Goal: Task Accomplishment & Management: Complete application form

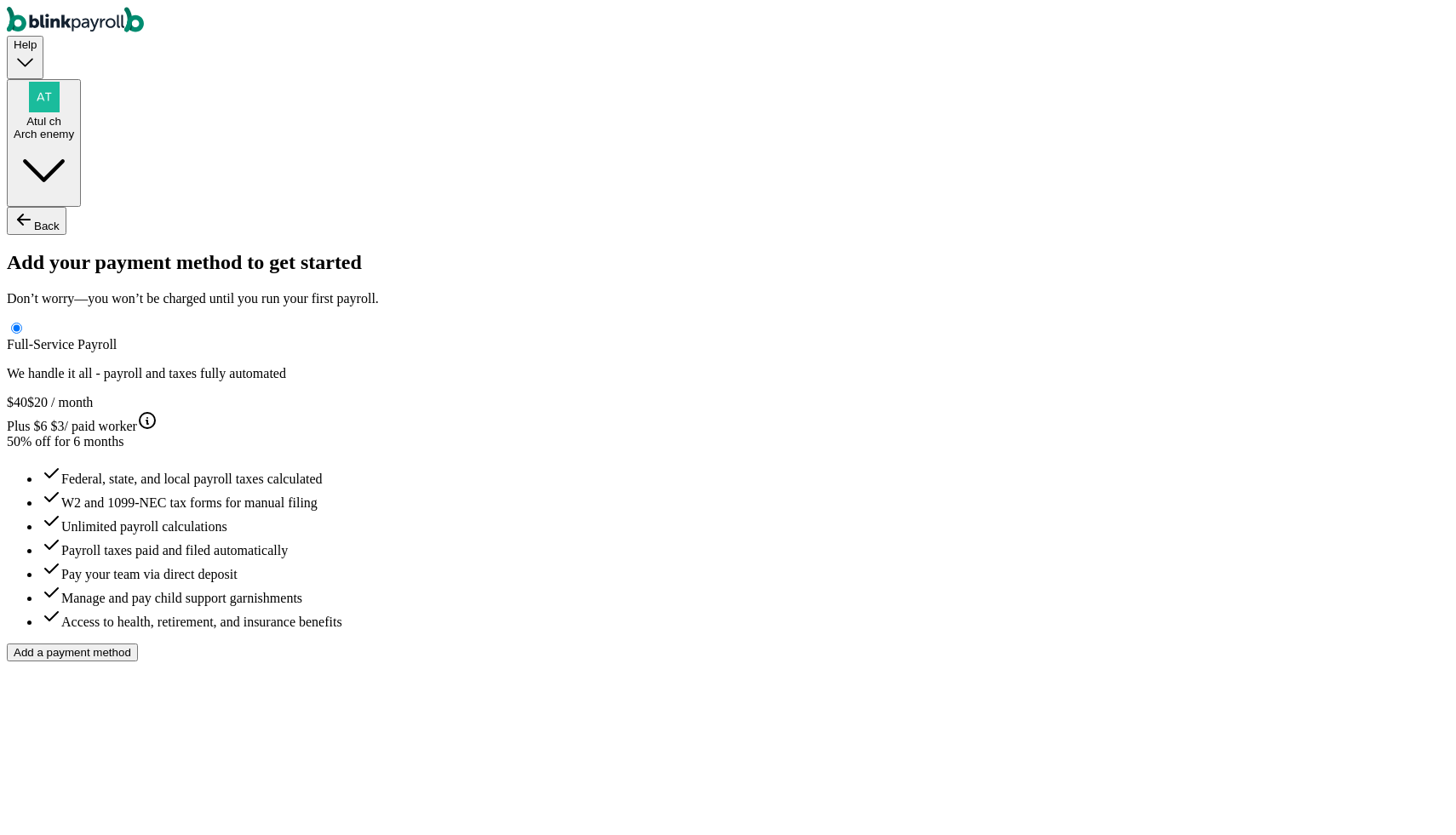
type input "Atul"
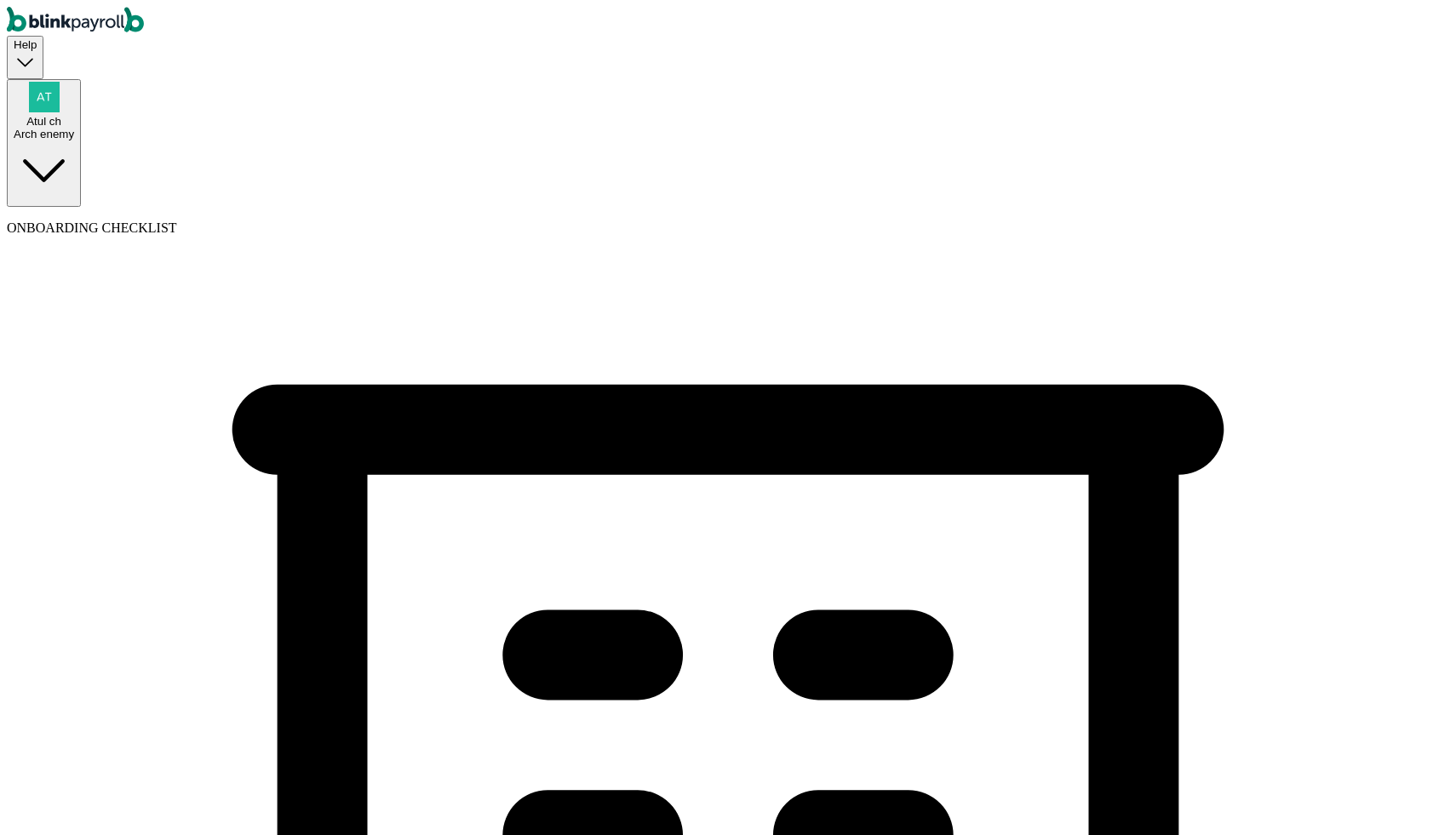
type input "[PHONE_NUMBER]"
select select "Sole proprietorship"
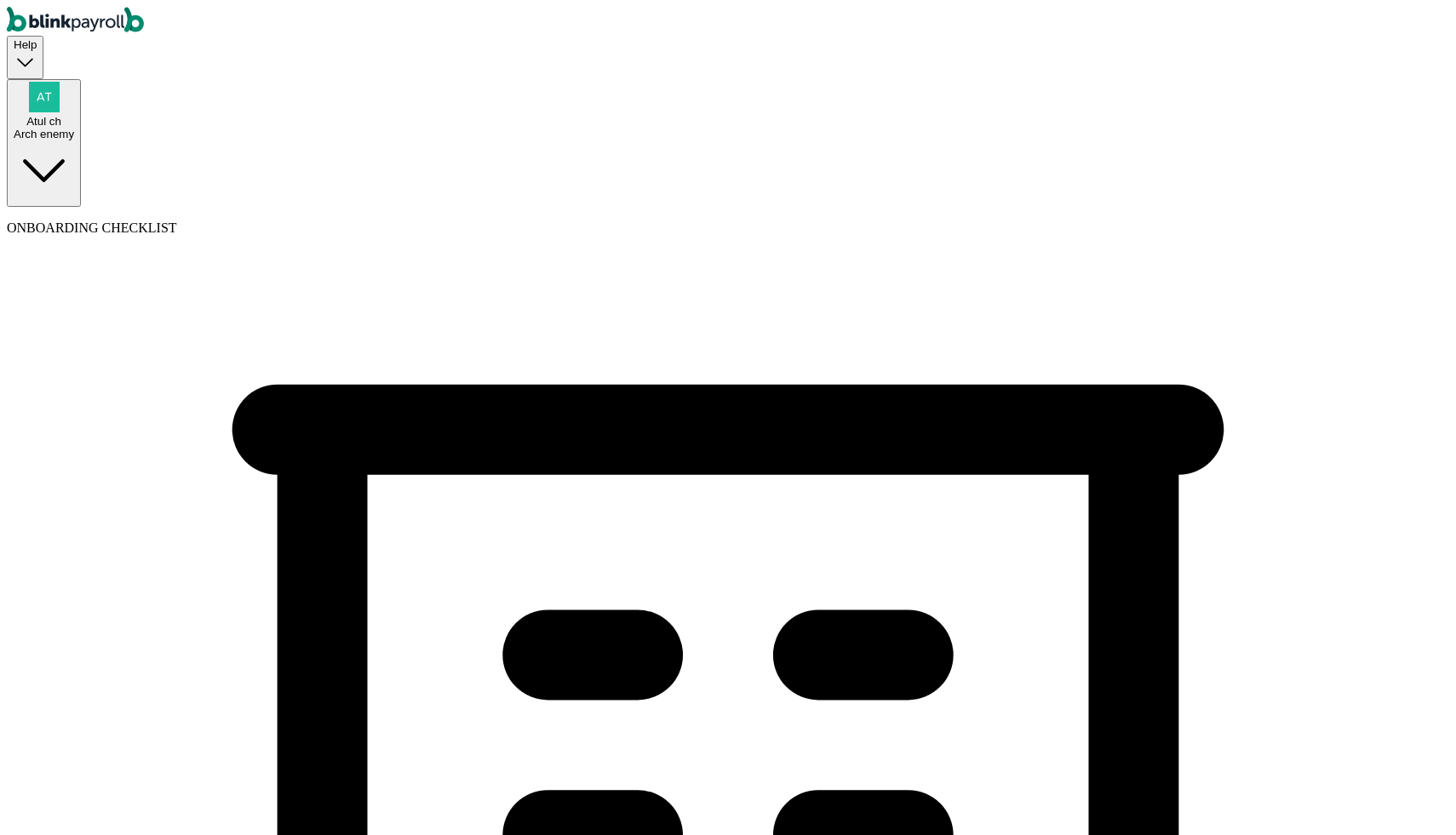
select select "Auto or Machine Sales"
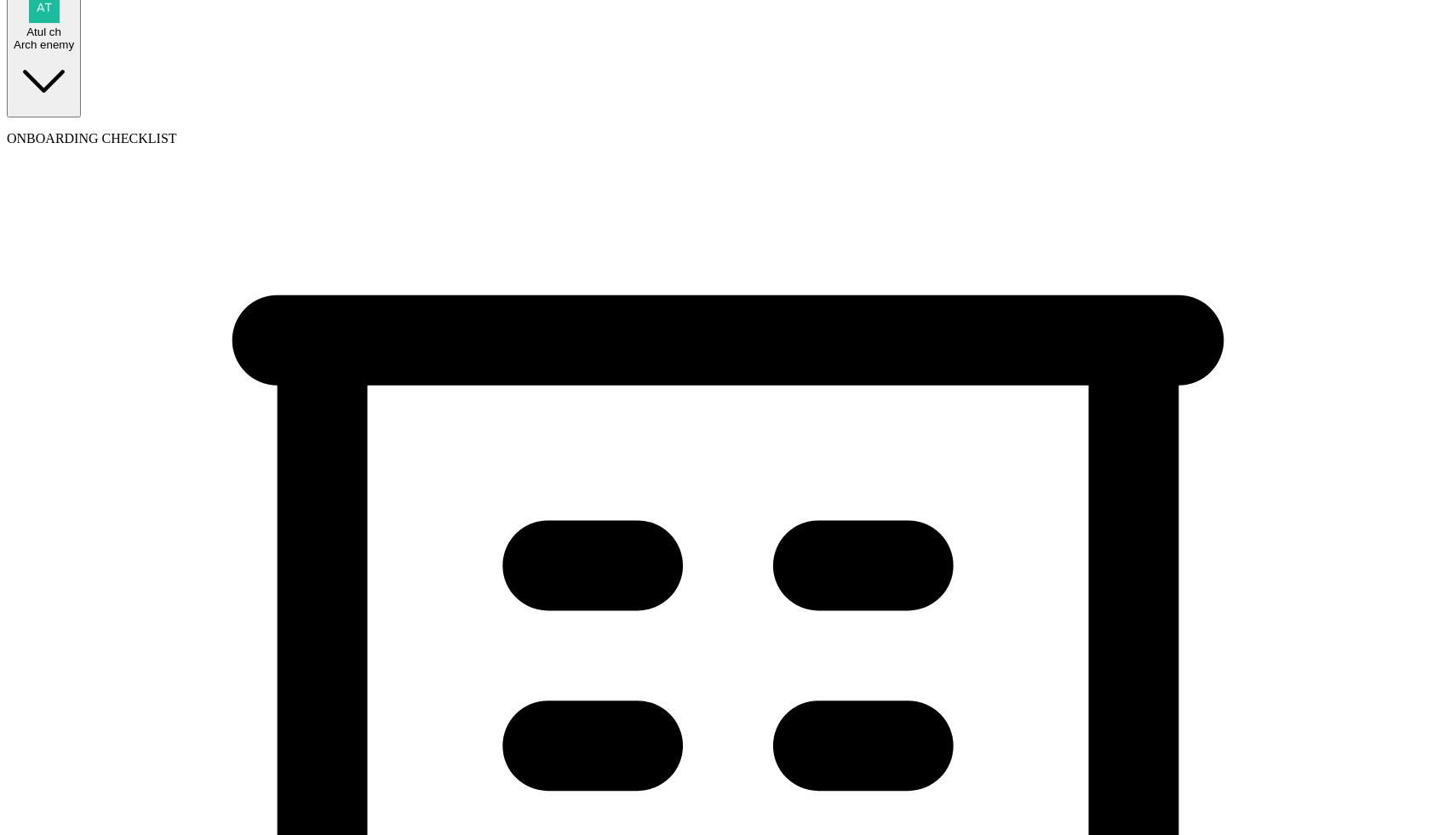
scroll to position [117, 0]
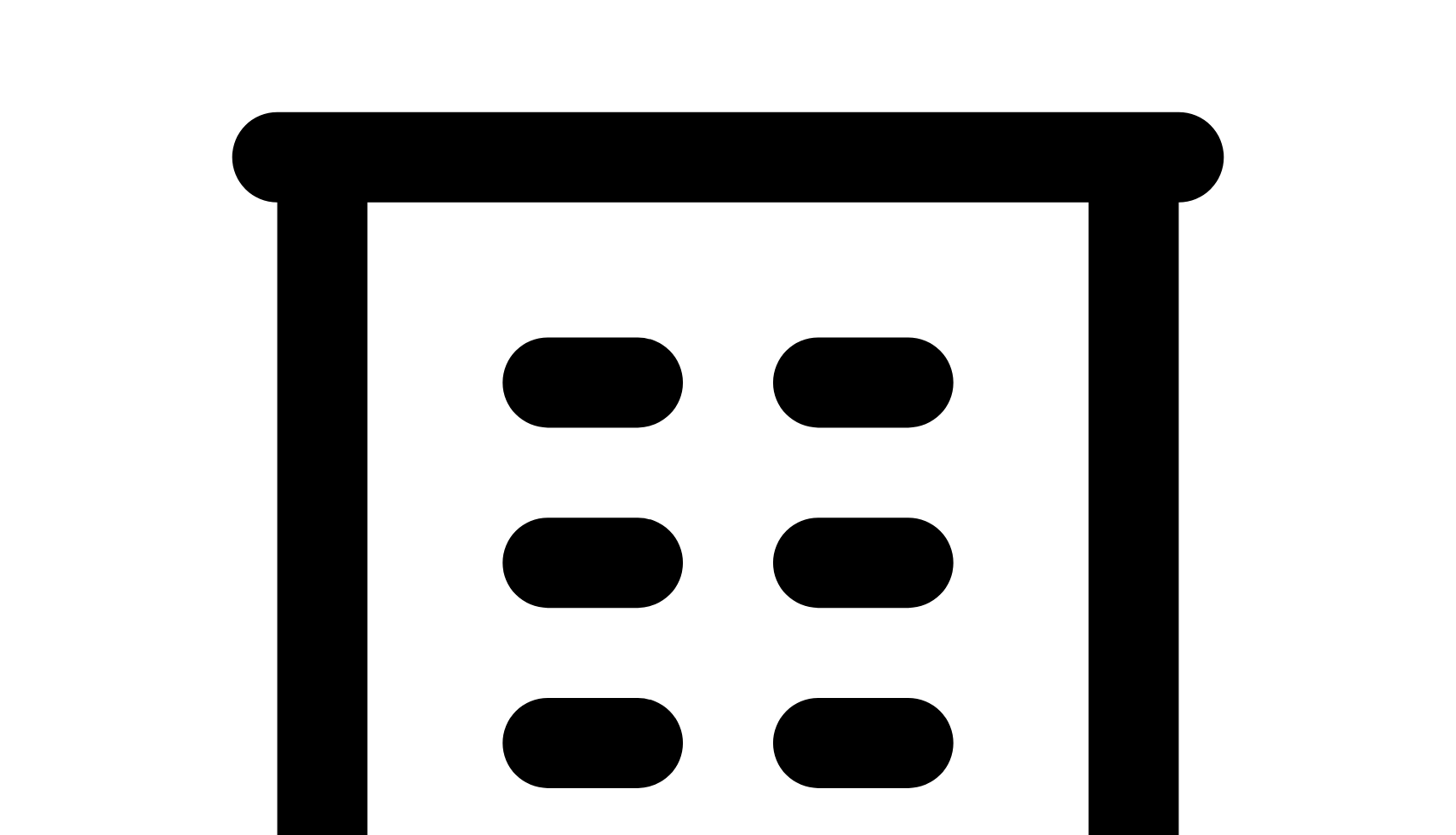
scroll to position [286, 0]
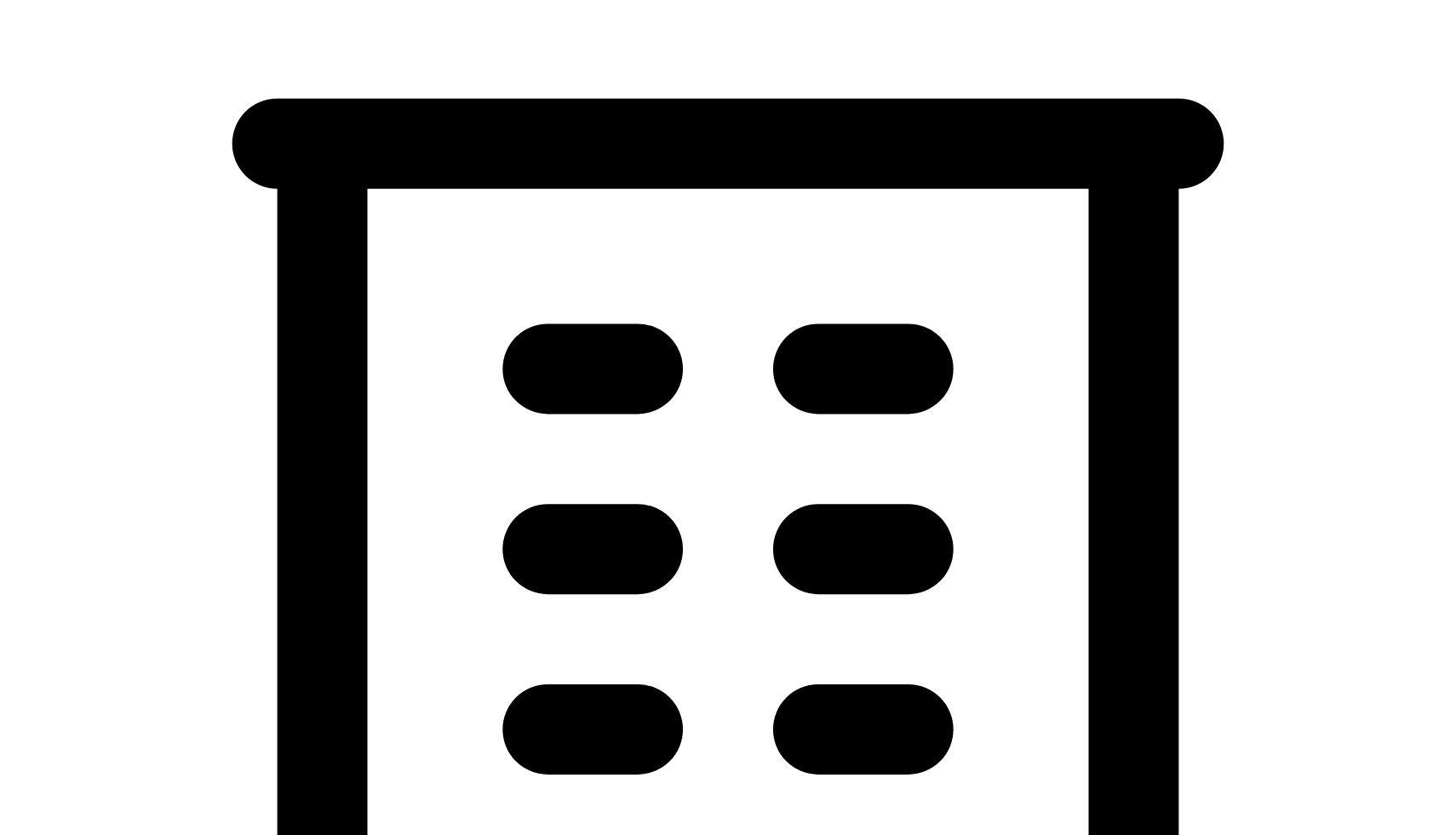
type input "09/17/2025"
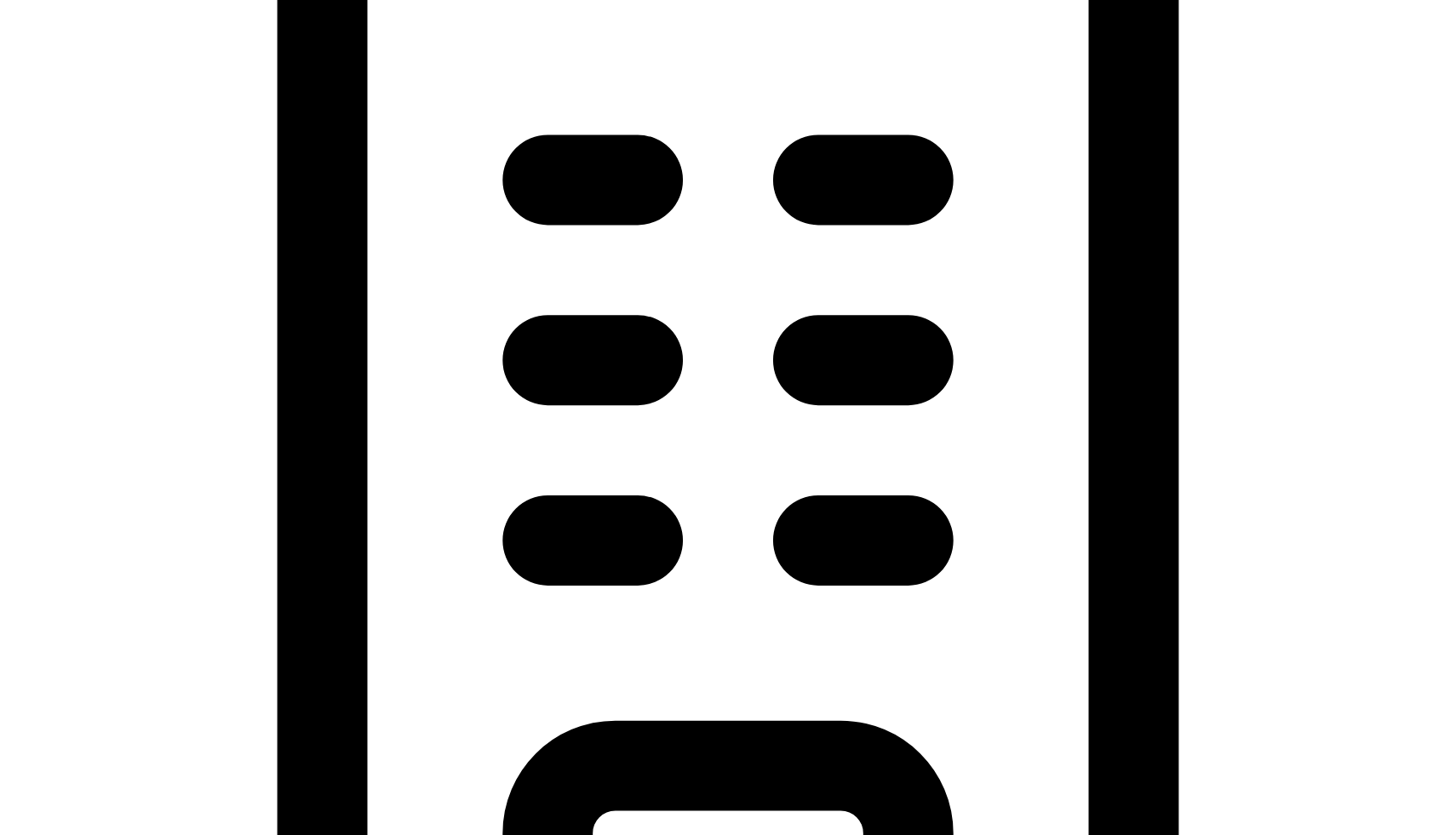
type input "5 Indiana Ave"
type input "Batesville"
type input "IN"
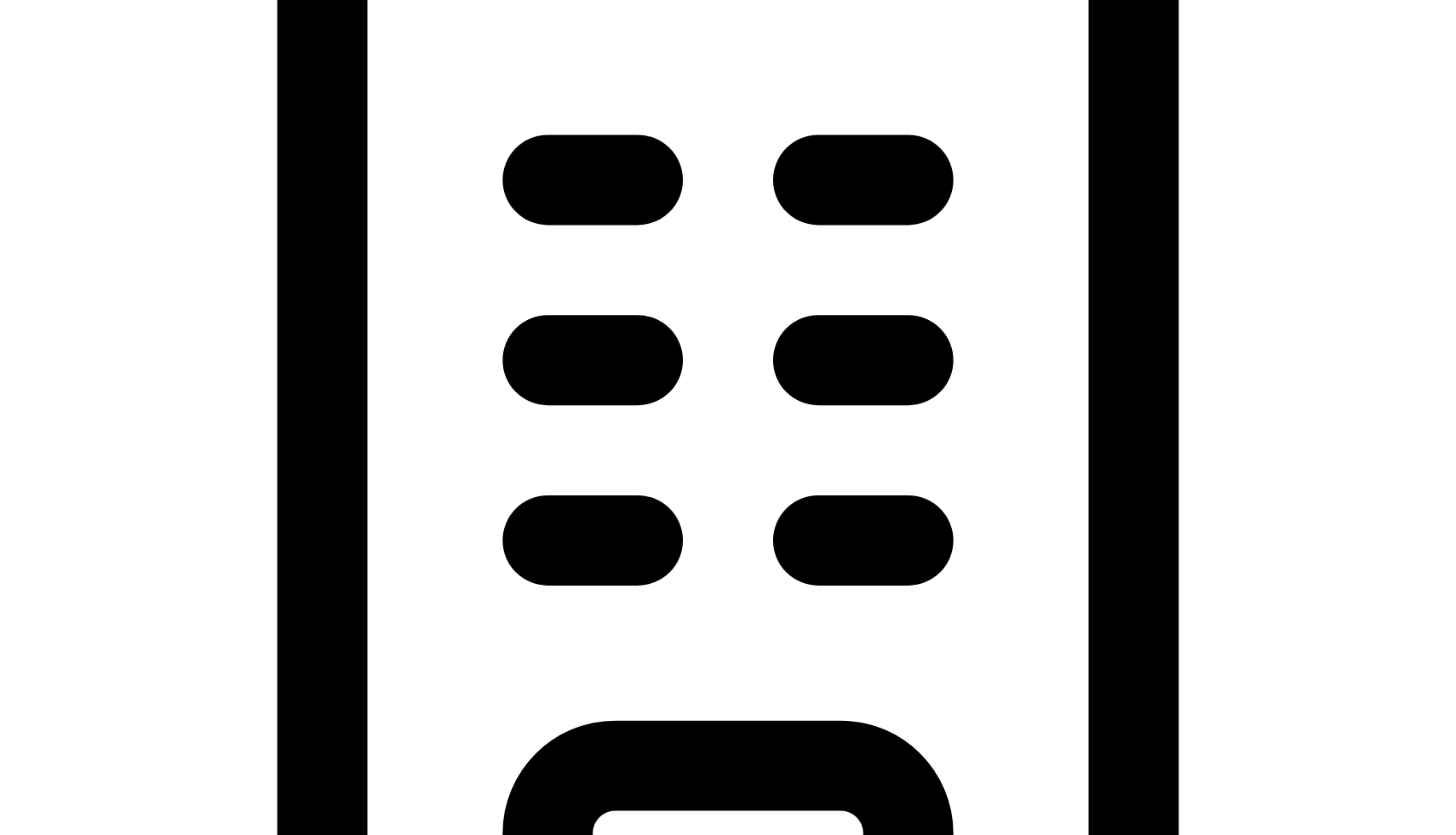
type input "47006"
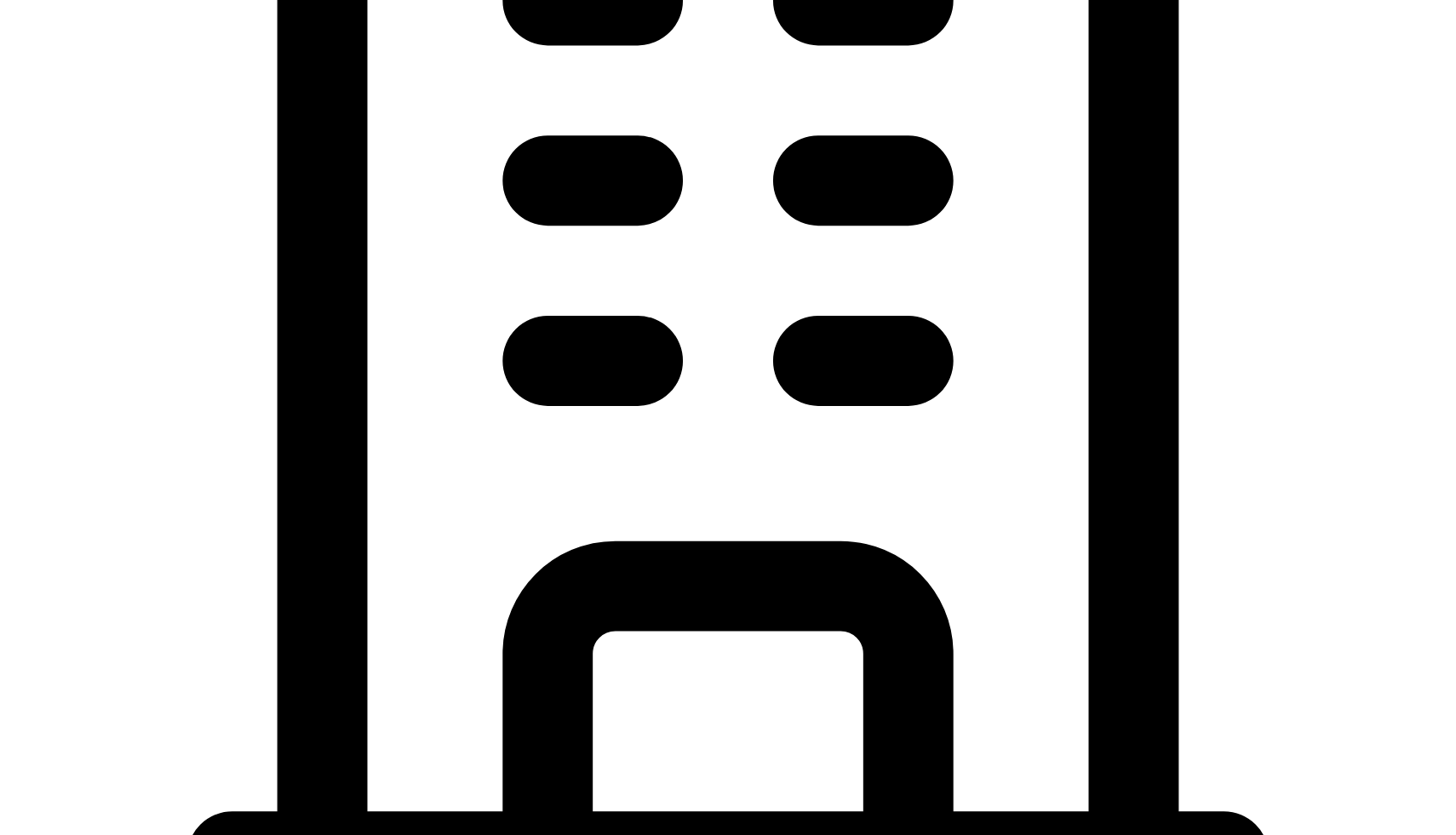
scroll to position [706, 0]
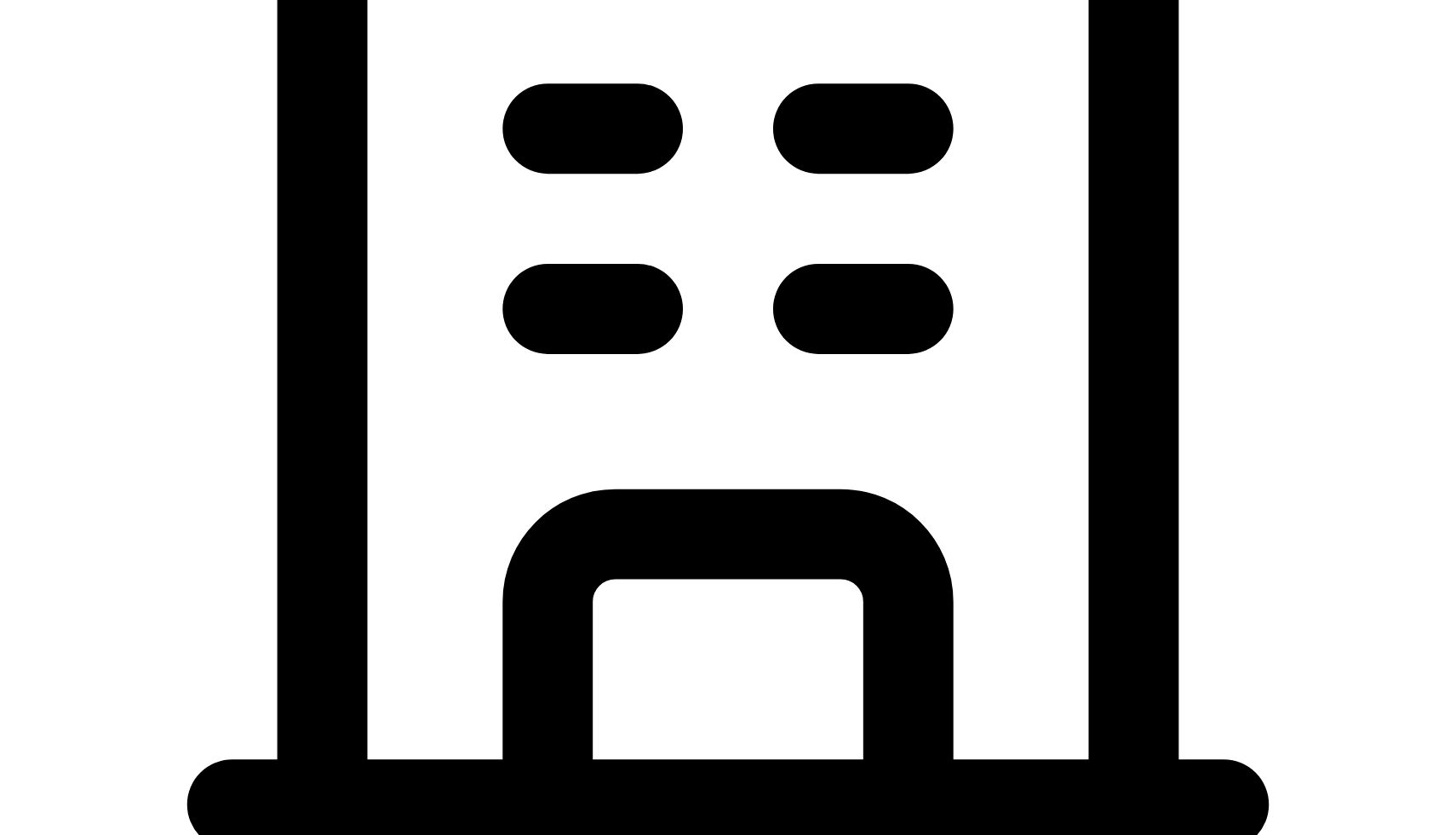
type input "main"
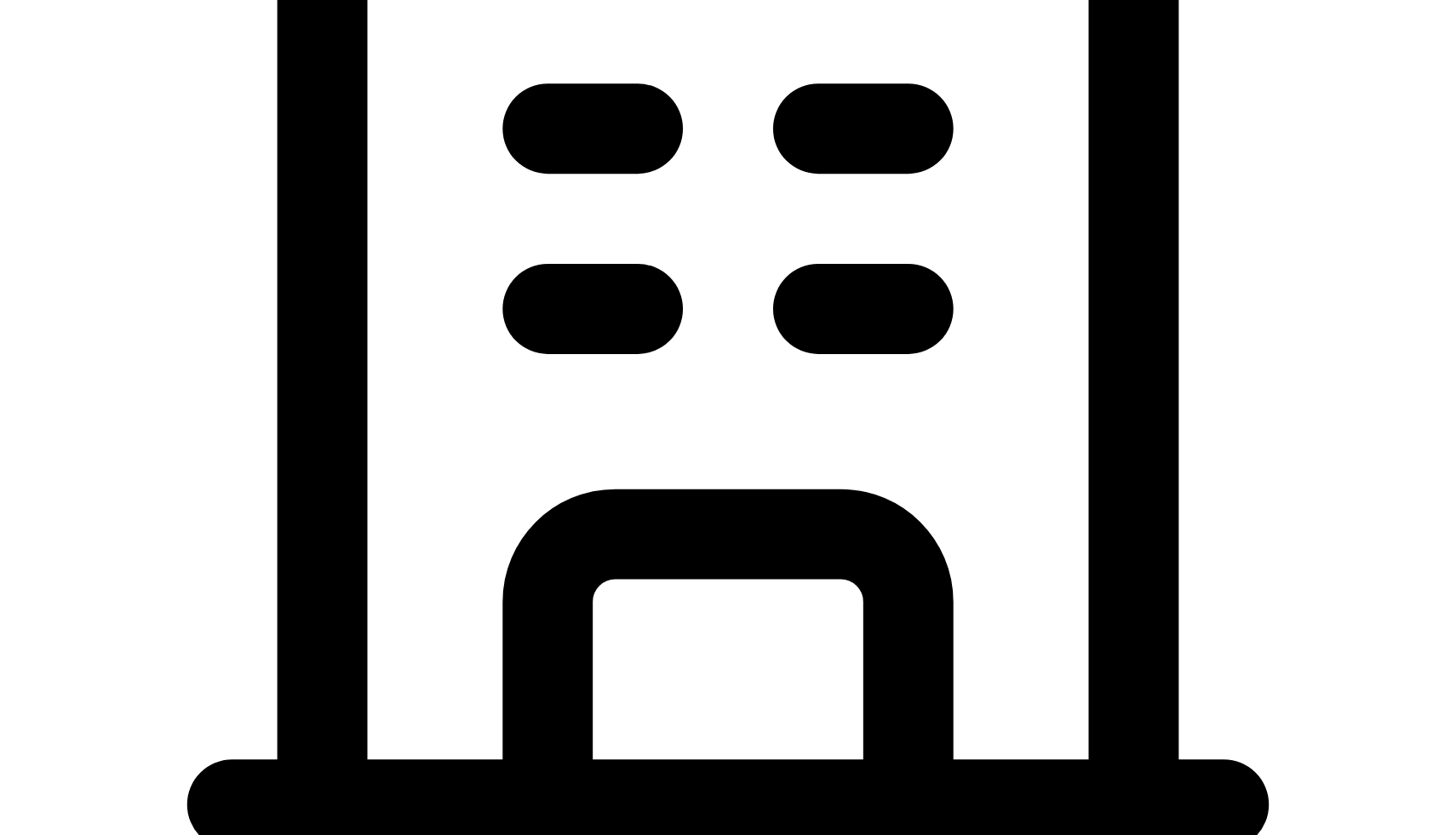
checkbox input "true"
type input "5 Indiana Ave"
type input "Batesville"
type input "IN"
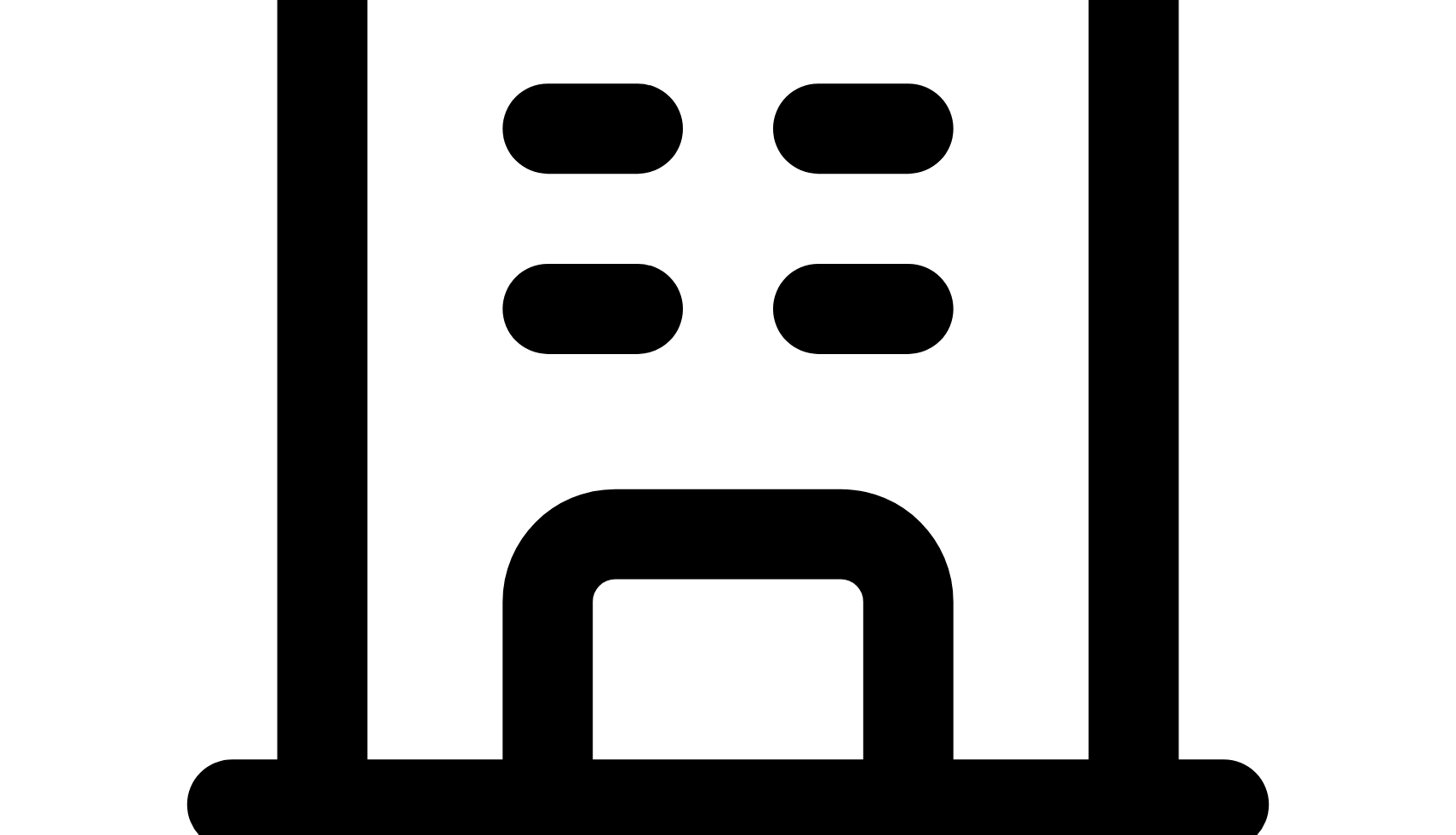
type input "47006"
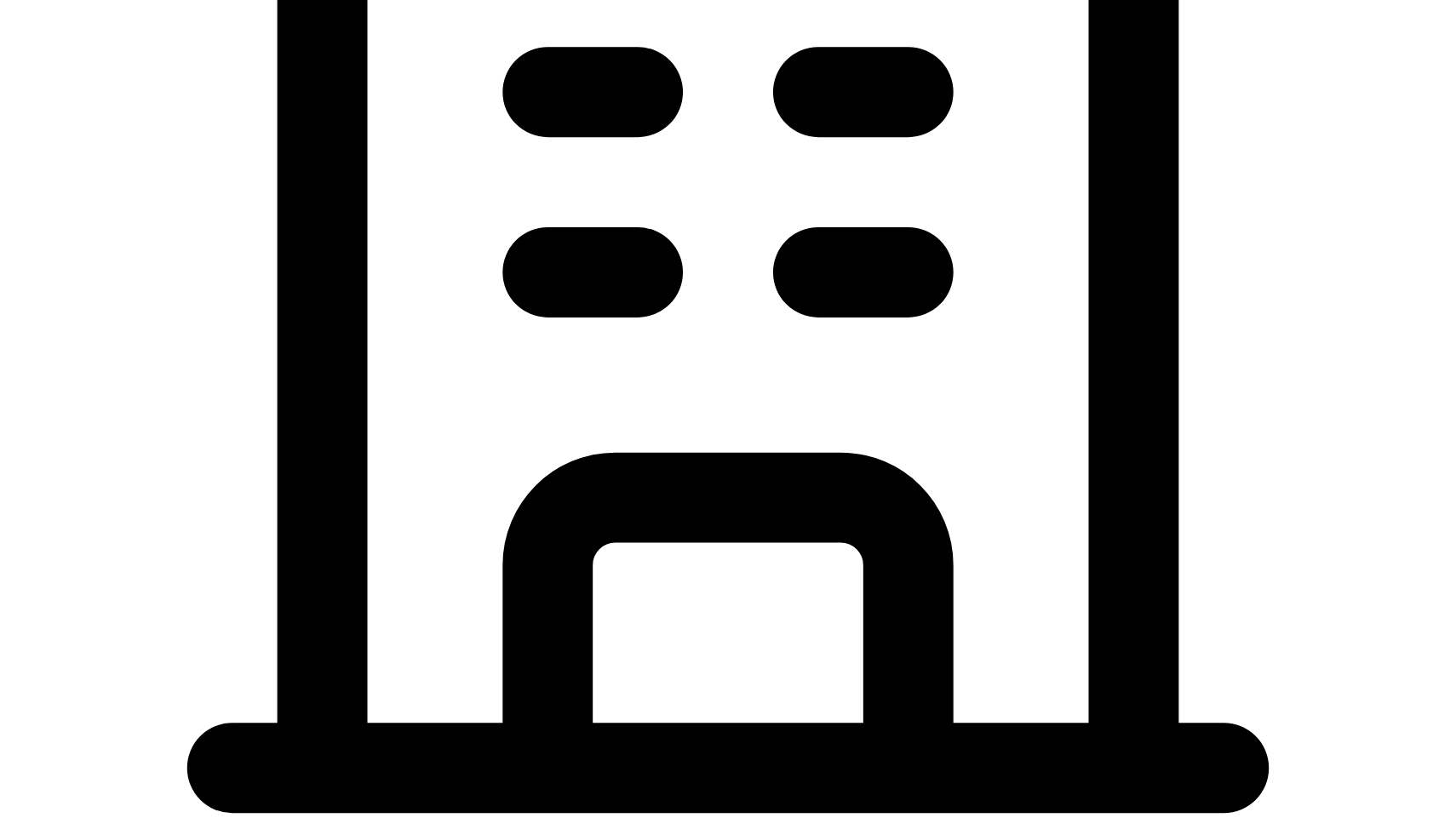
scroll to position [844, 0]
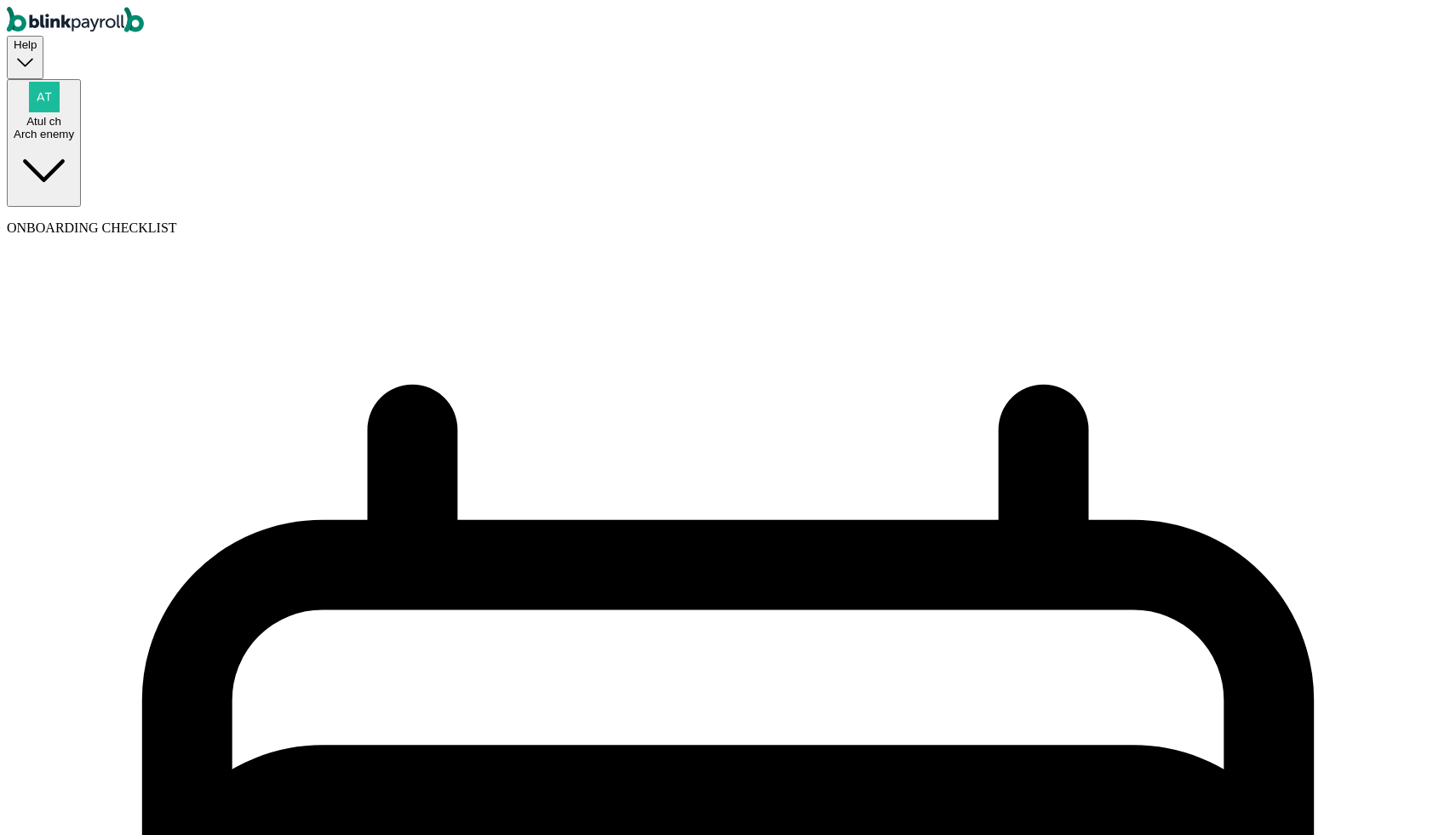
select select "weekly"
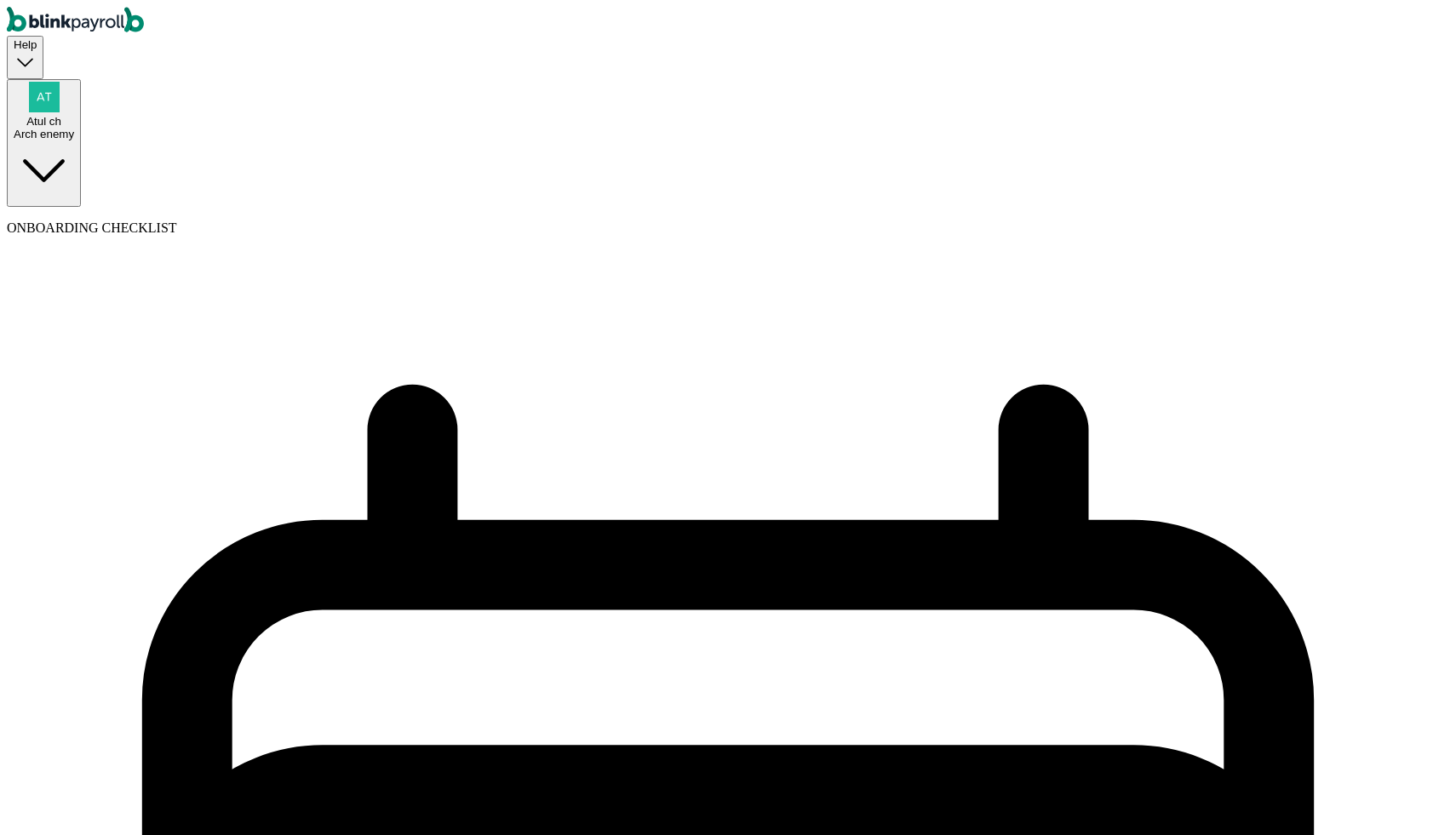
select select "Monday"
select select "09/22/2025"
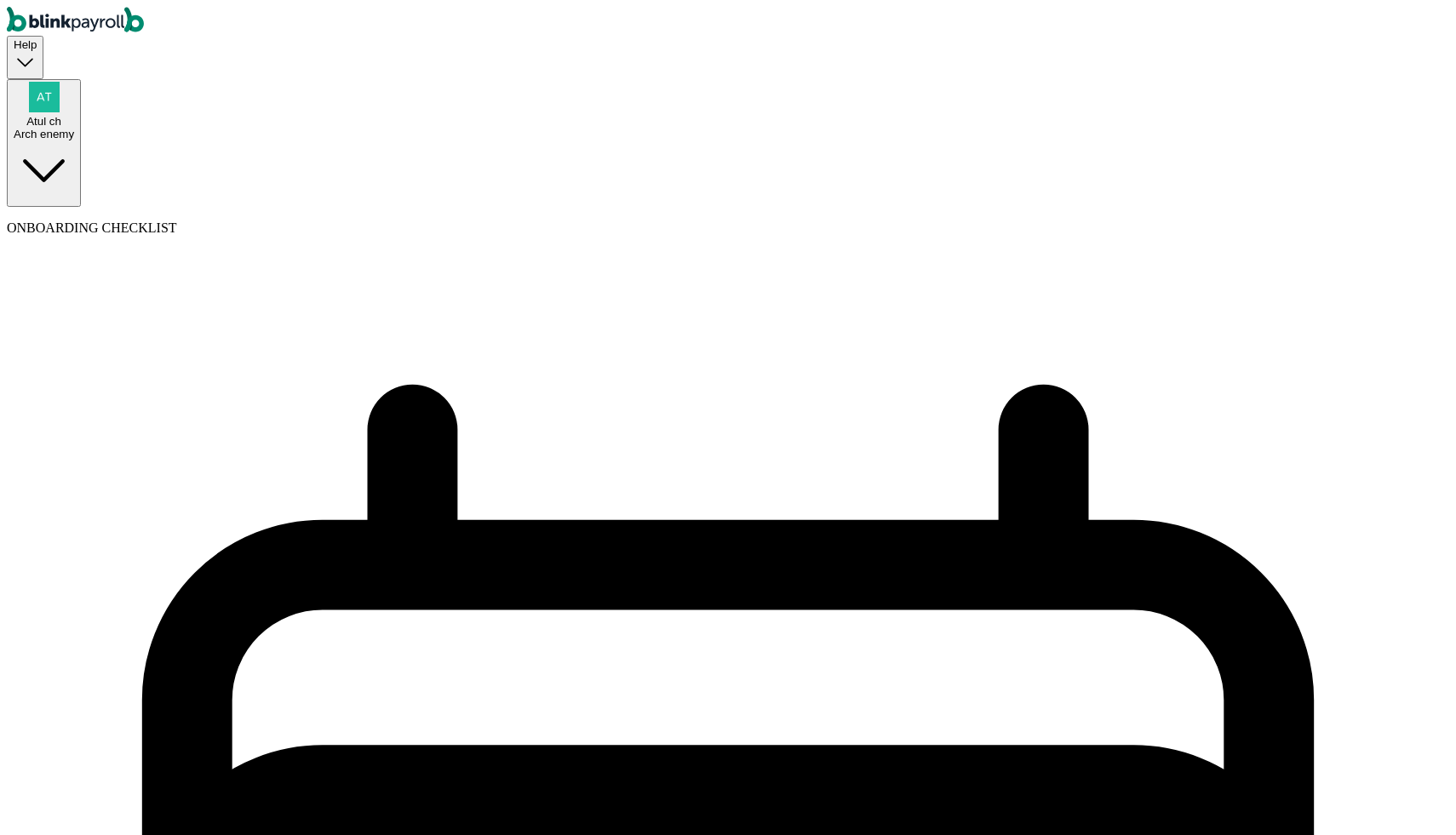
select select "Tue, Sep 09 - Mon, Sep 15"
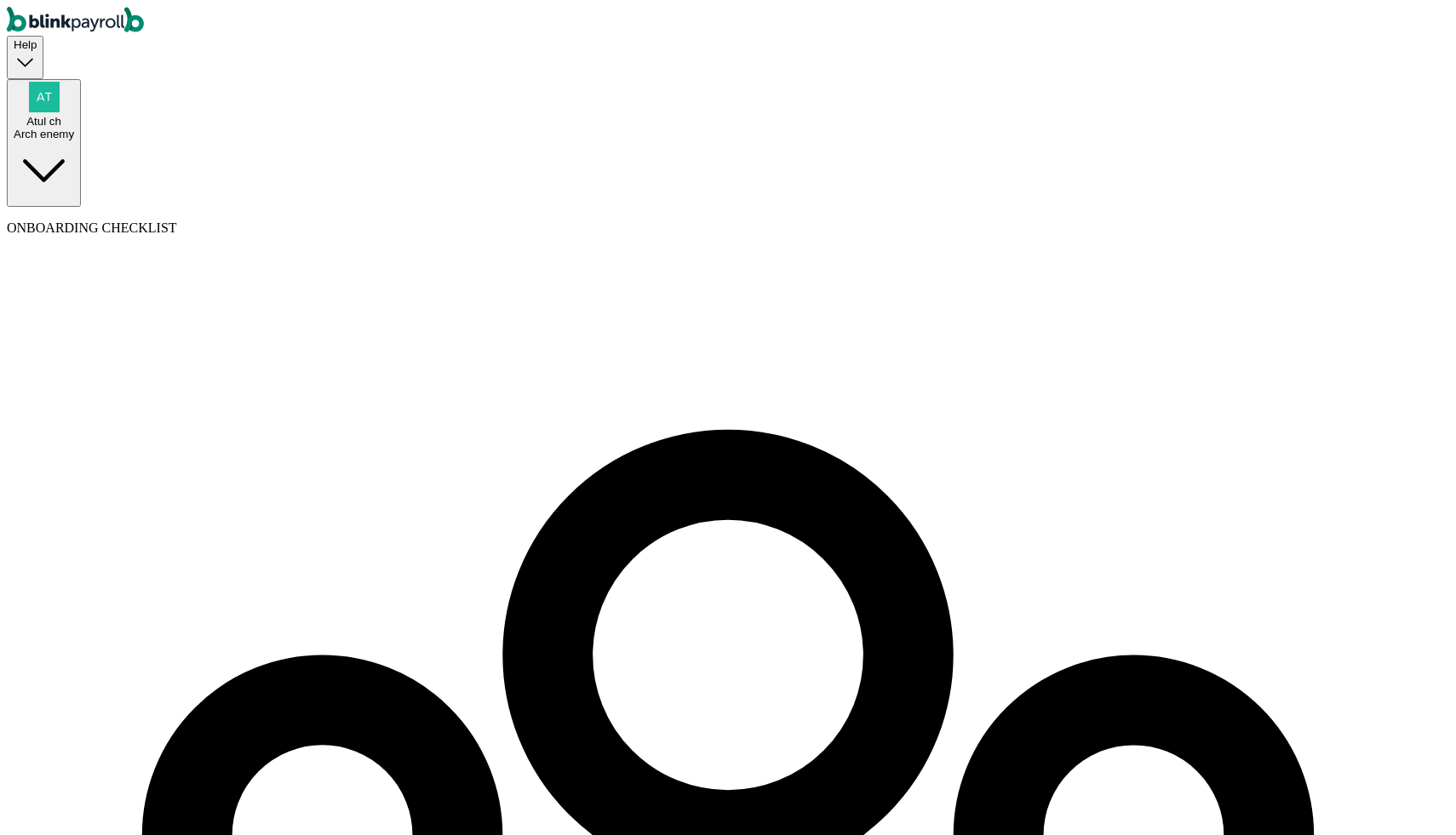
select select "employee"
select select "contractor"
type input "Atul"
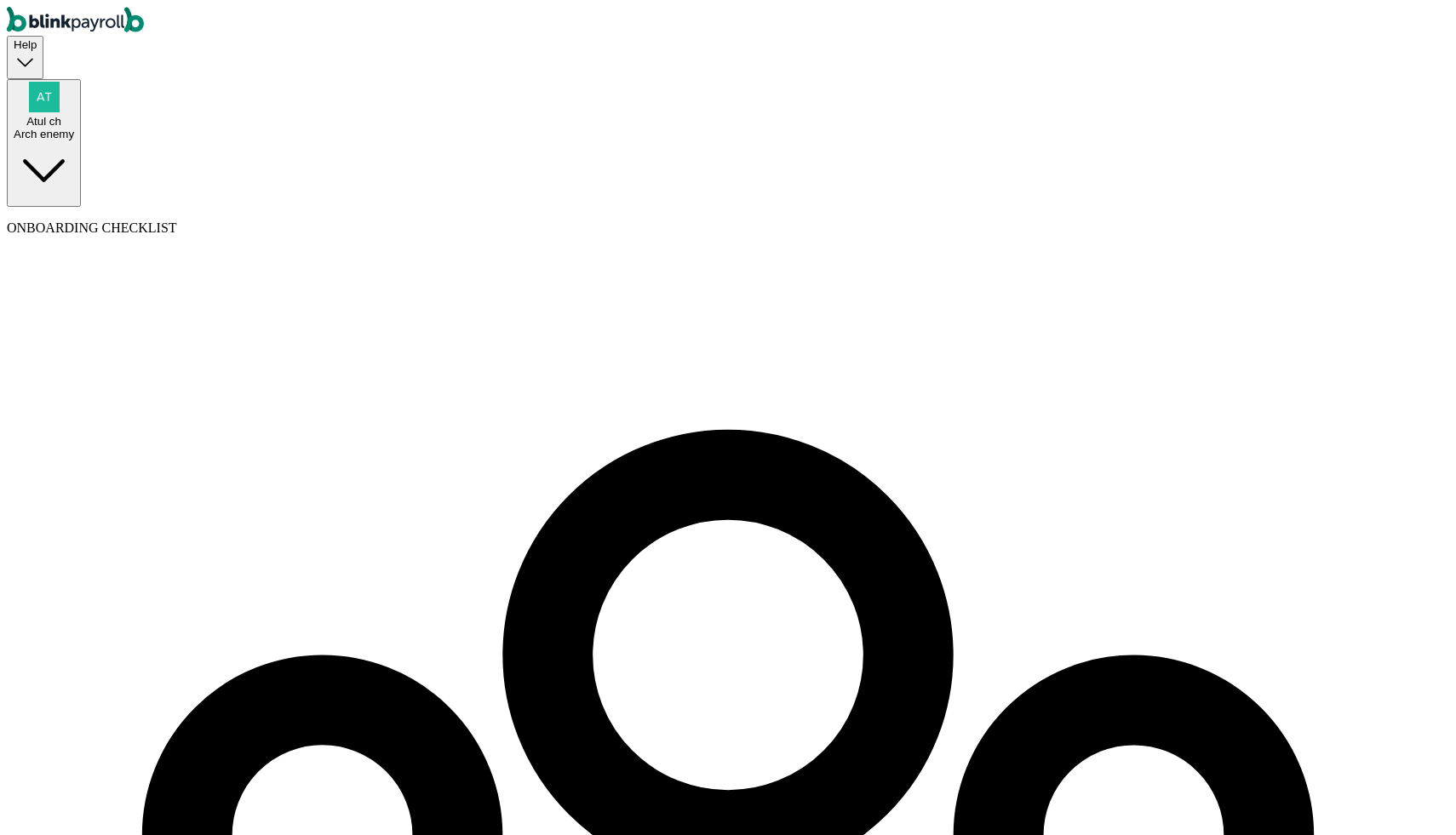
type input "test"
type input "Branko"
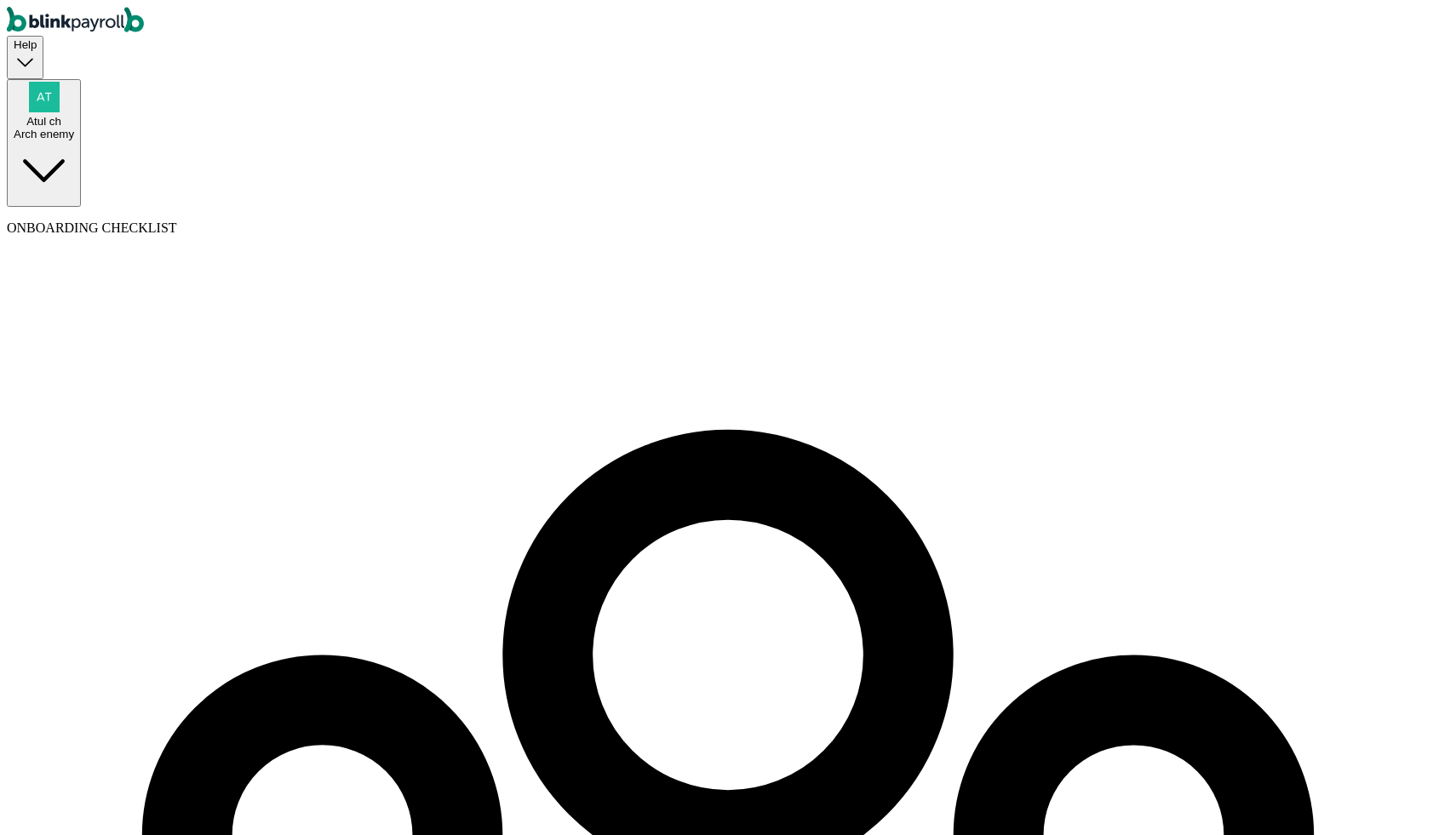
type input "test"
type input "atul@blinkpayroll.com"
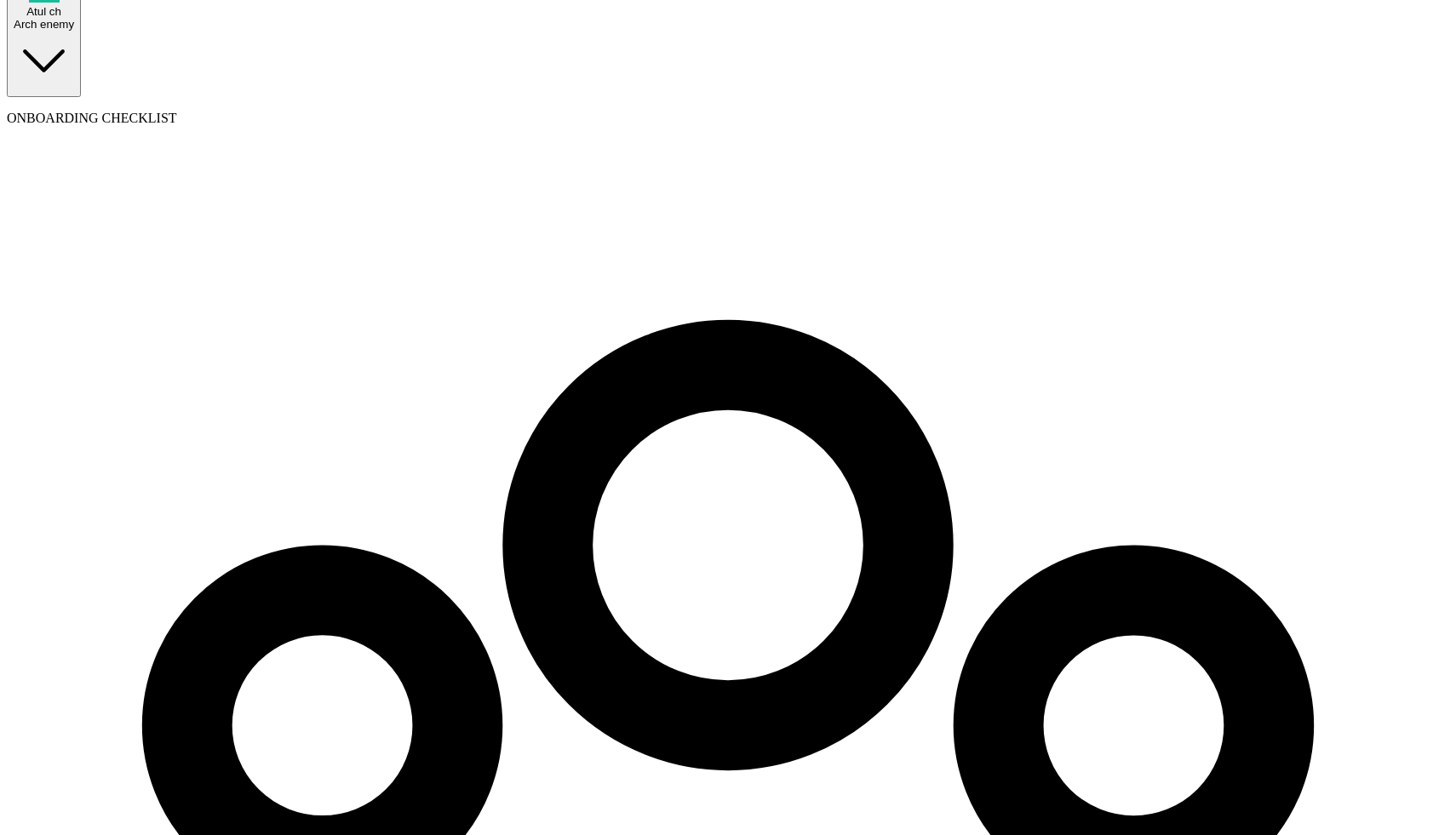
scroll to position [38, 0]
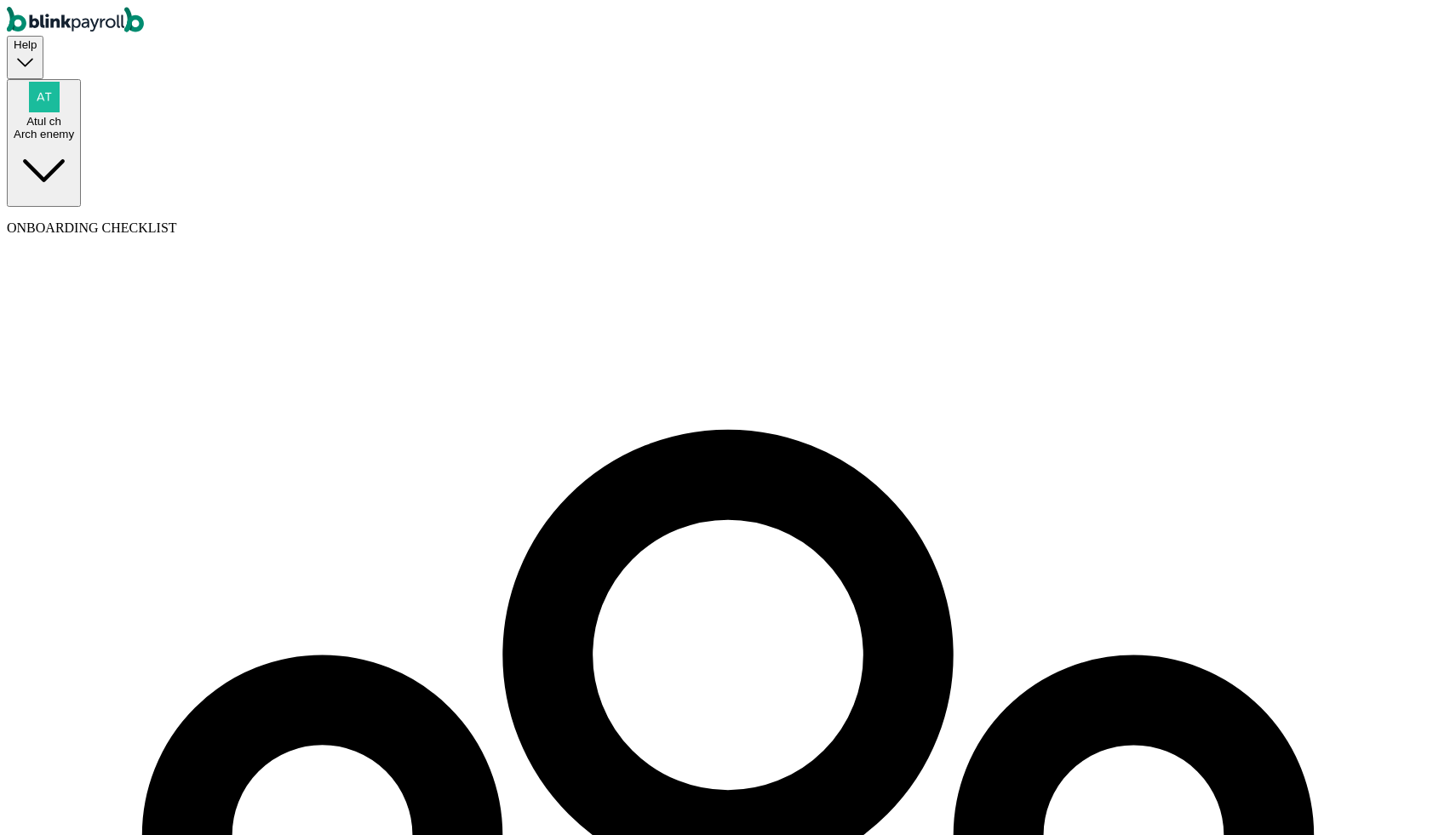
type input "atultest@blinkpayroll.com"
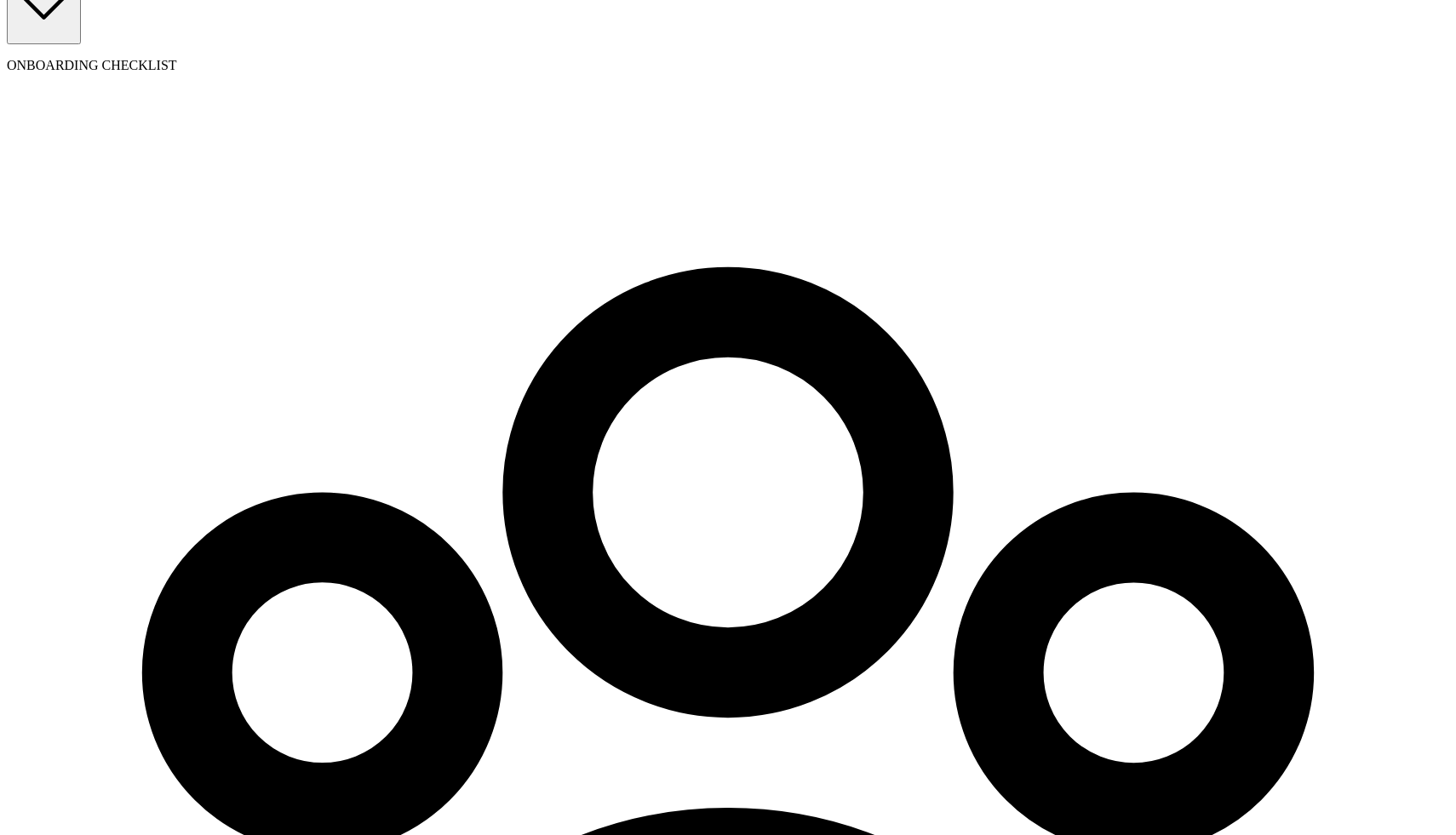
scroll to position [195, 0]
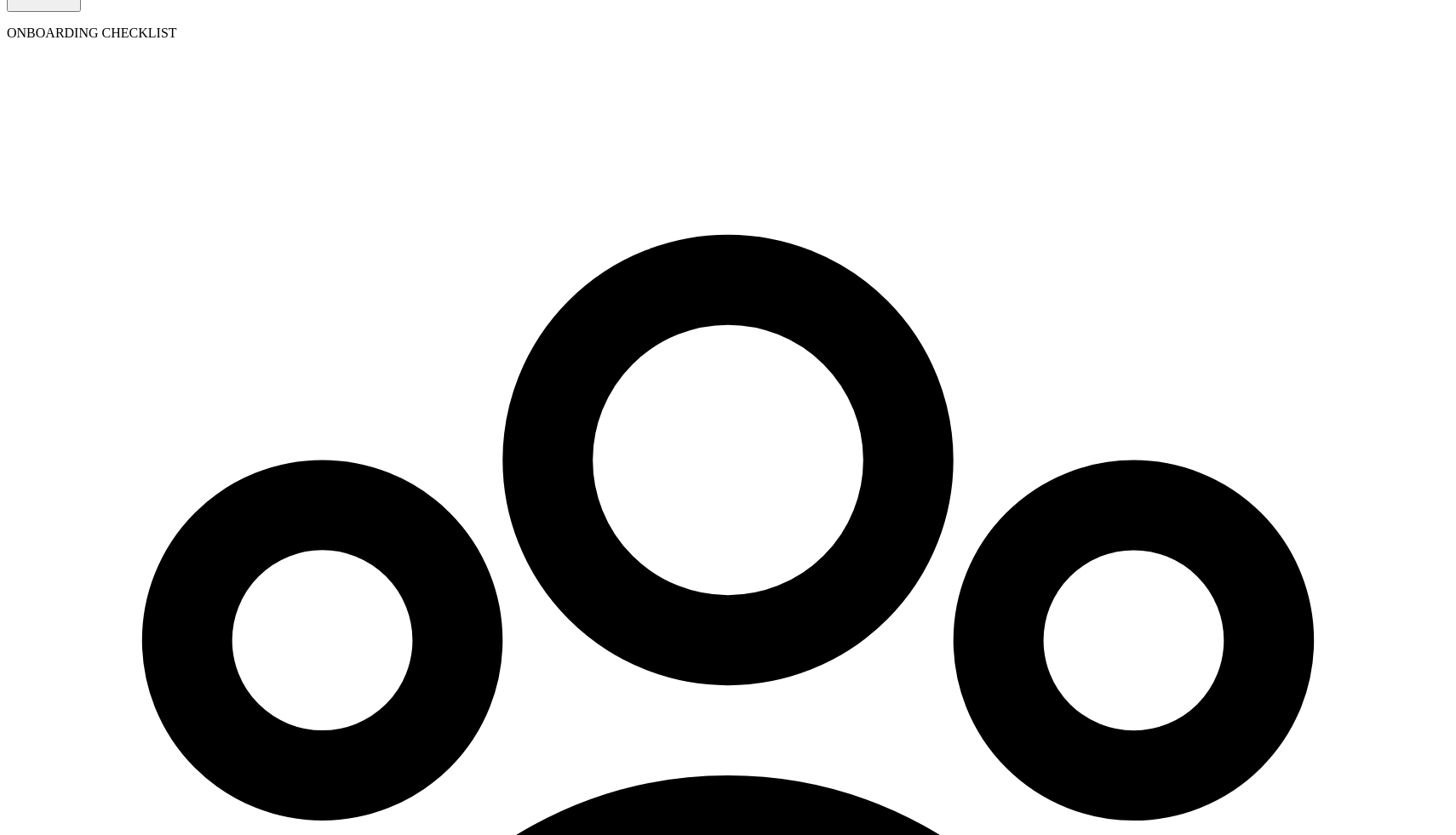
type input "ba"
type input "09/01/2025"
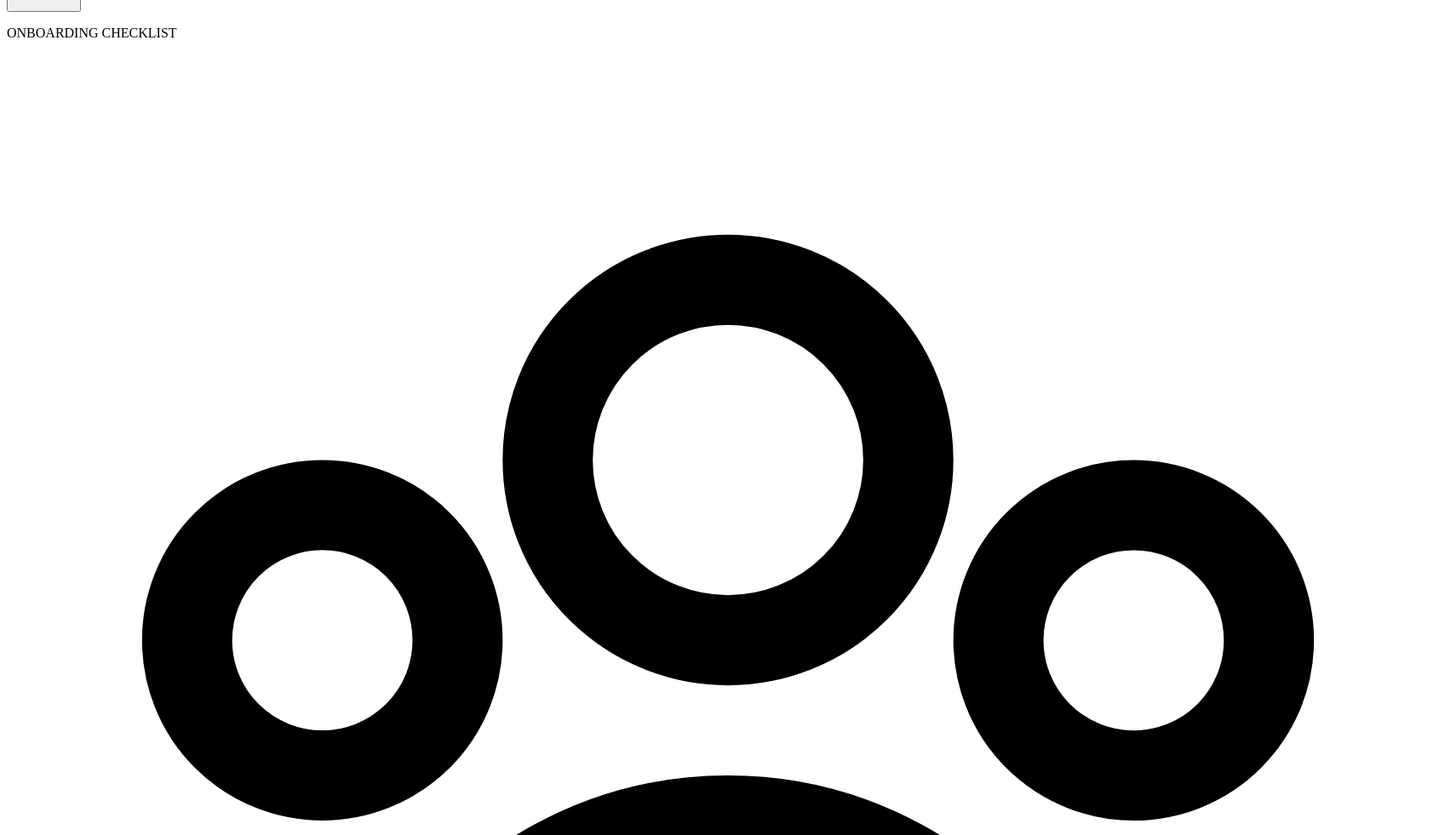
select select "5 Indiana Ave"
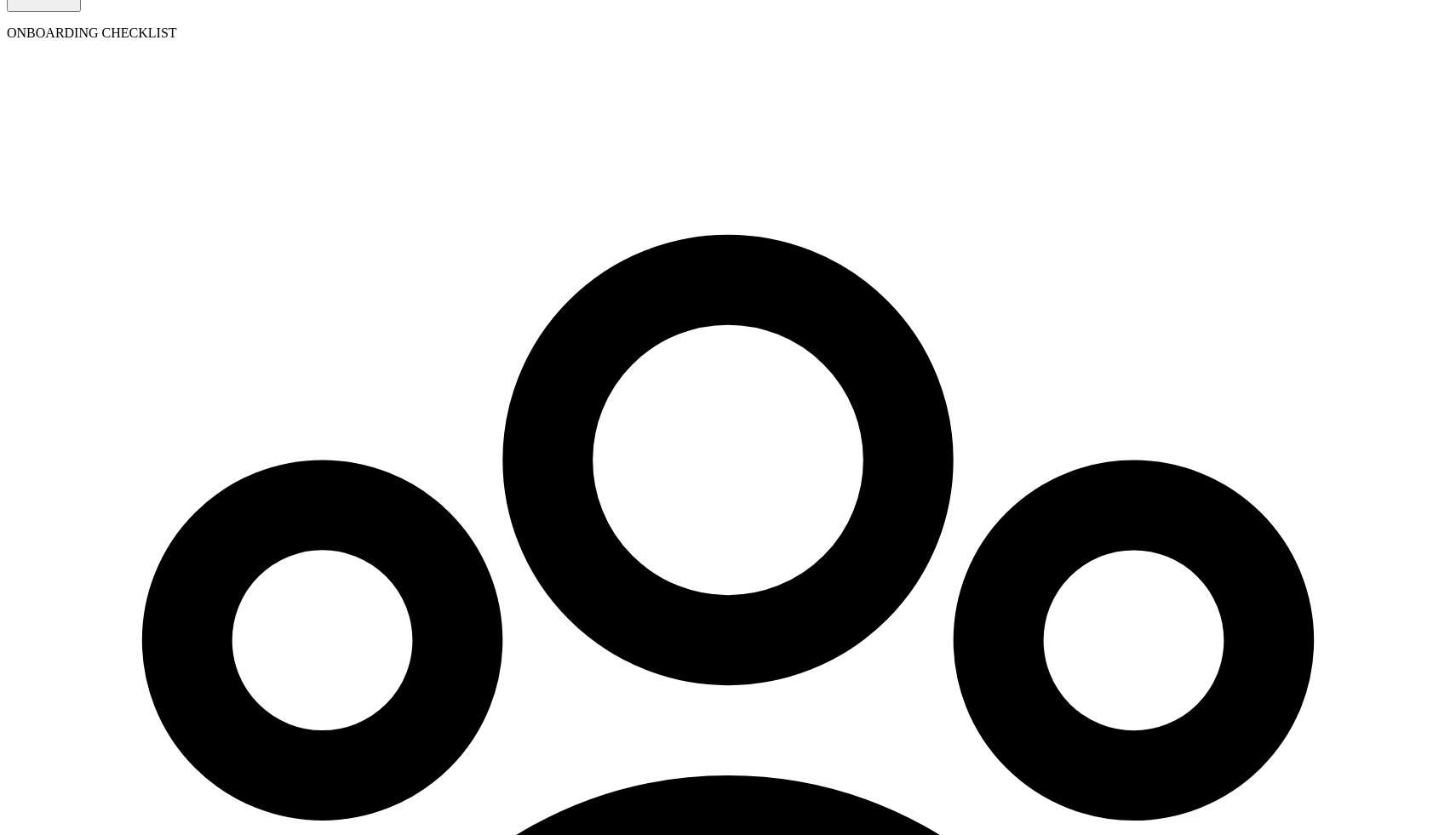
radio input "true"
type input "1"
type input "1.50"
type input "11"
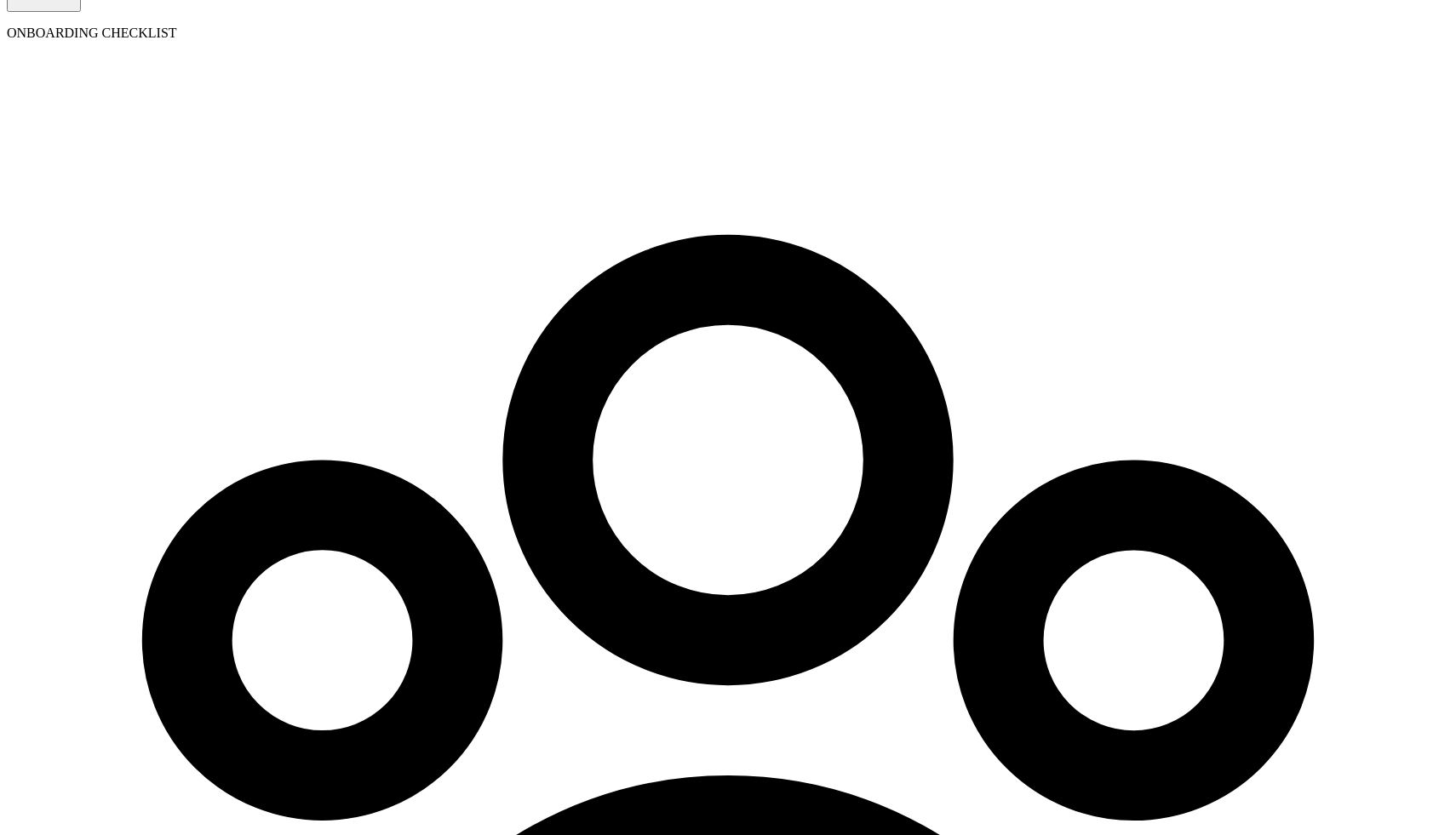
type input "16.50"
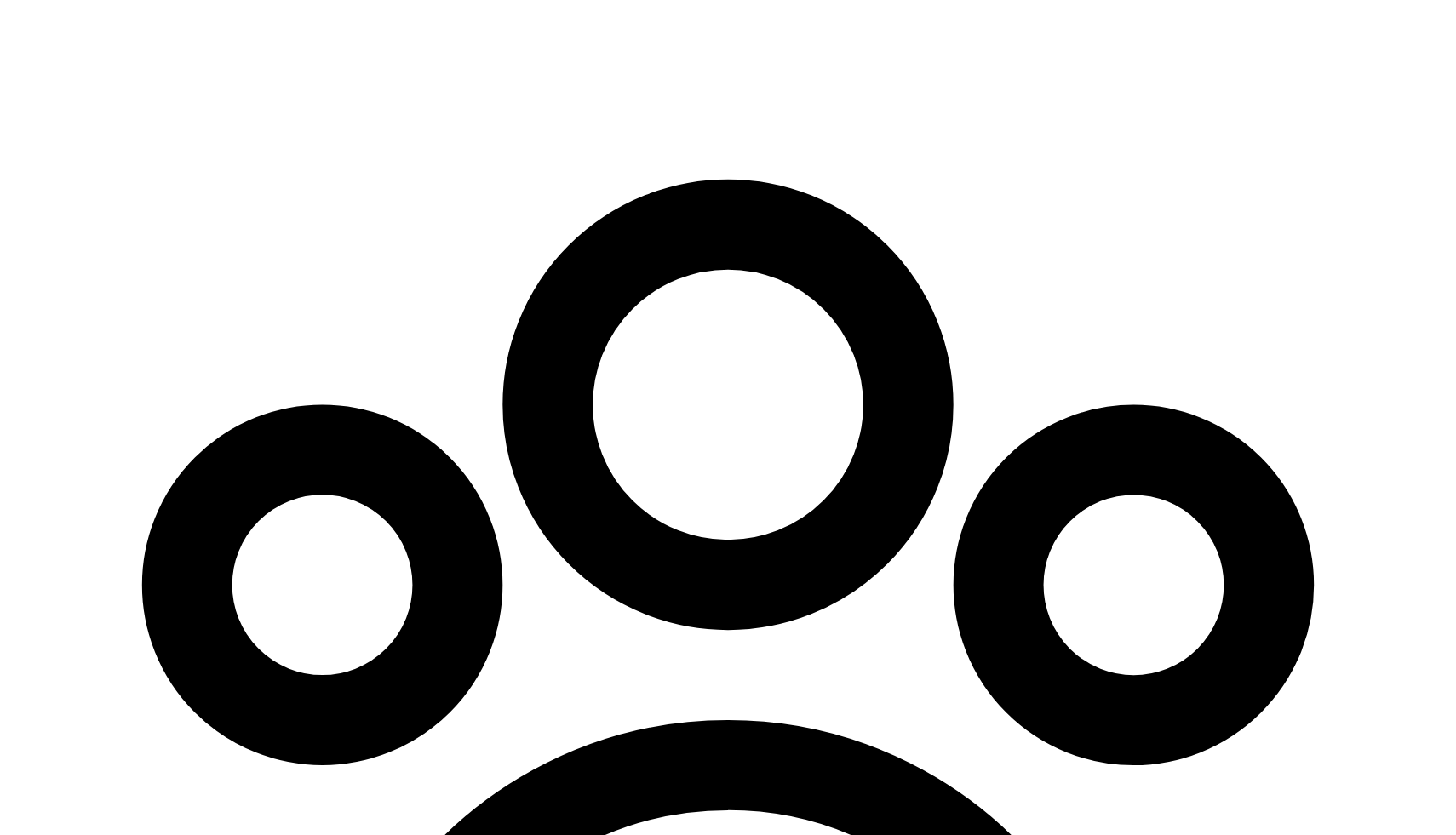
scroll to position [366, 0]
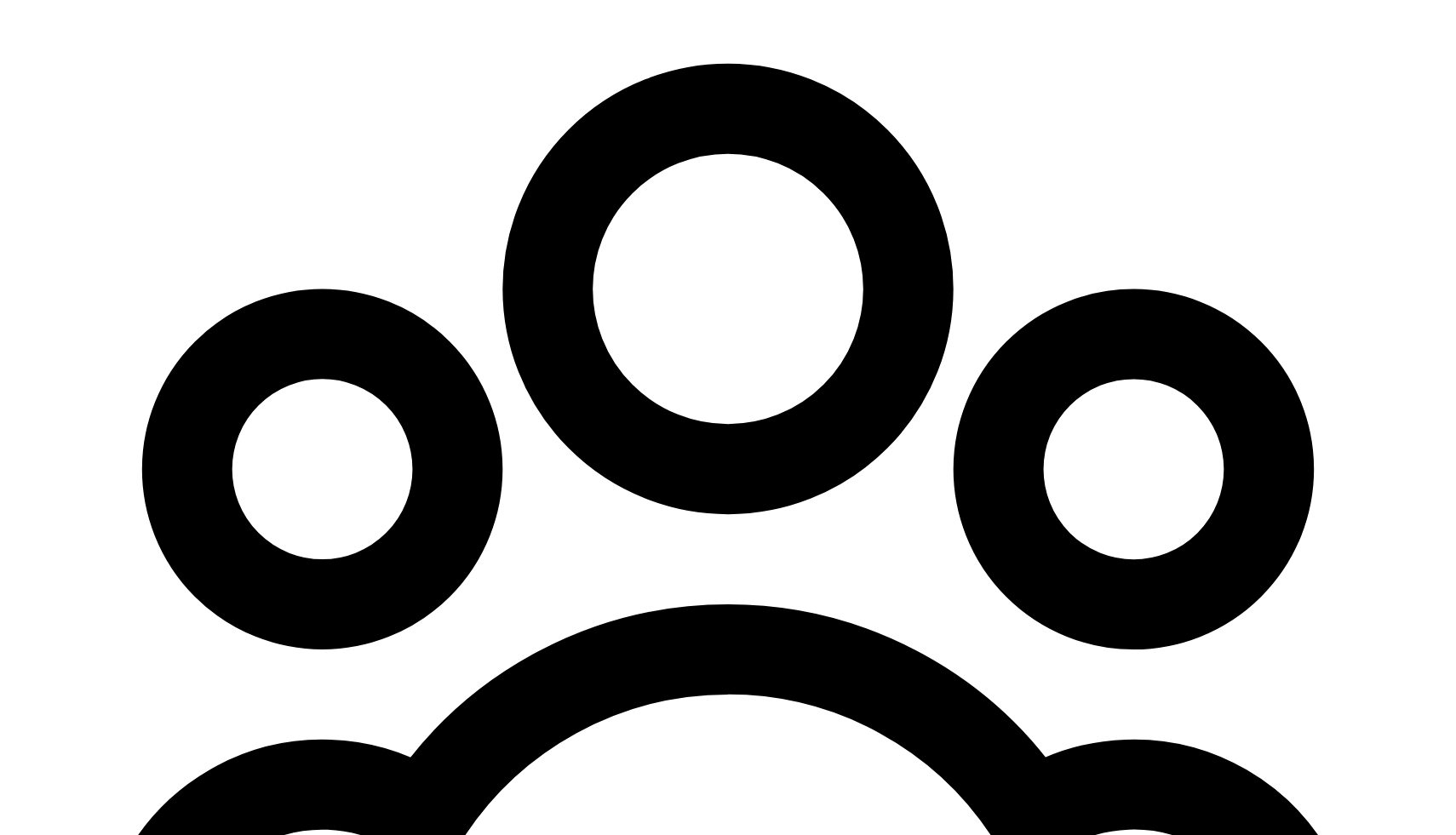
type input "11"
radio input "true"
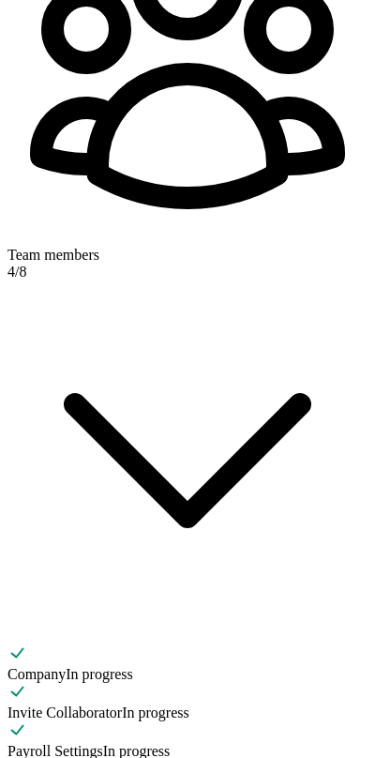
scroll to position [420, 0]
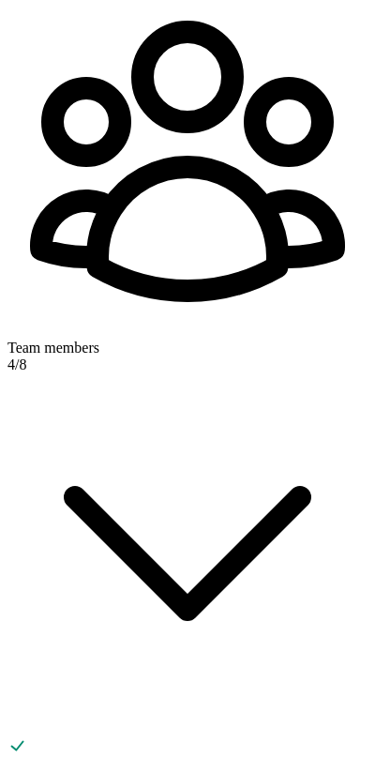
scroll to position [299, 0]
type input "234-23-4234"
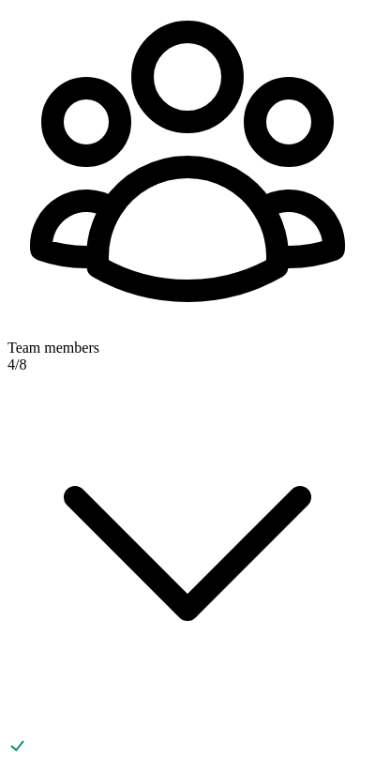
type input "08/30/2003"
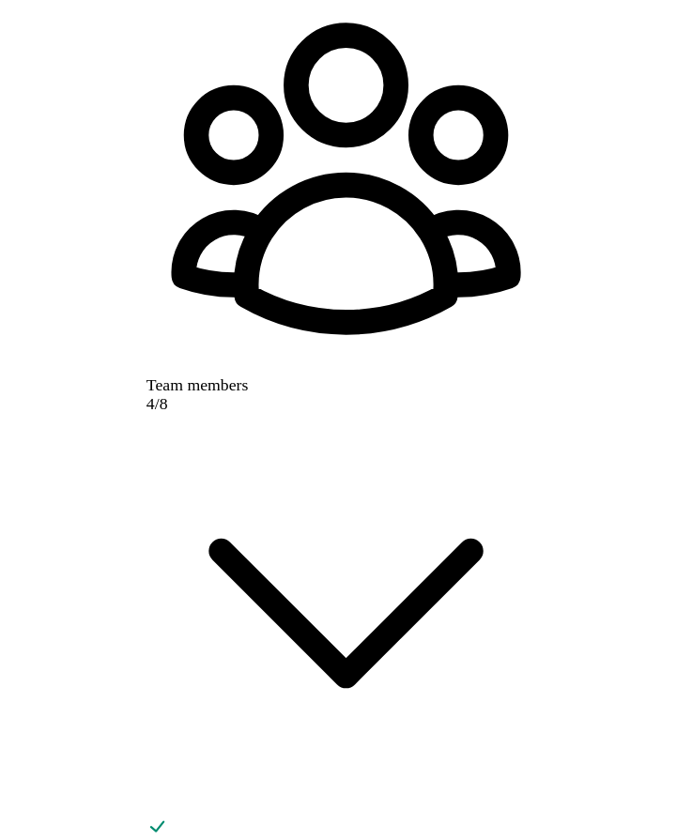
scroll to position [221, 0]
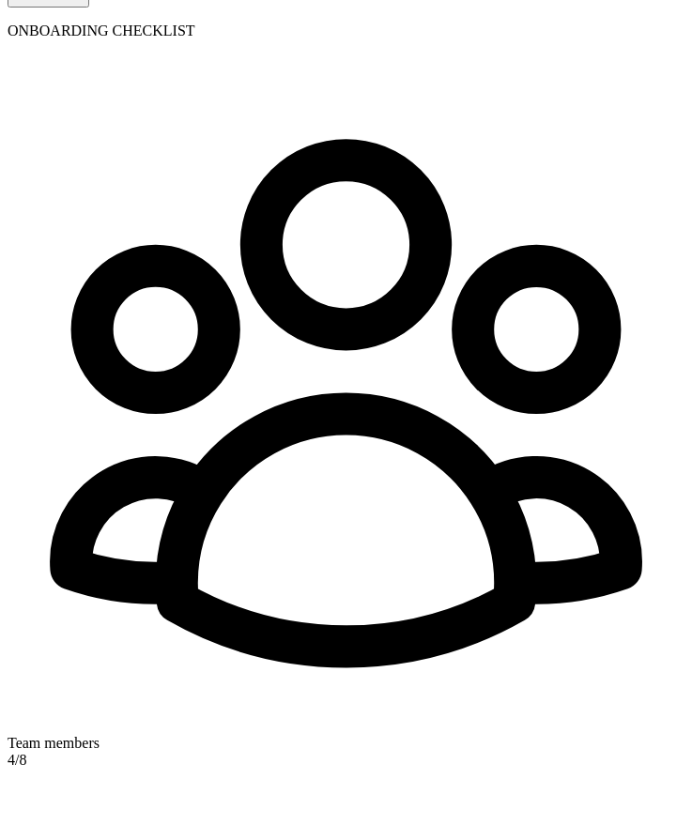
type input "5 Indiana Ave"
type input "Batesville"
type input "IN"
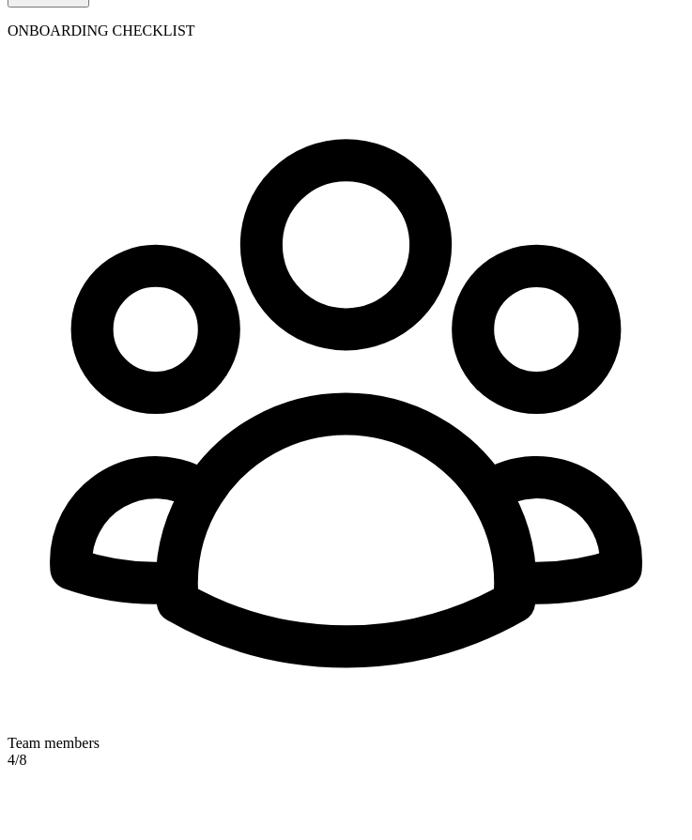
type input "47006"
type input "2"
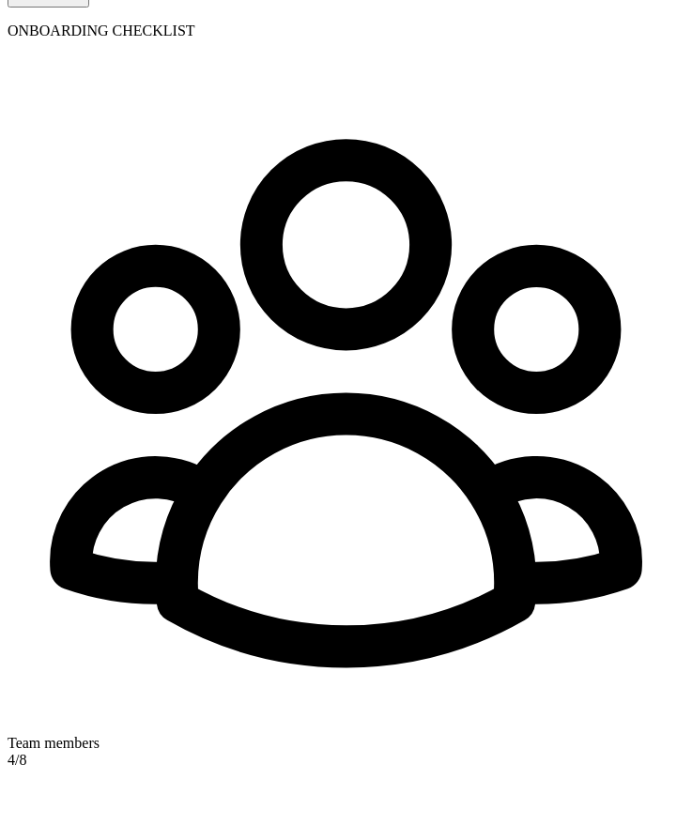
radio input "true"
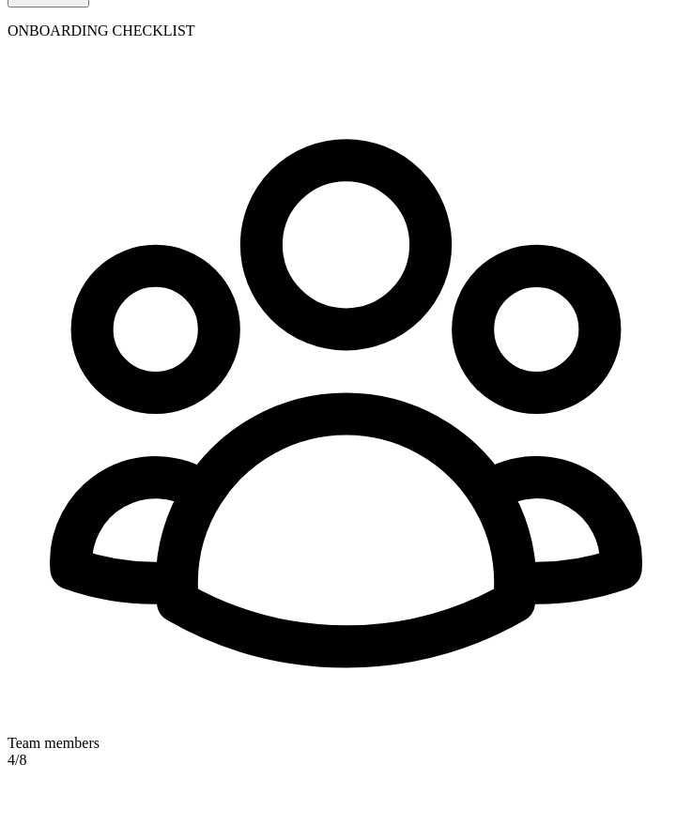
radio input "true"
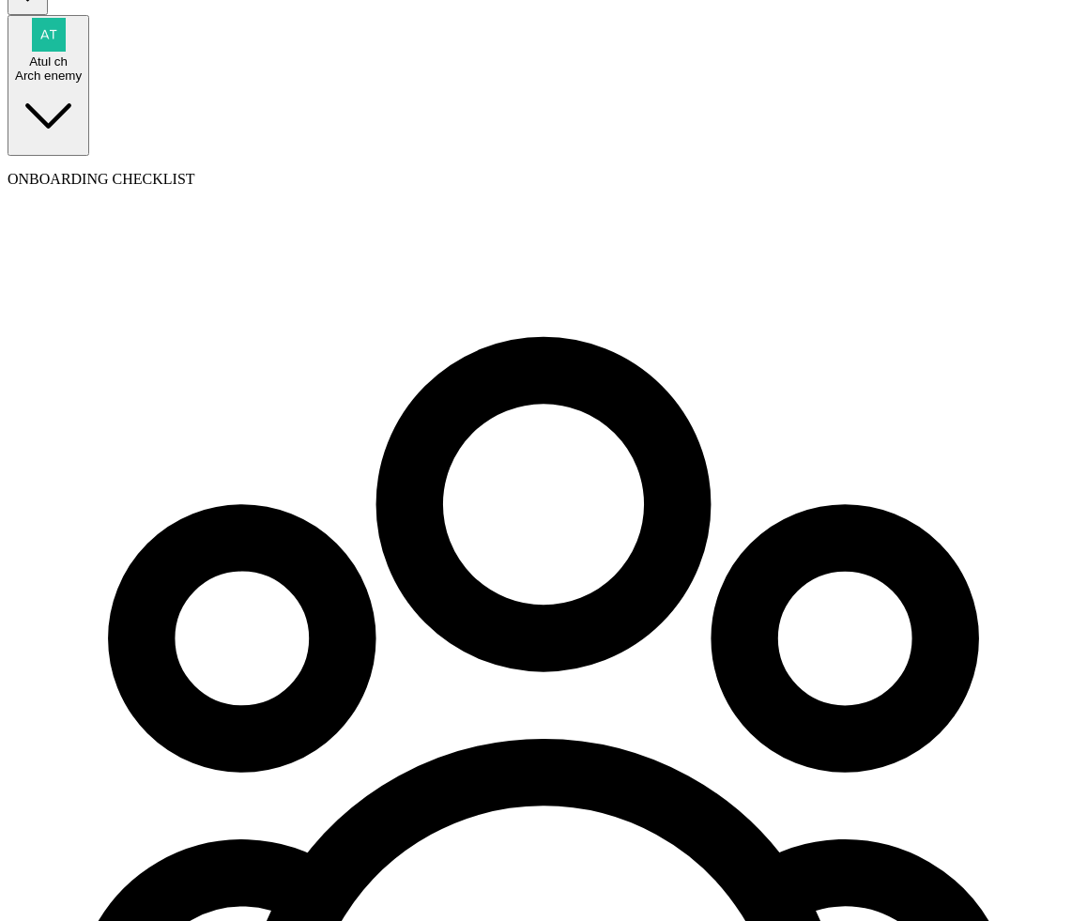
scroll to position [82, 0]
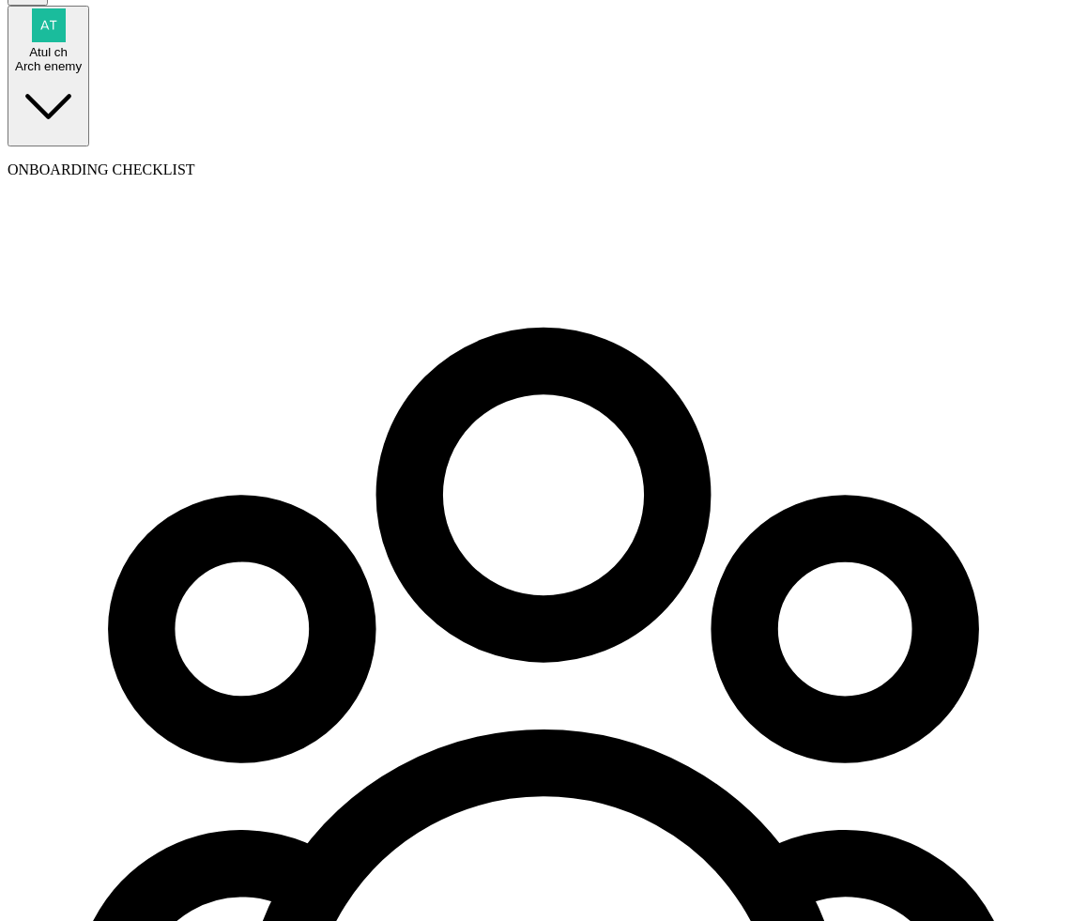
drag, startPoint x: 362, startPoint y: 728, endPoint x: 509, endPoint y: 770, distance: 152.1
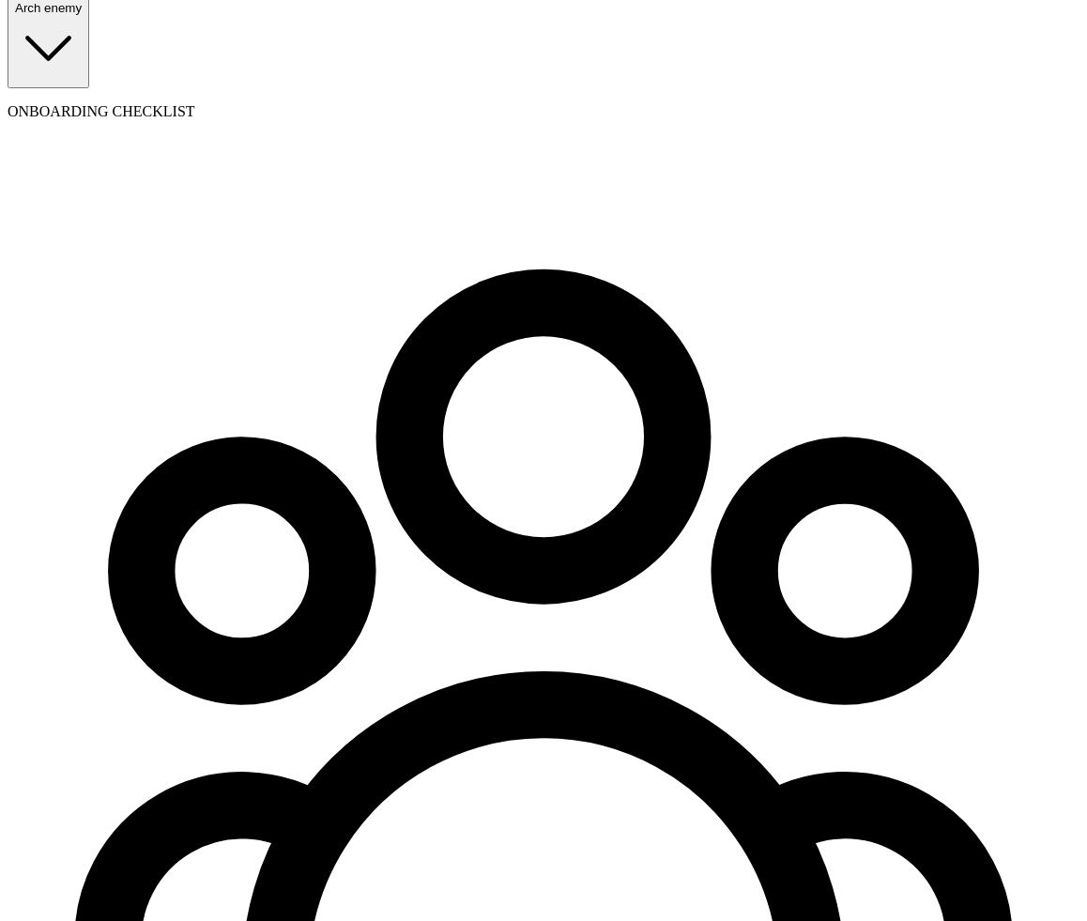
scroll to position [143, 0]
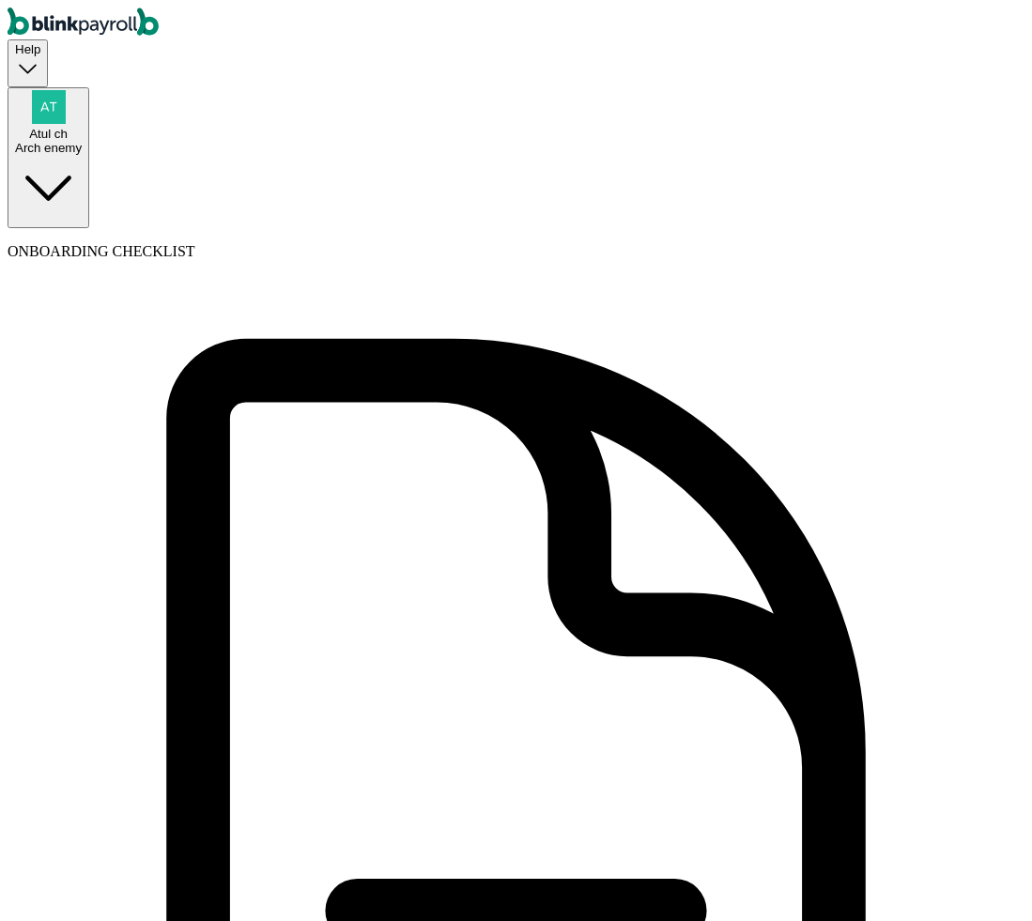
type input "Atul"
type input "test"
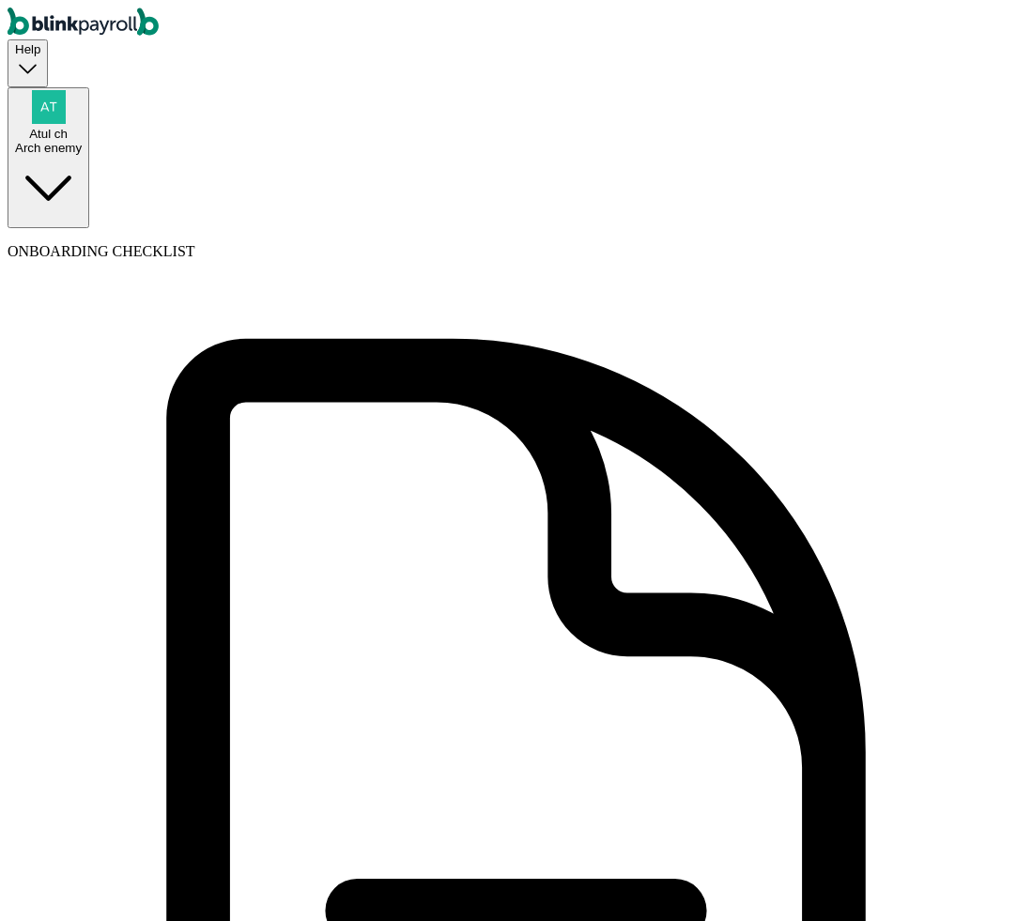
type input "ba"
type input "atul@blinkpayroll.com"
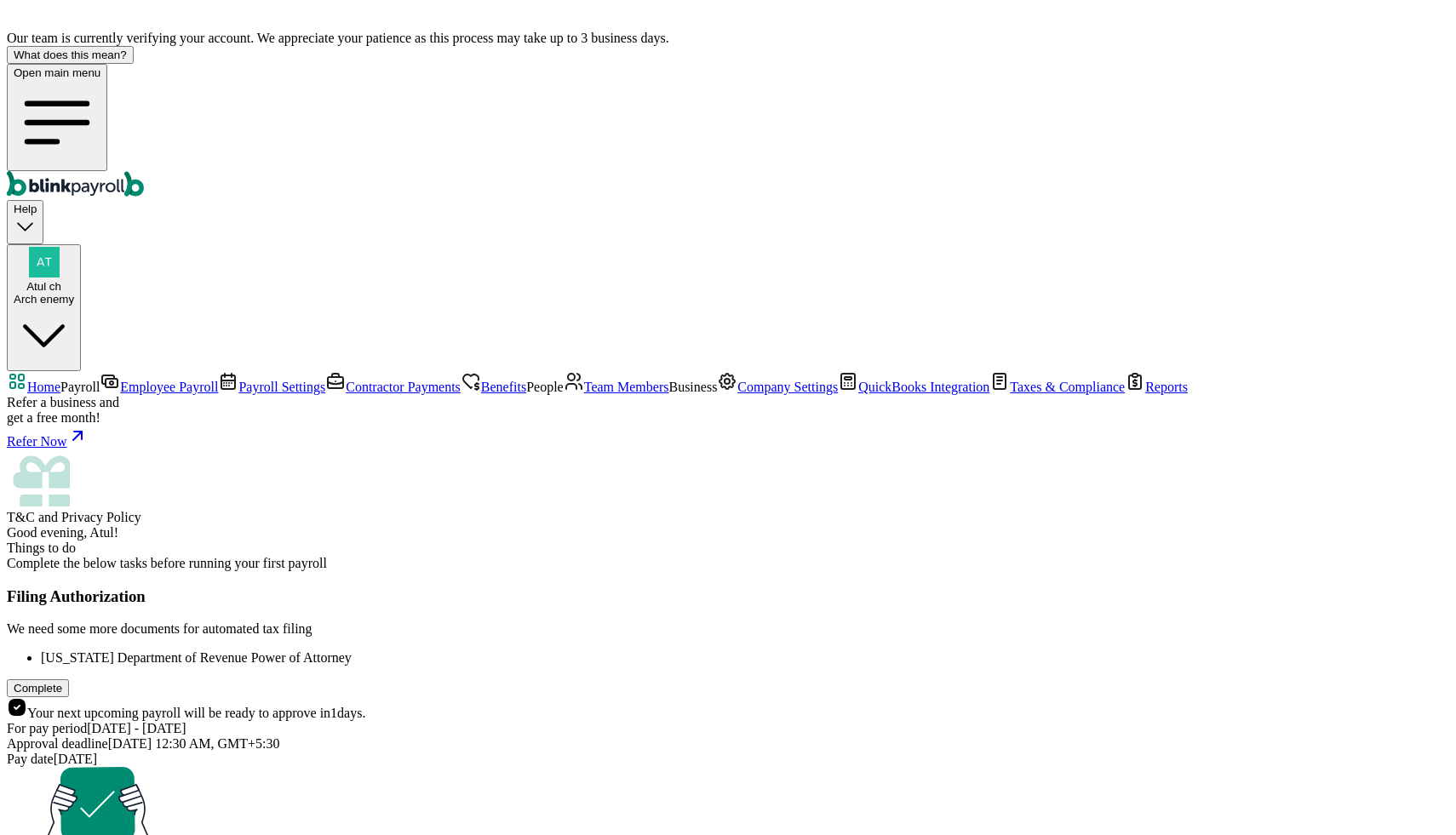
click at [120, 380] on span "Employee Payroll" at bounding box center [169, 387] width 98 height 15
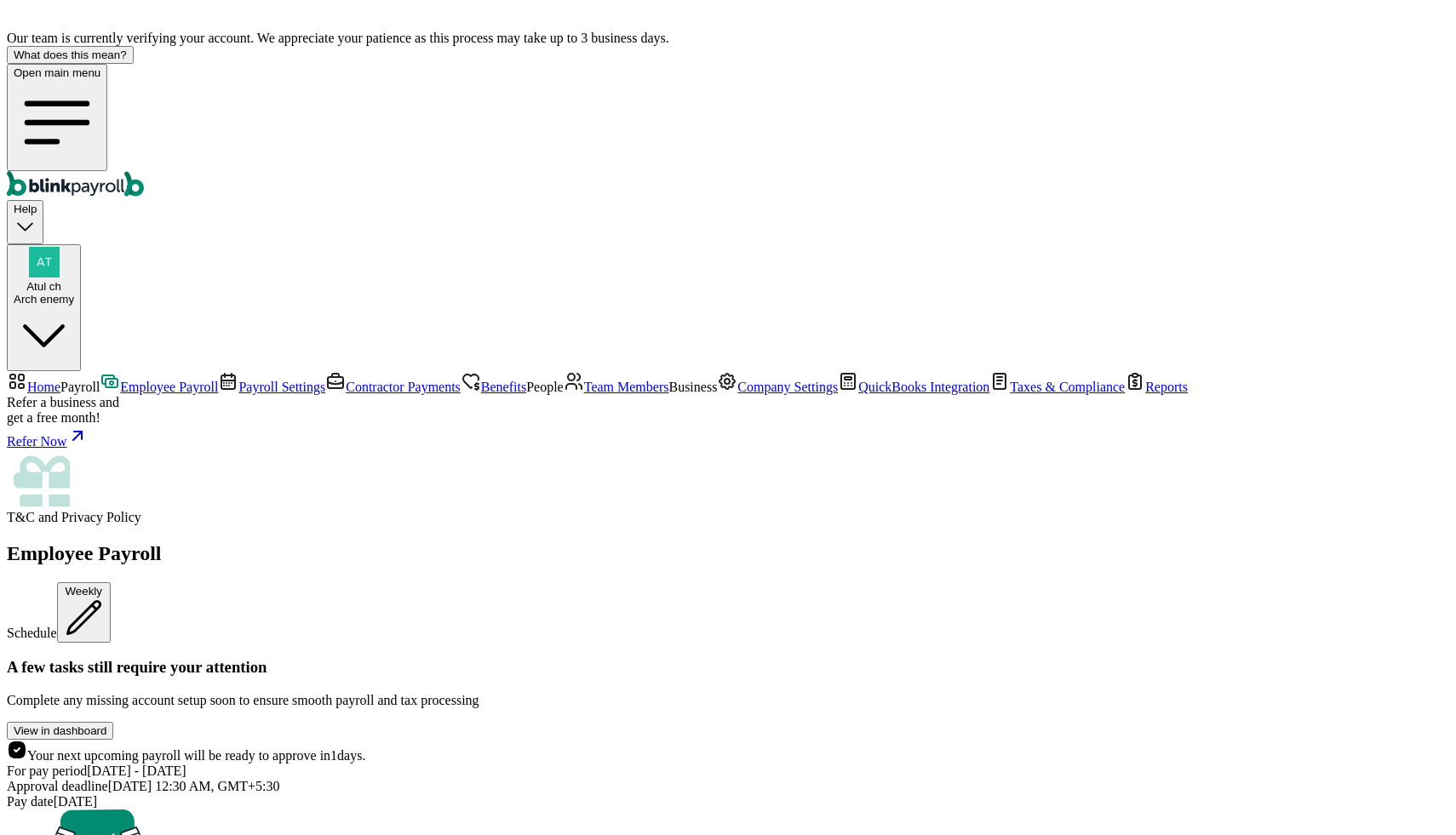
click at [584, 394] on span "Team Members" at bounding box center [627, 387] width 85 height 15
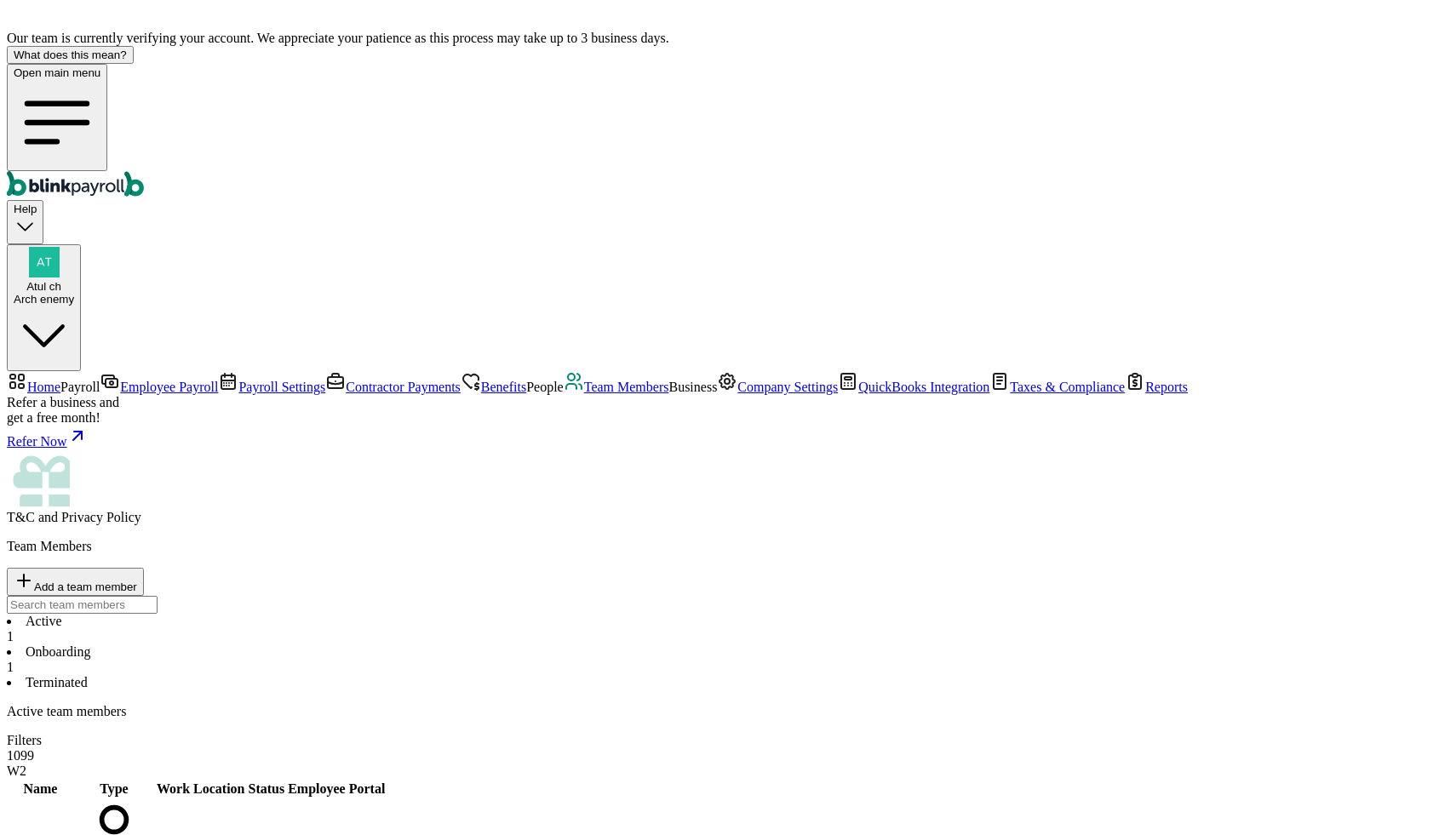
drag, startPoint x: 738, startPoint y: 414, endPoint x: 759, endPoint y: 414, distance: 21.0
click at [284, 761] on span "Active" at bounding box center [266, 848] width 36 height 15
click at [285, 761] on td "Active" at bounding box center [266, 848] width 38 height 99
click at [420, 761] on span "View" at bounding box center [407, 848] width 24 height 13
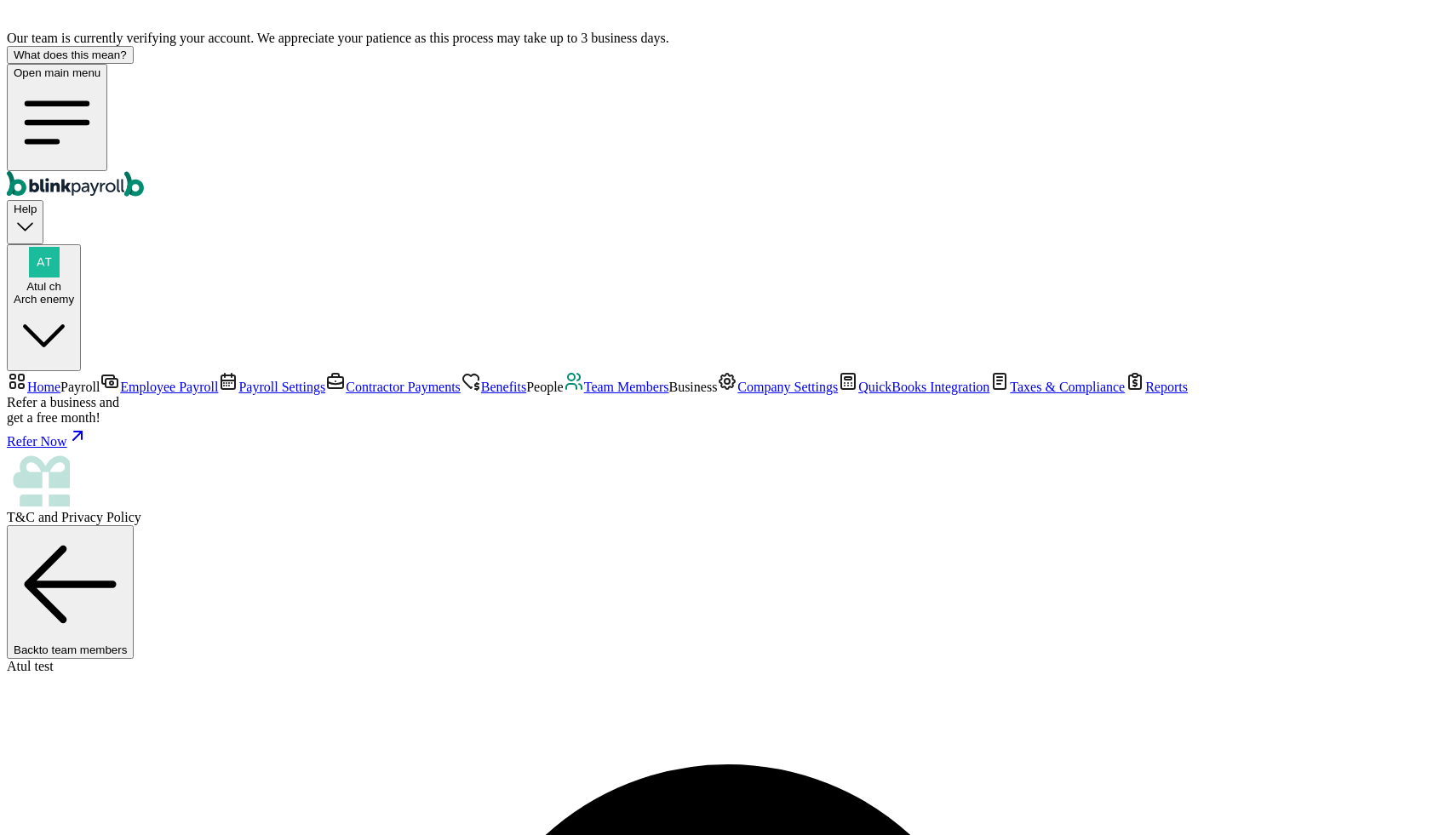
select select "2025"
click at [584, 394] on span "Team Members" at bounding box center [627, 387] width 85 height 15
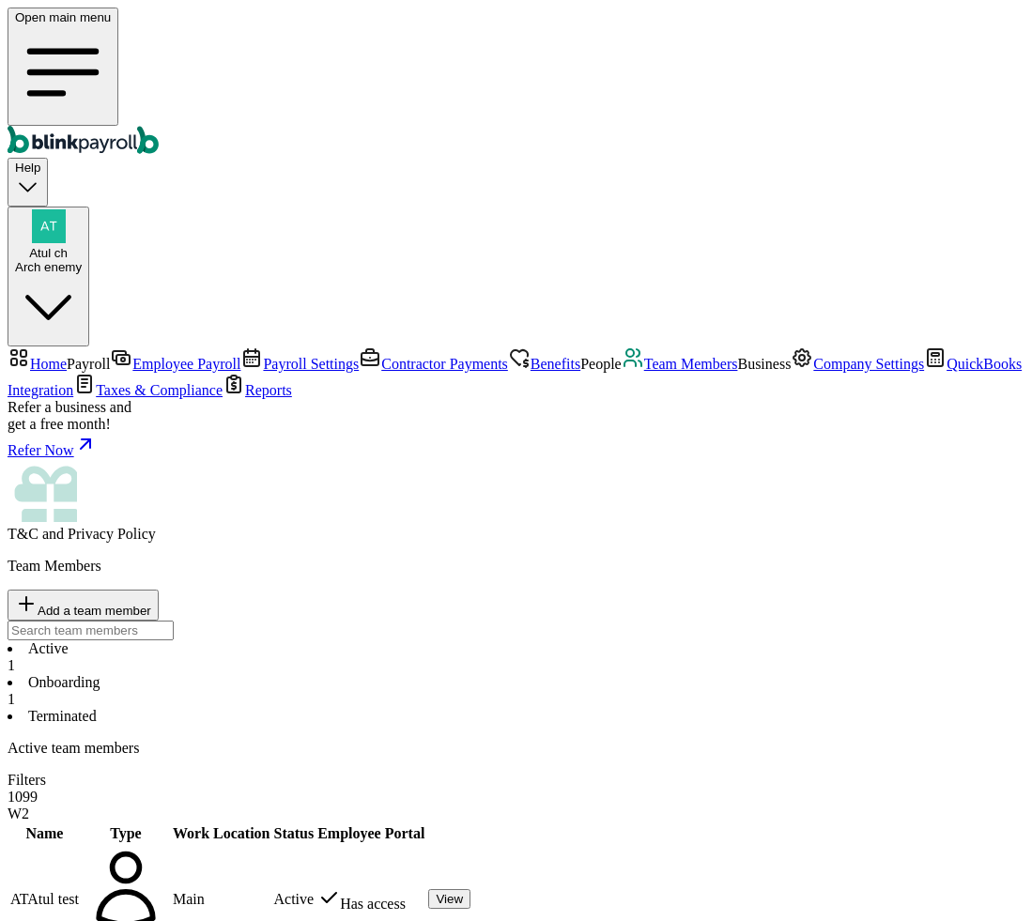
click at [463, 892] on span "View" at bounding box center [449, 899] width 27 height 14
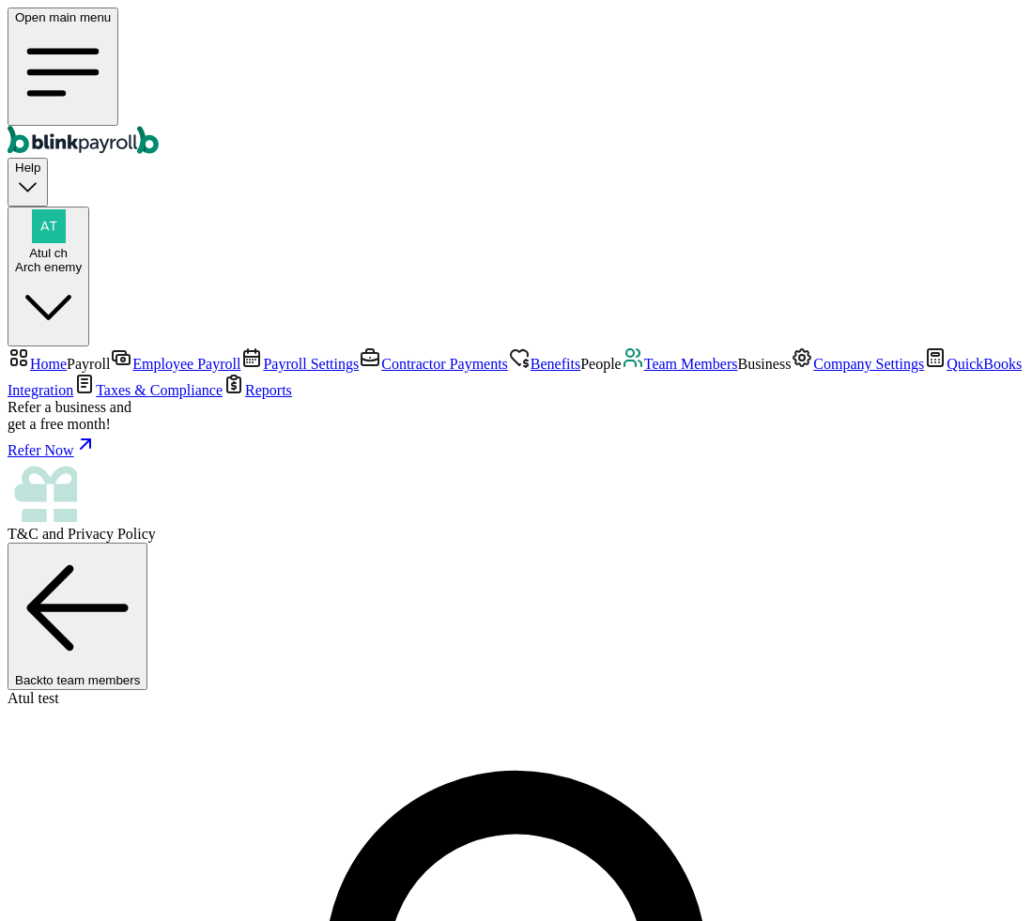
select select "2025"
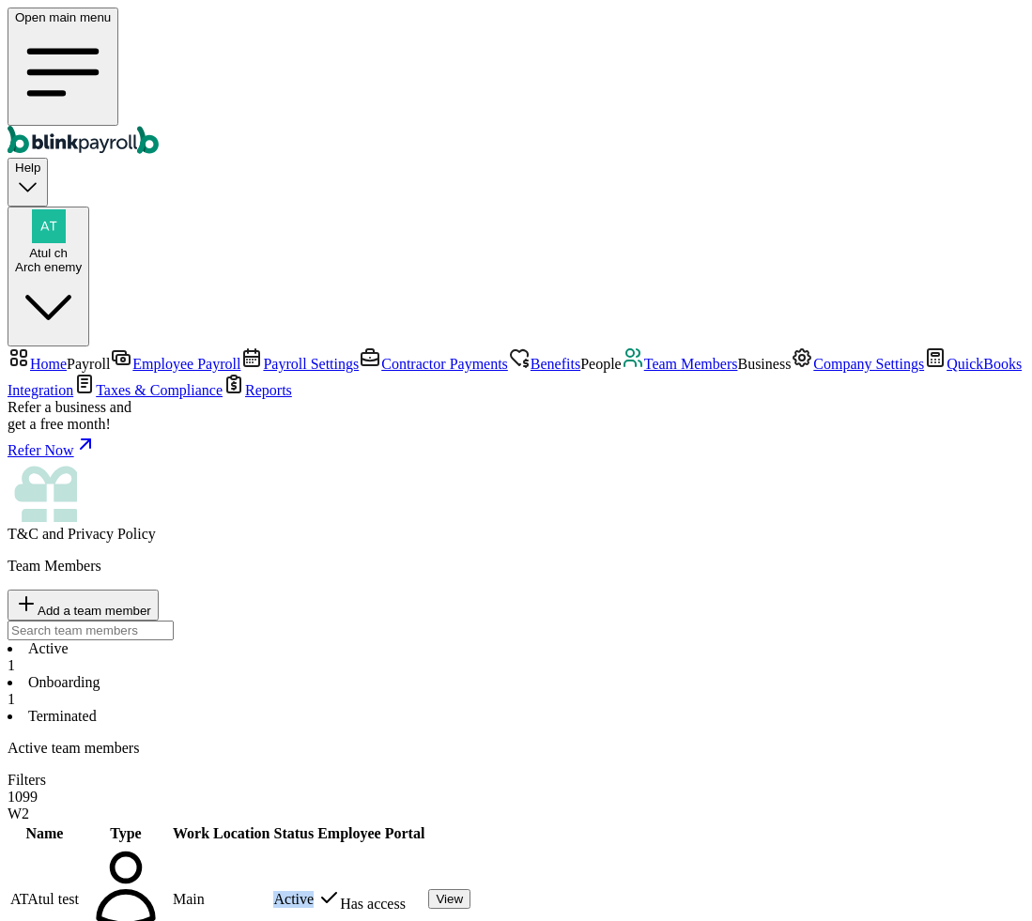
drag, startPoint x: 681, startPoint y: 399, endPoint x: 722, endPoint y: 402, distance: 40.5
click at [314, 845] on td "Active" at bounding box center [293, 899] width 42 height 109
select select "2025"
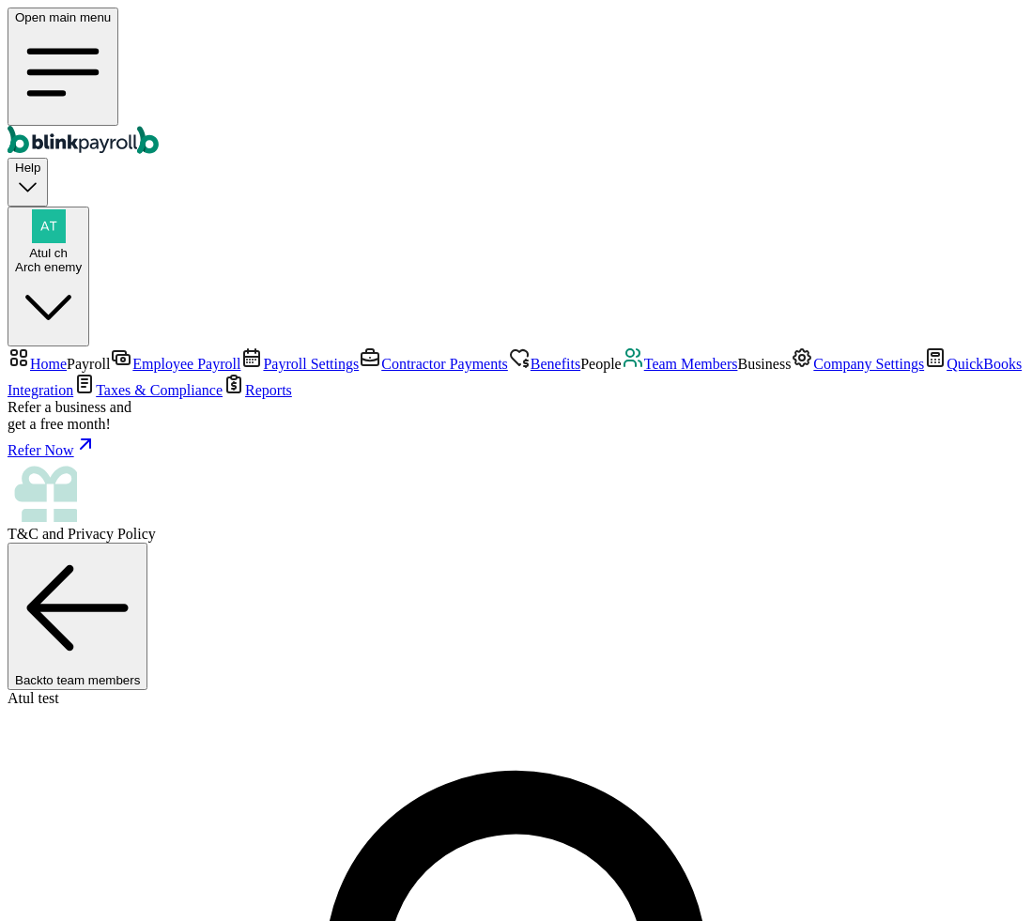
select select "2025"
click at [67, 356] on span "Home" at bounding box center [48, 364] width 37 height 16
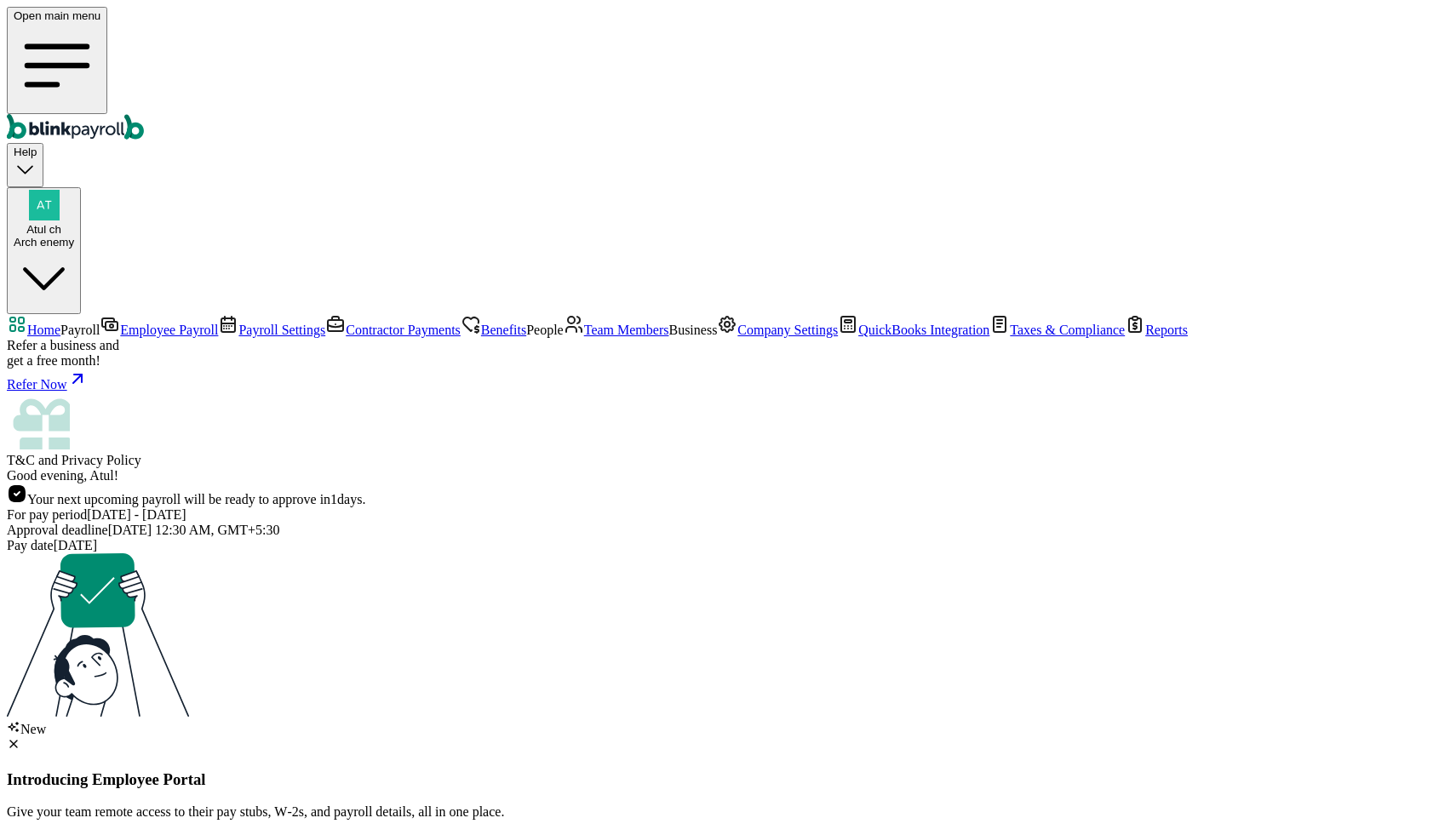
click at [100, 323] on link "Employee Payroll" at bounding box center [159, 330] width 118 height 15
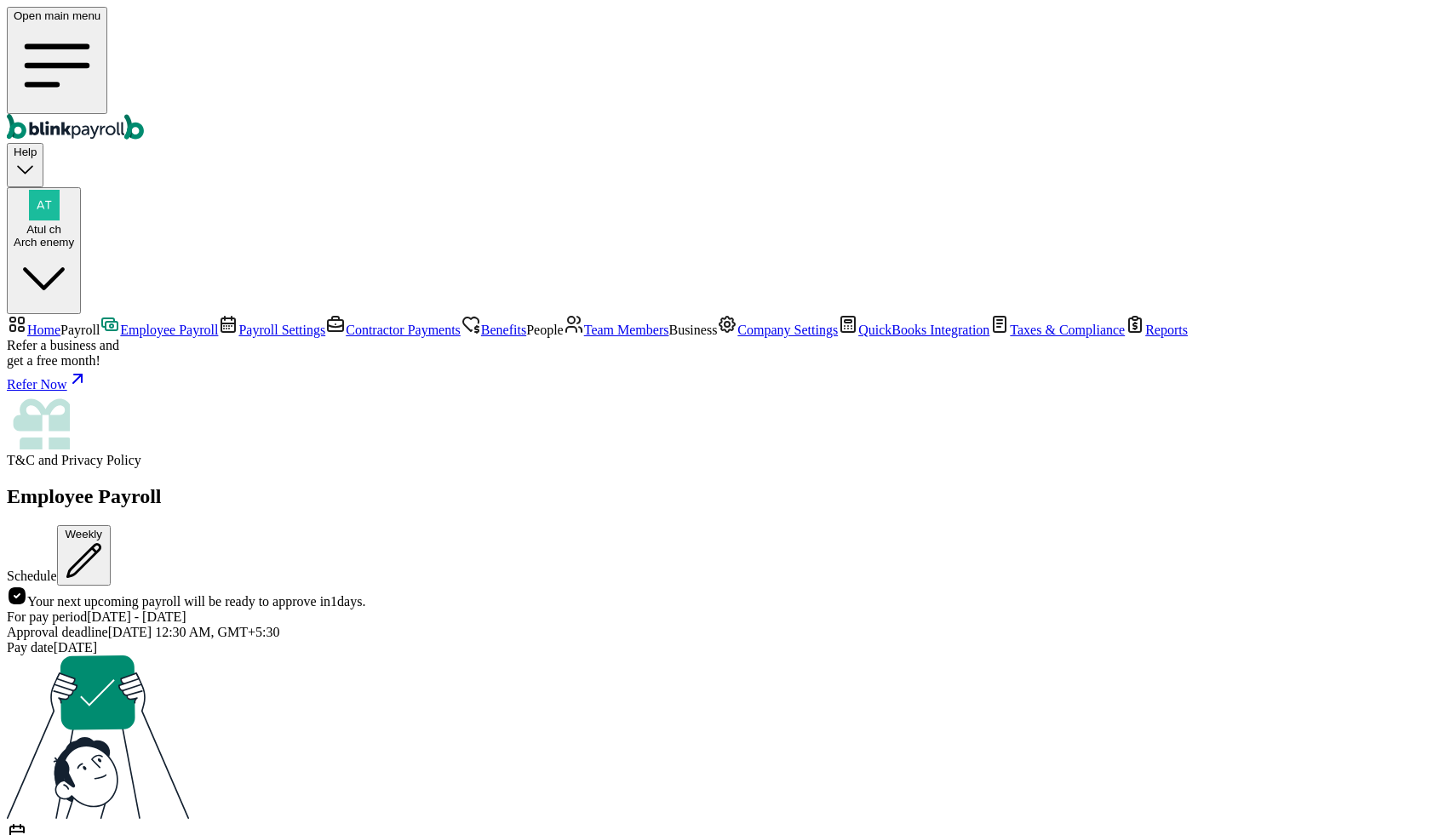
click at [61, 323] on span "Home" at bounding box center [44, 330] width 34 height 15
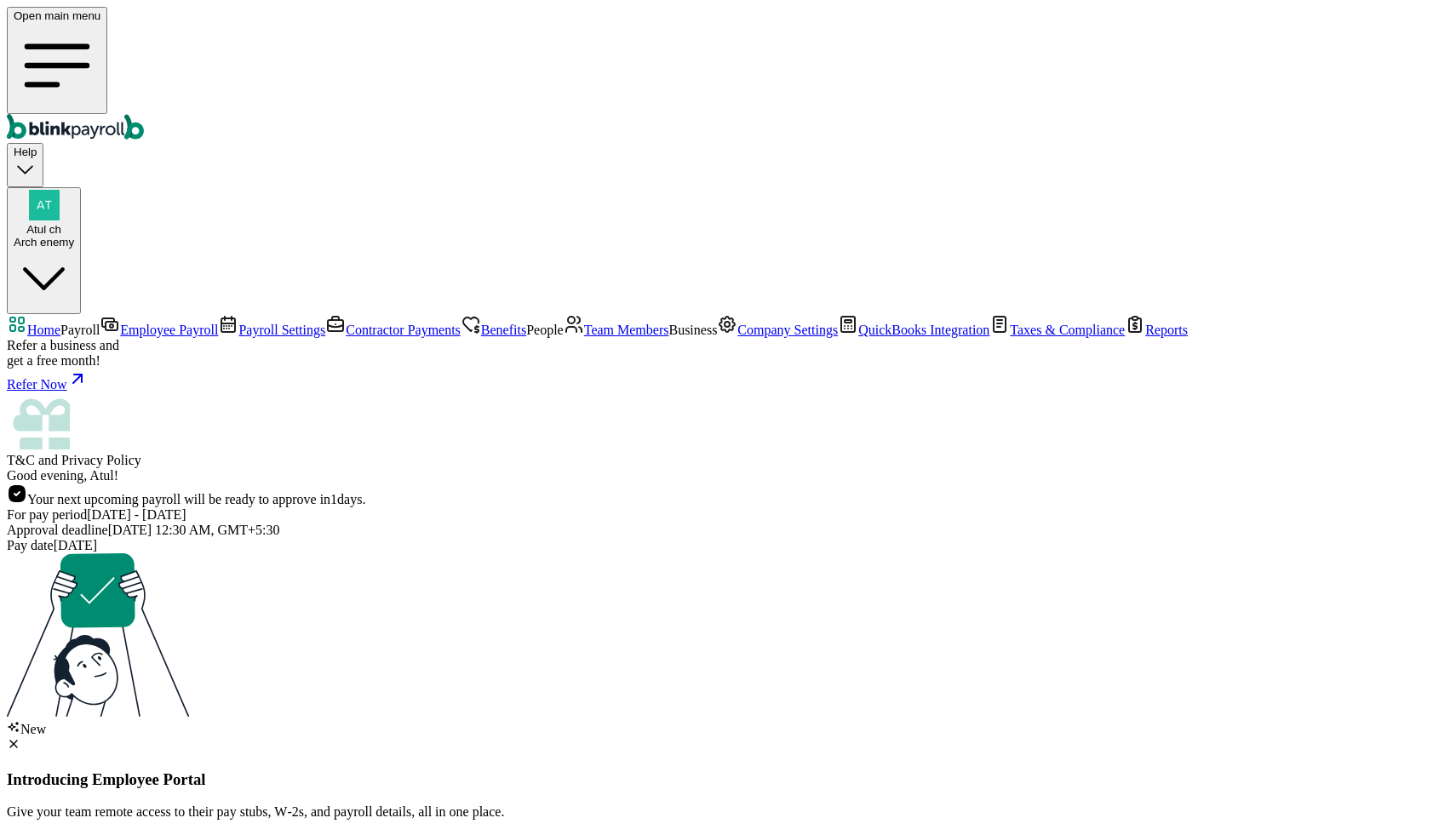
click at [74, 236] on div "Arch enemy" at bounding box center [44, 242] width 61 height 13
drag, startPoint x: 1256, startPoint y: 291, endPoint x: 1430, endPoint y: 298, distance: 174.1
copy span "atul+ai@blinkpayroll.com"
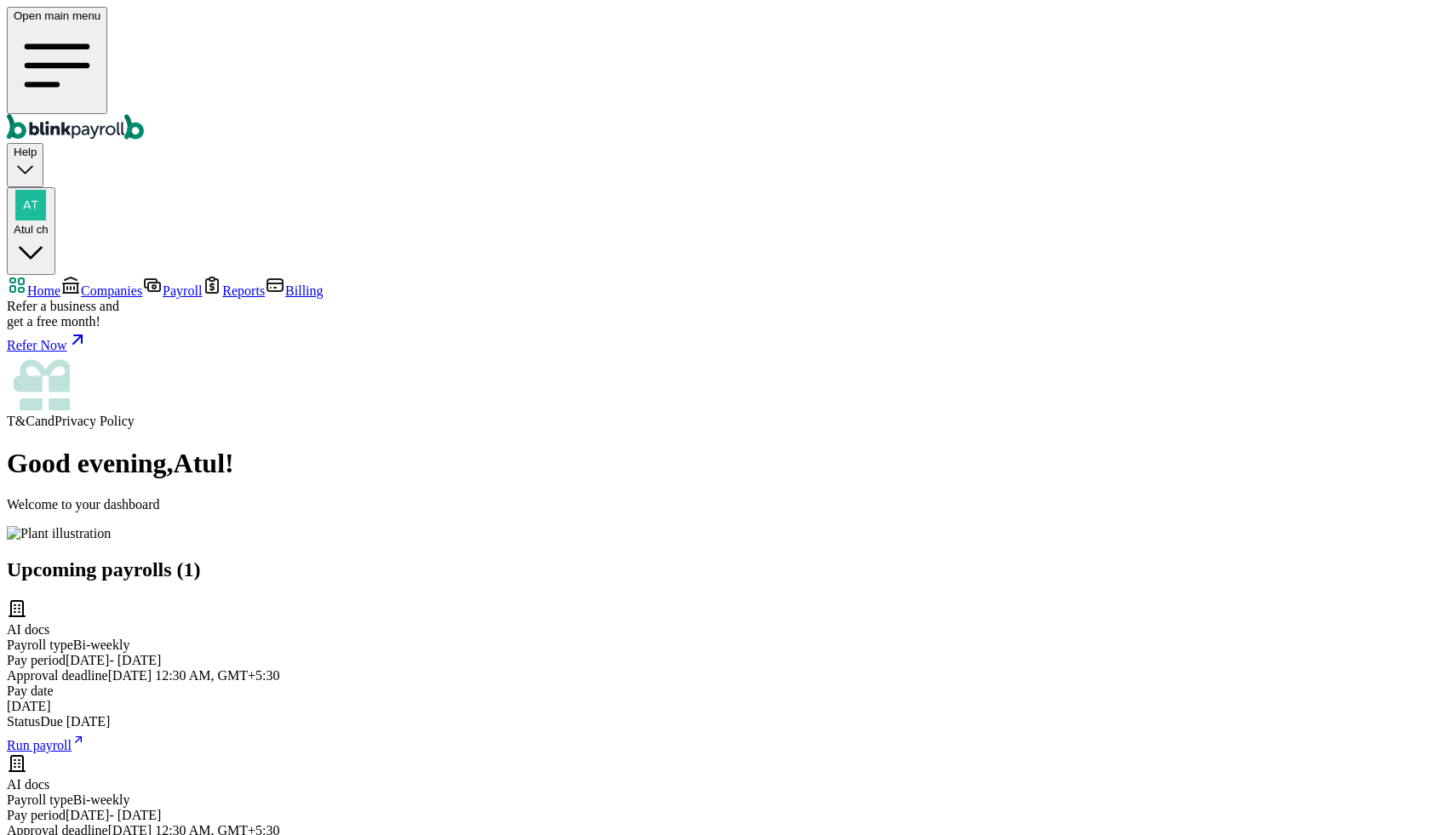
click at [97, 284] on span "Companies" at bounding box center [112, 291] width 62 height 15
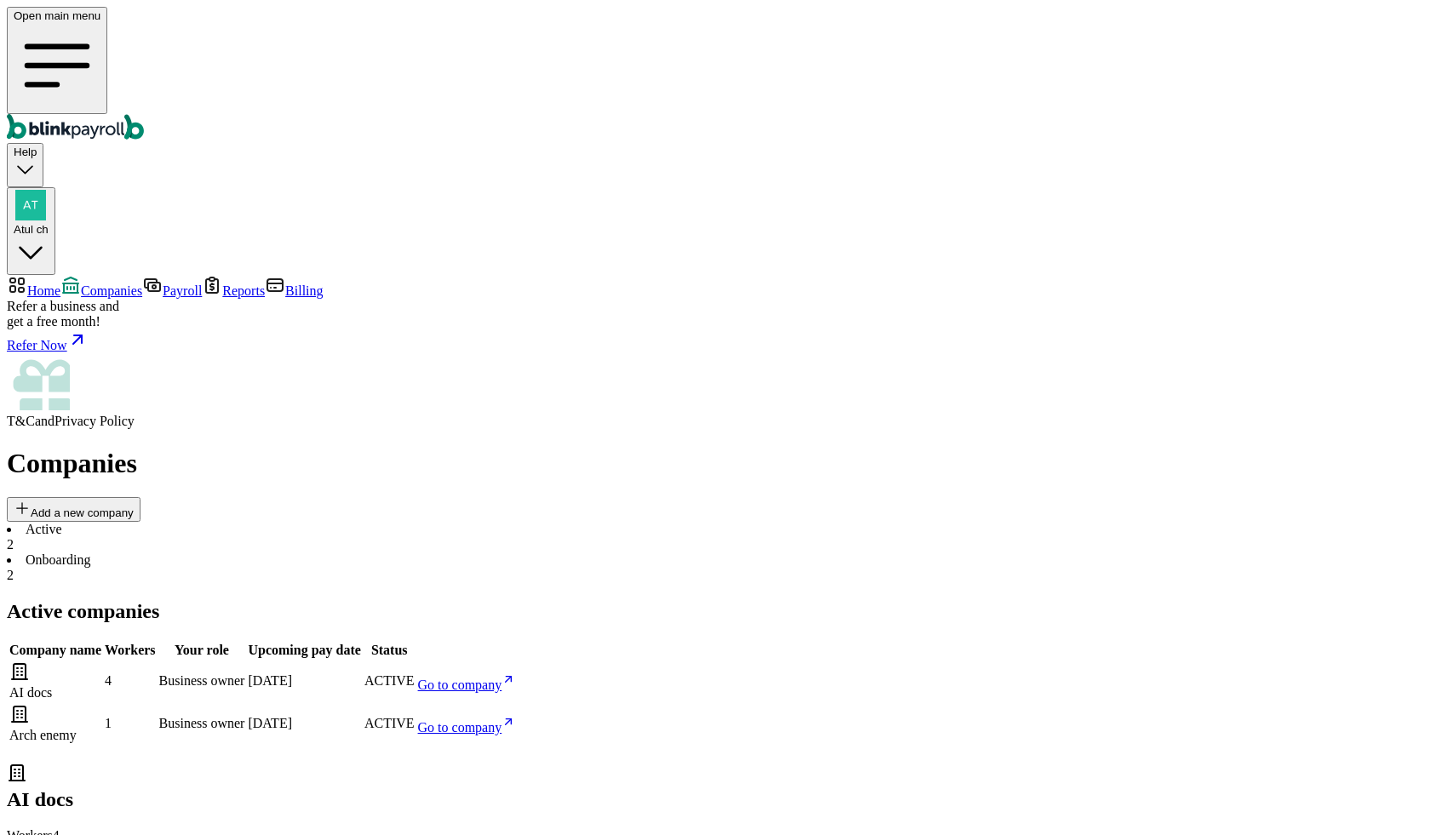
click at [503, 677] on span "Go to company" at bounding box center [460, 685] width 84 height 15
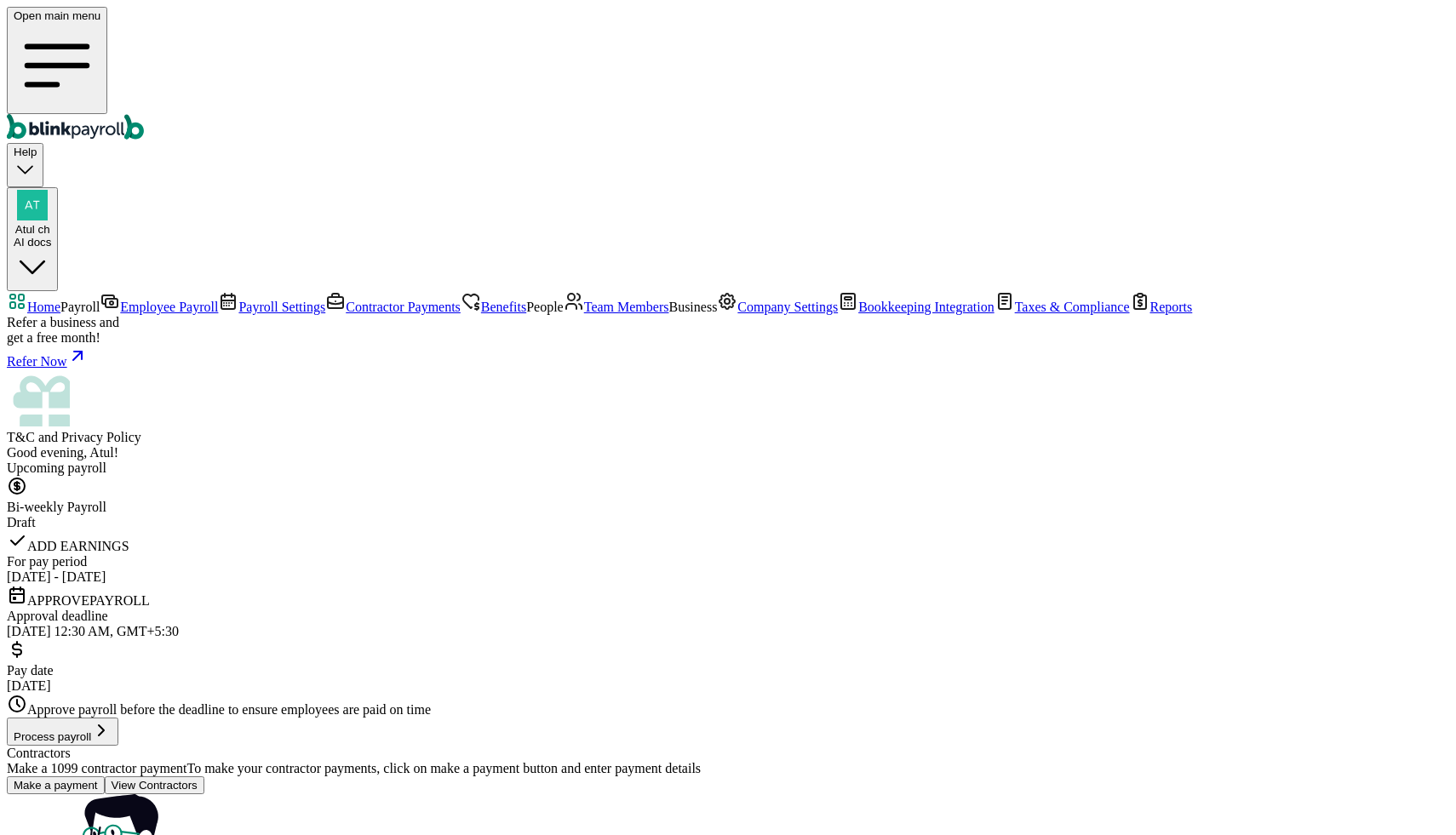
click at [120, 299] on span "Employee Payroll" at bounding box center [169, 306] width 98 height 15
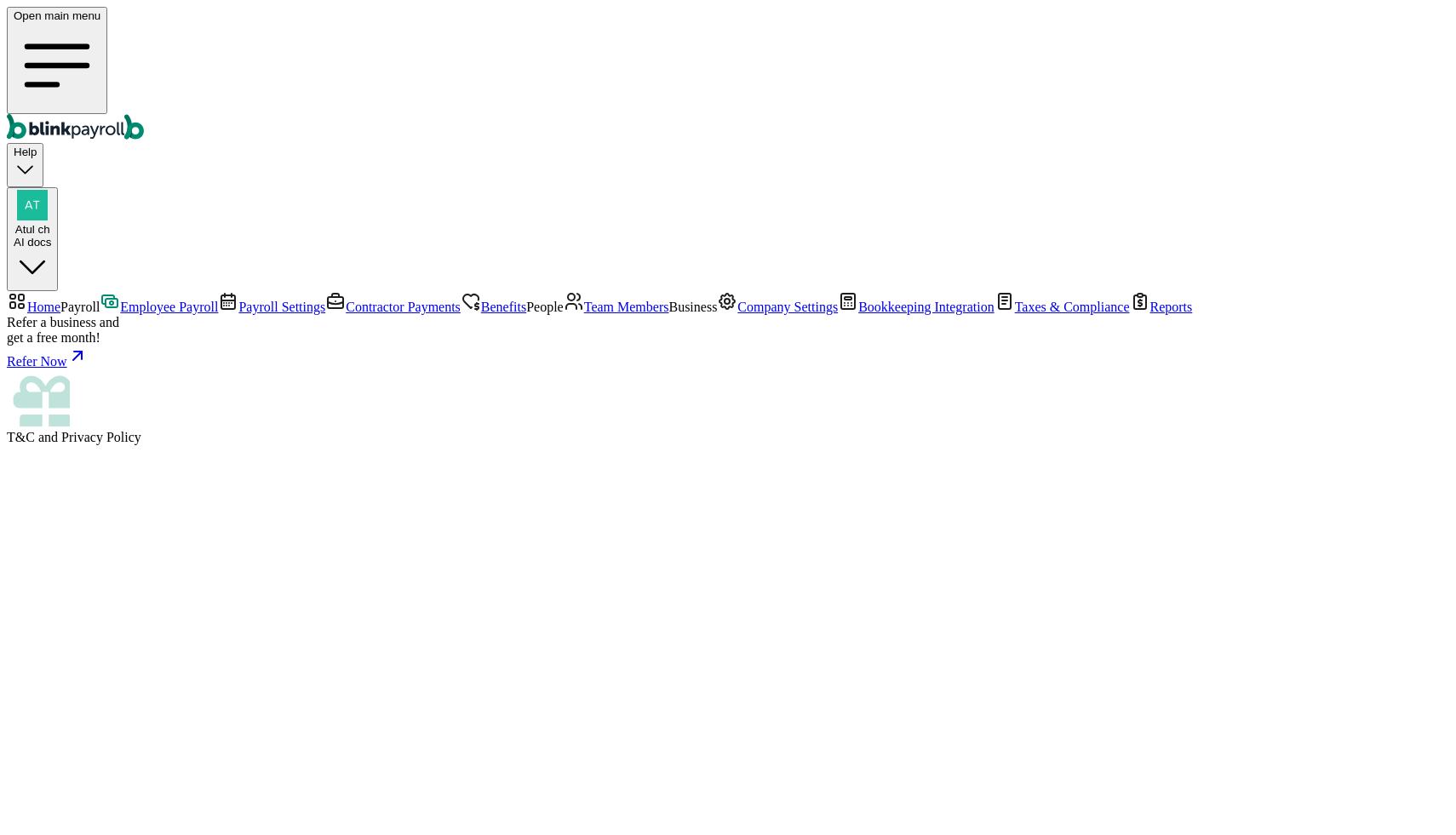
select select "direct_deposit"
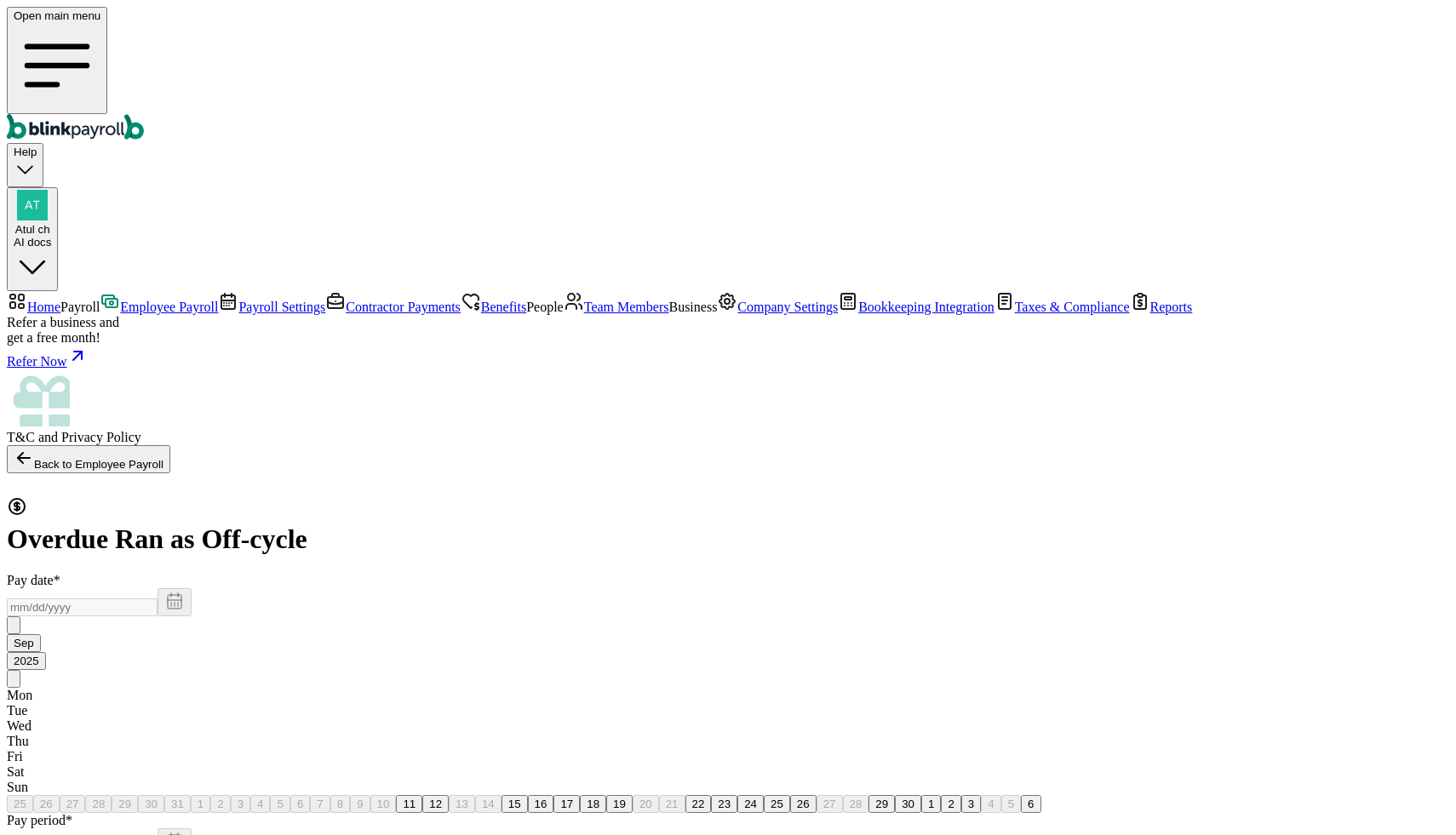
checkbox input "true"
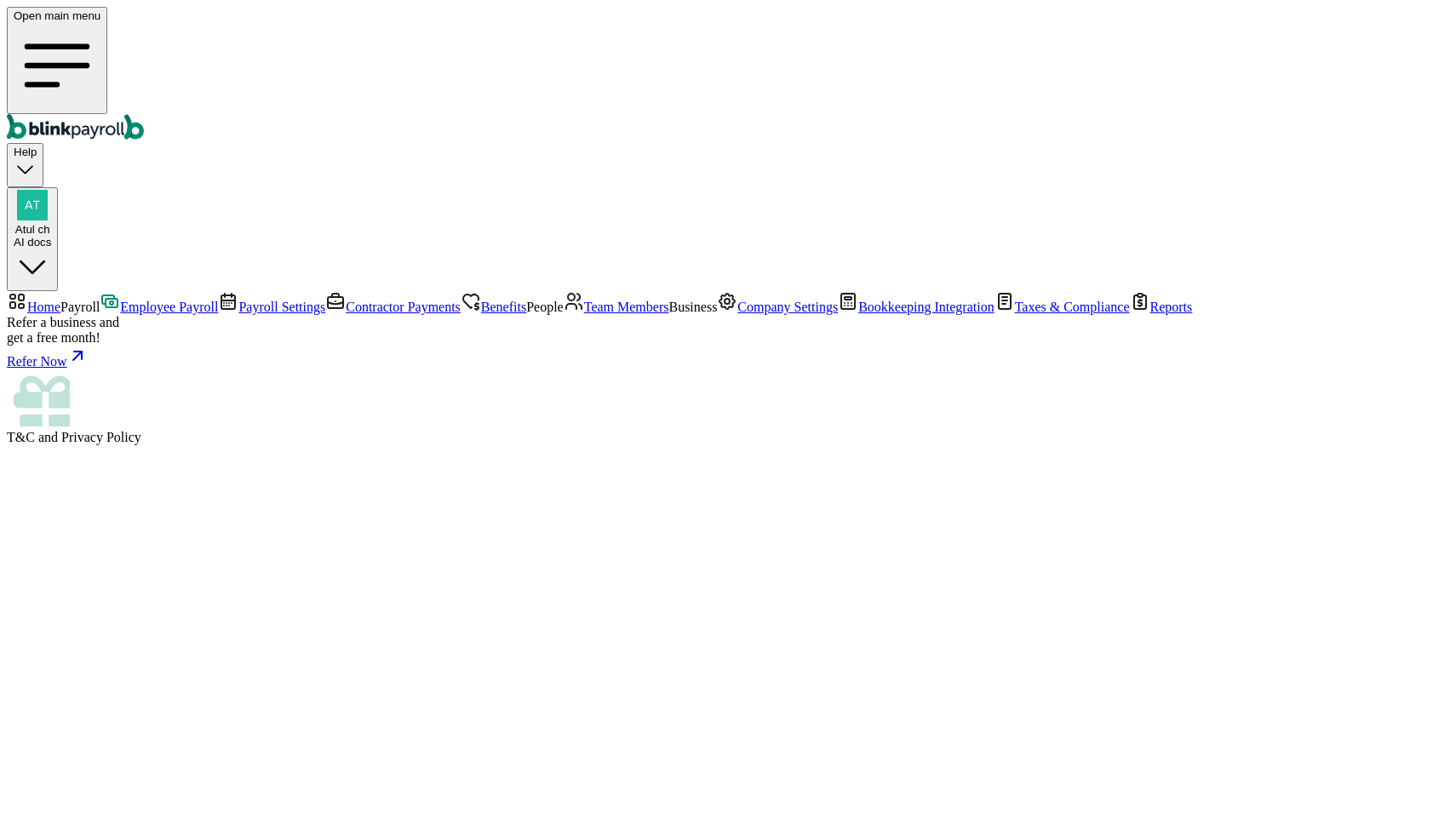
select select "direct_deposit"
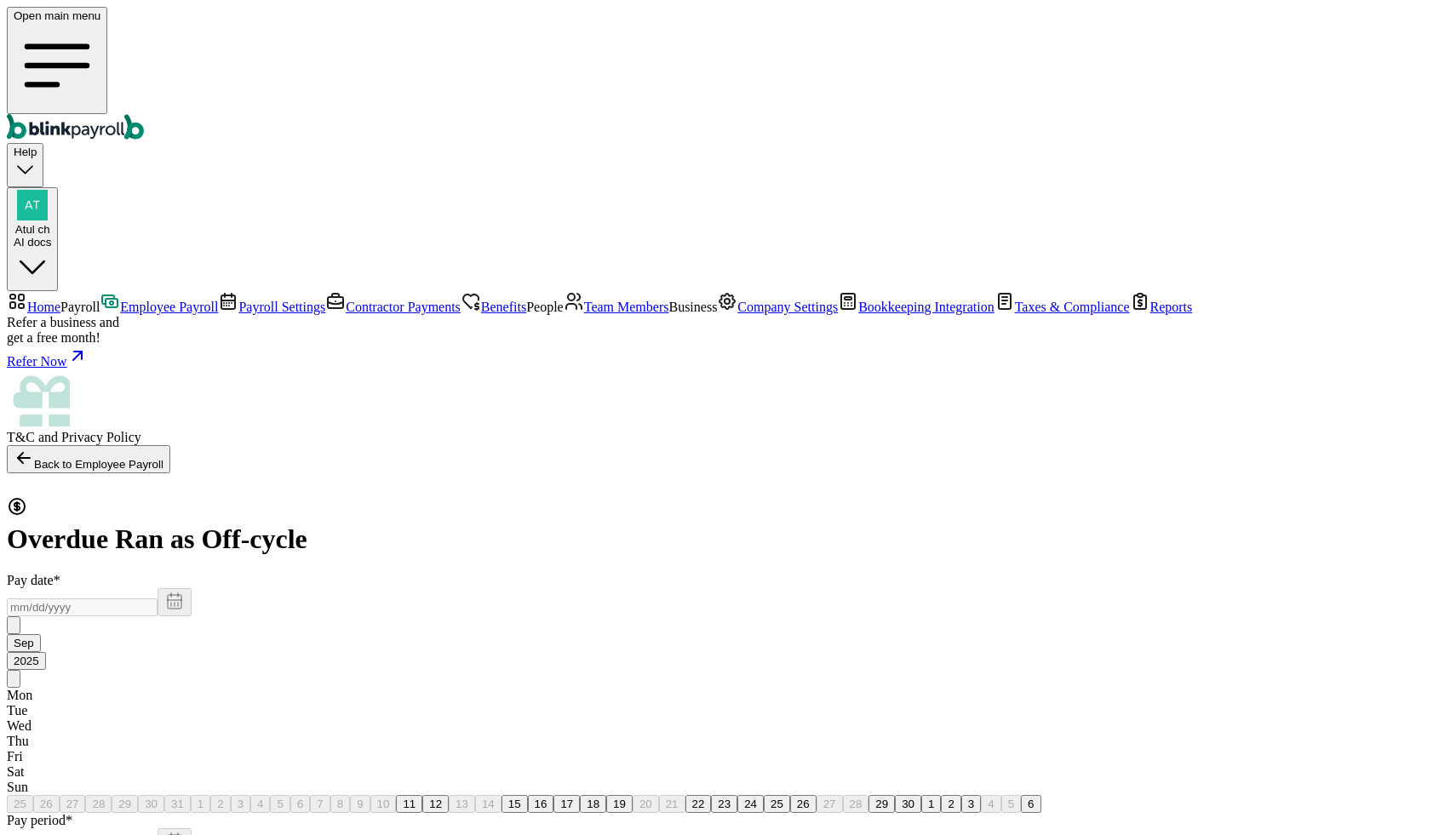
type input "[DATE]"
type input "[DATE] ~ [DATE]"
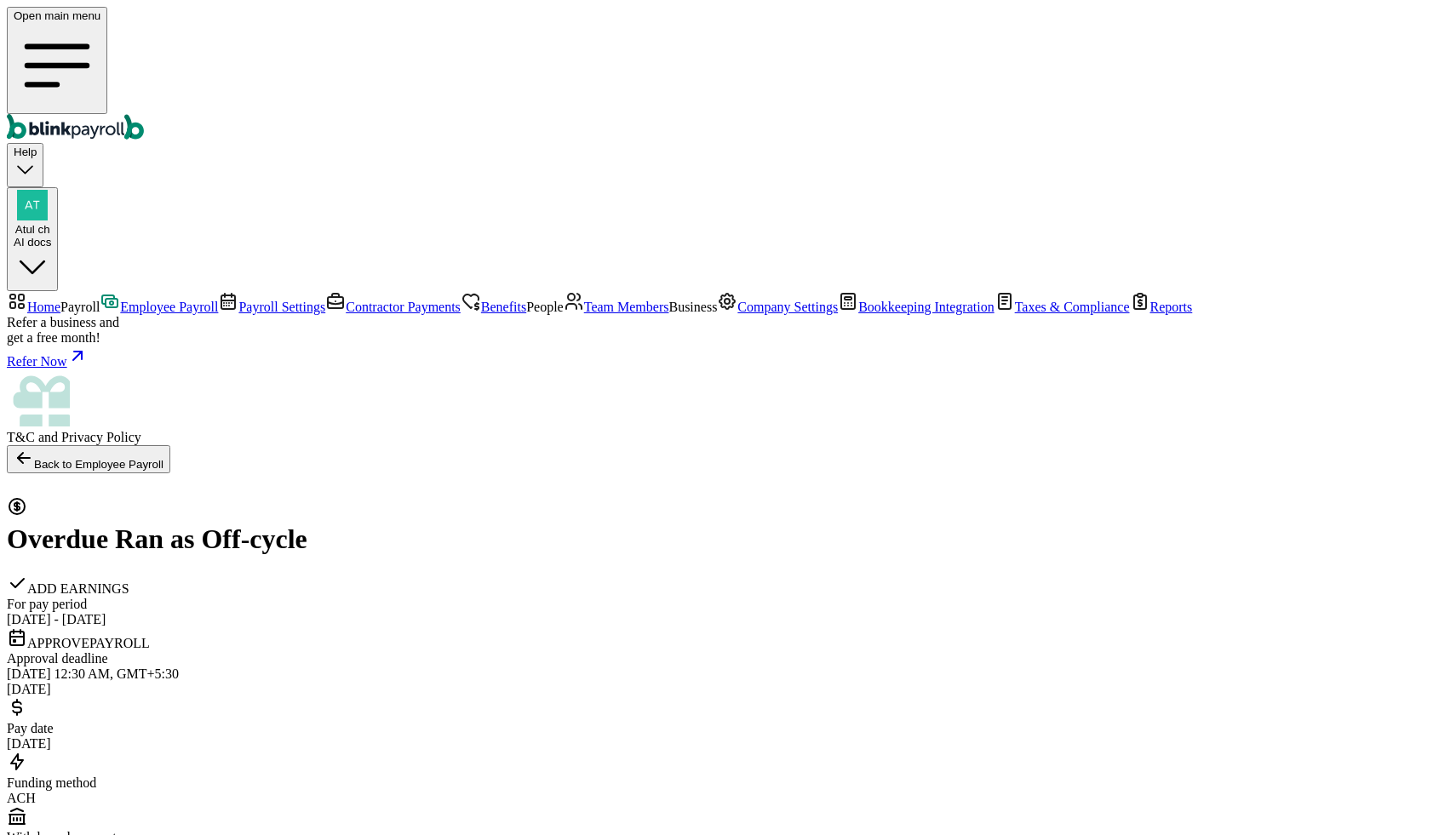
select select "direct_deposit"
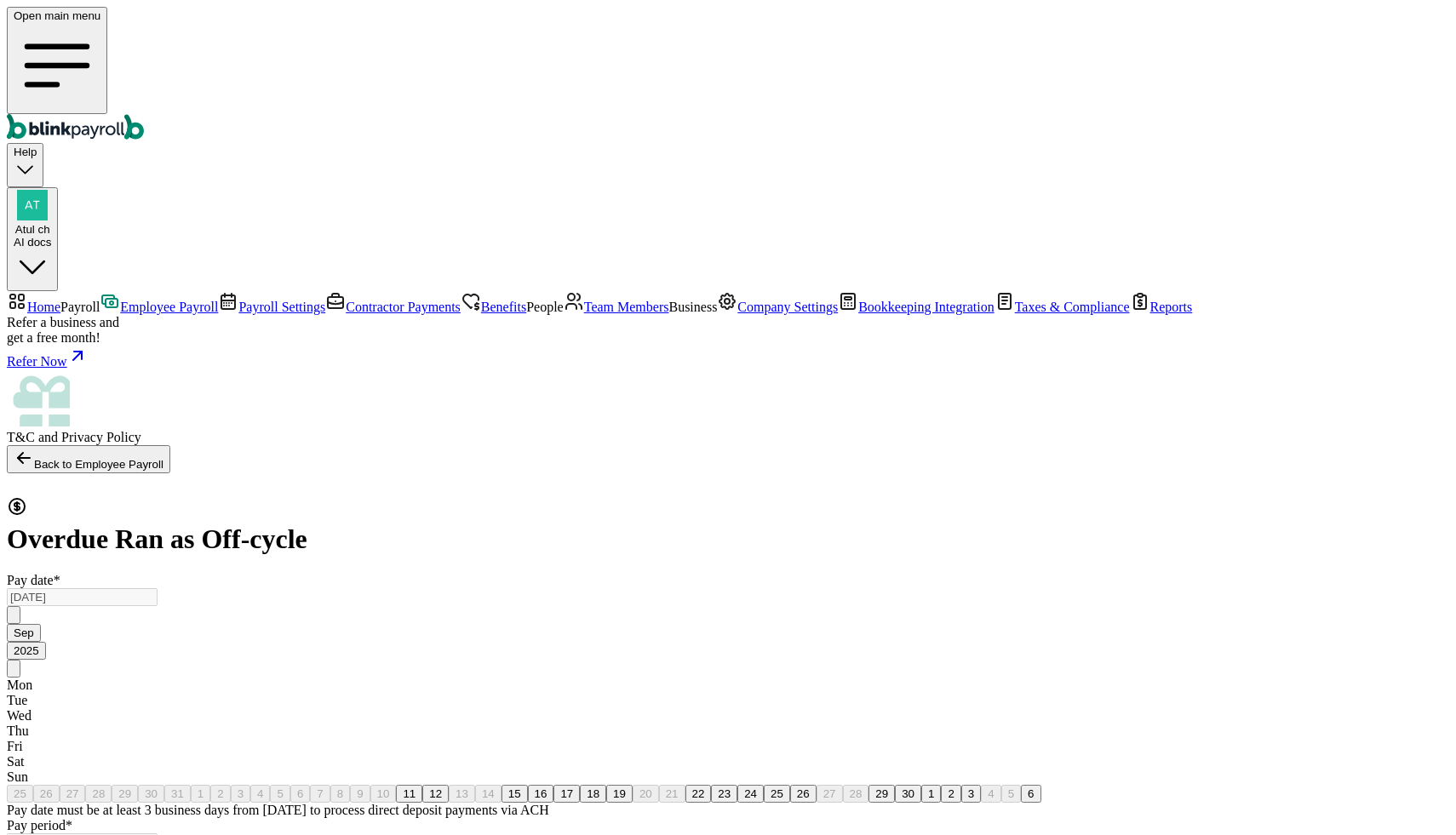
checkbox input "true"
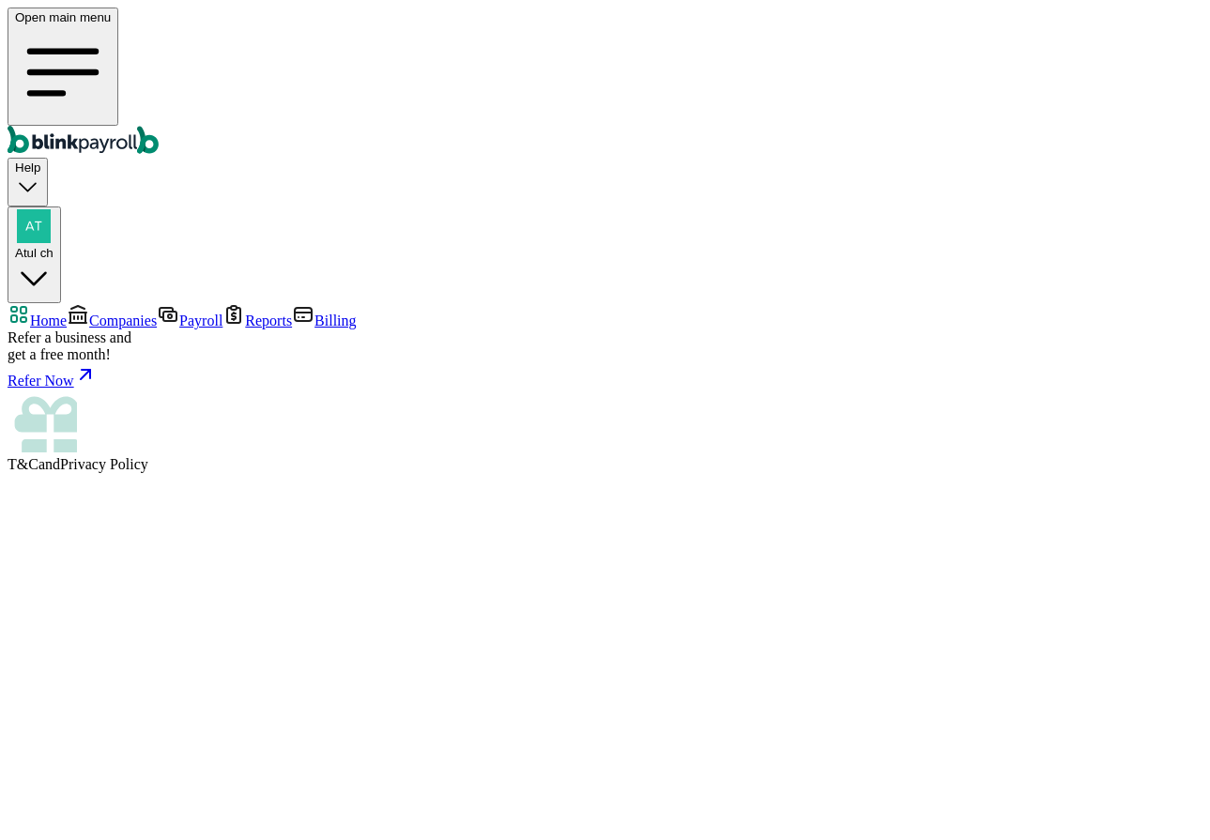
click at [90, 313] on span "Companies" at bounding box center [123, 321] width 68 height 16
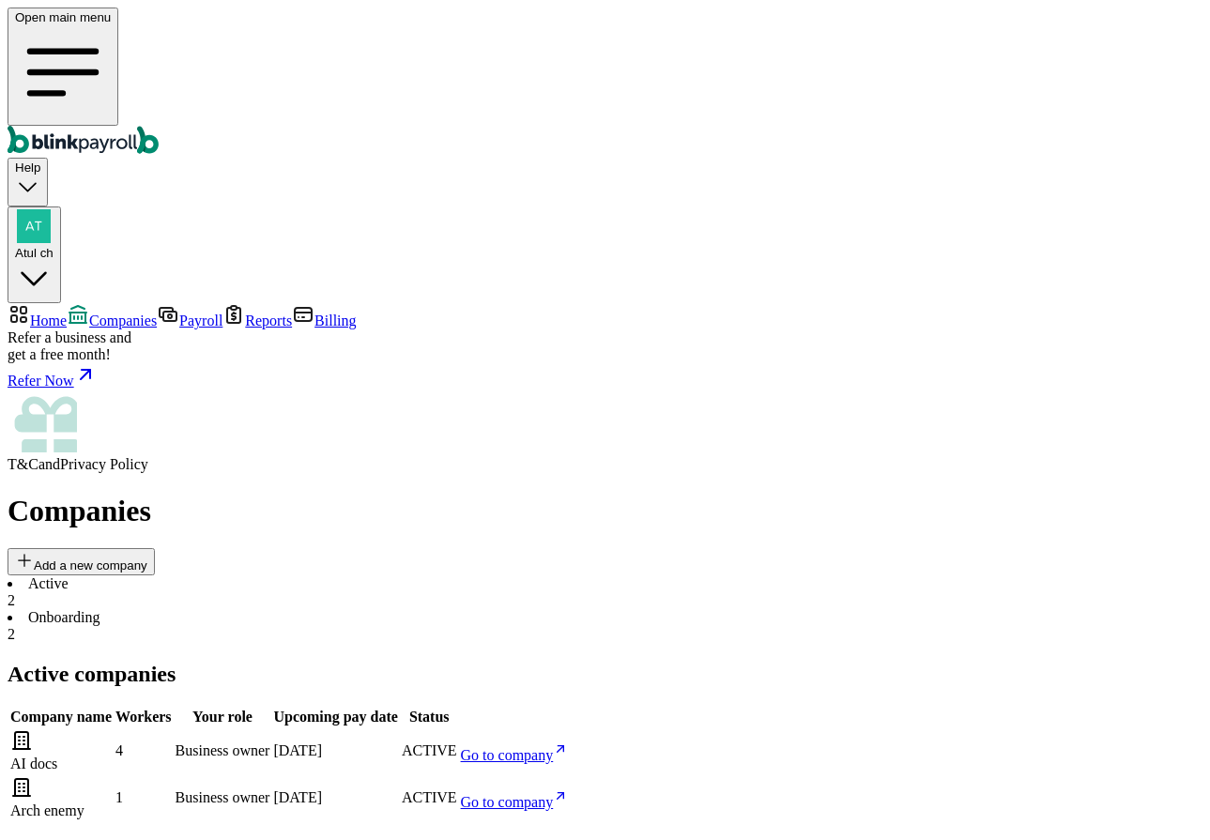
click at [414, 609] on li "Onboarding 2" at bounding box center [605, 626] width 1195 height 34
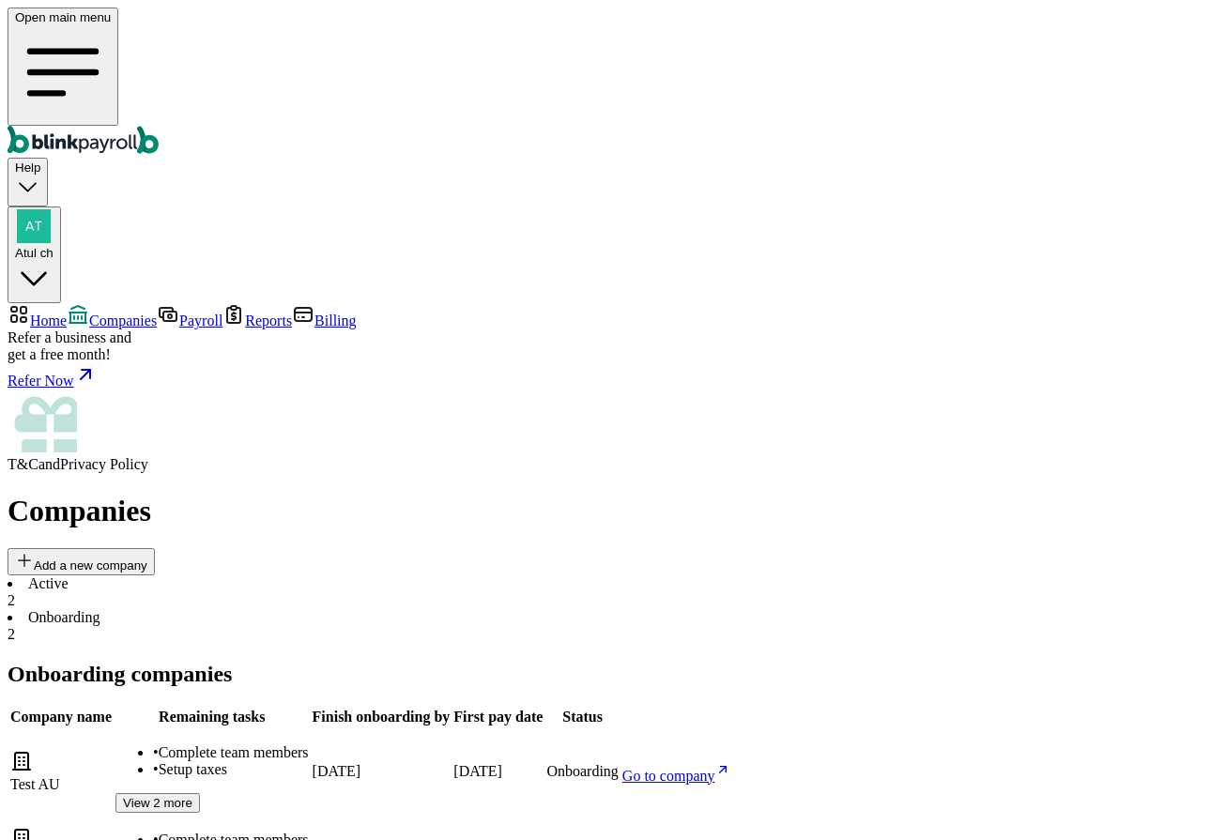
click at [308, 575] on li "Active 2" at bounding box center [605, 592] width 1195 height 34
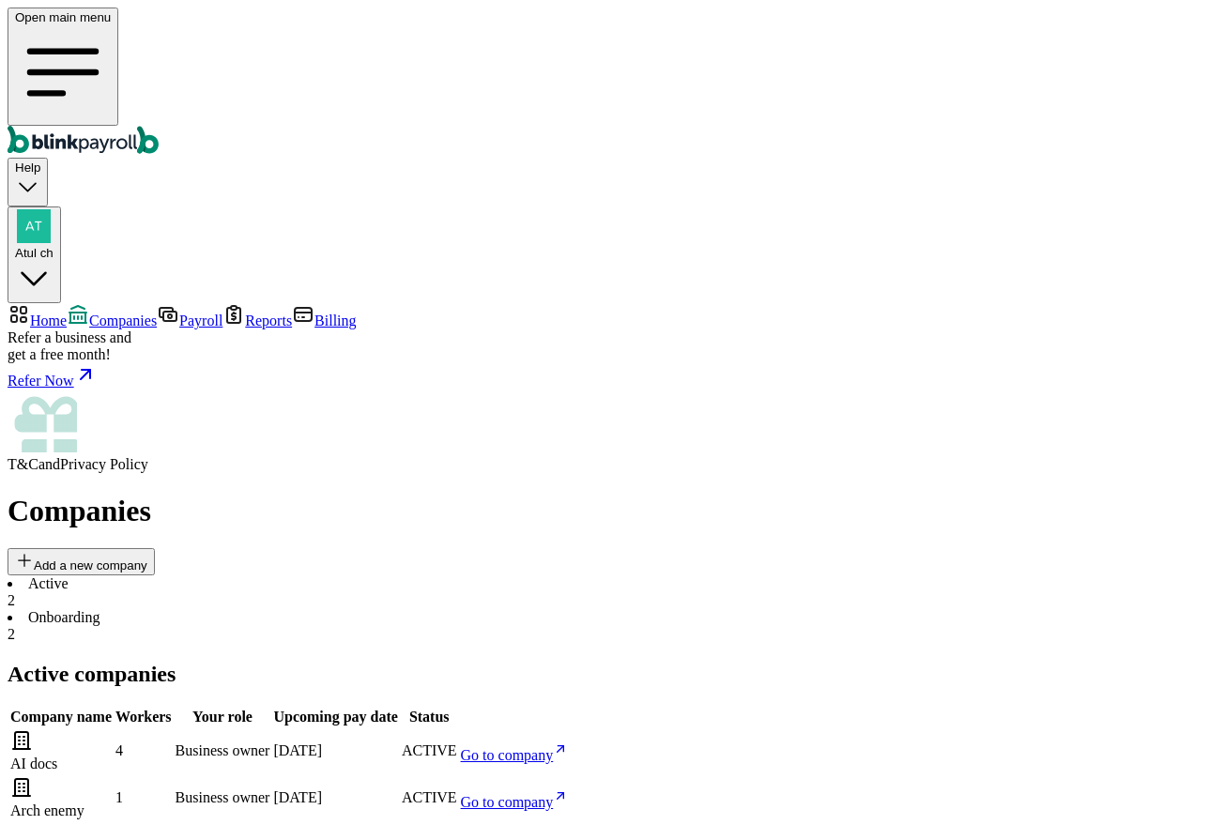
click at [569, 794] on link "Go to company" at bounding box center [515, 802] width 108 height 16
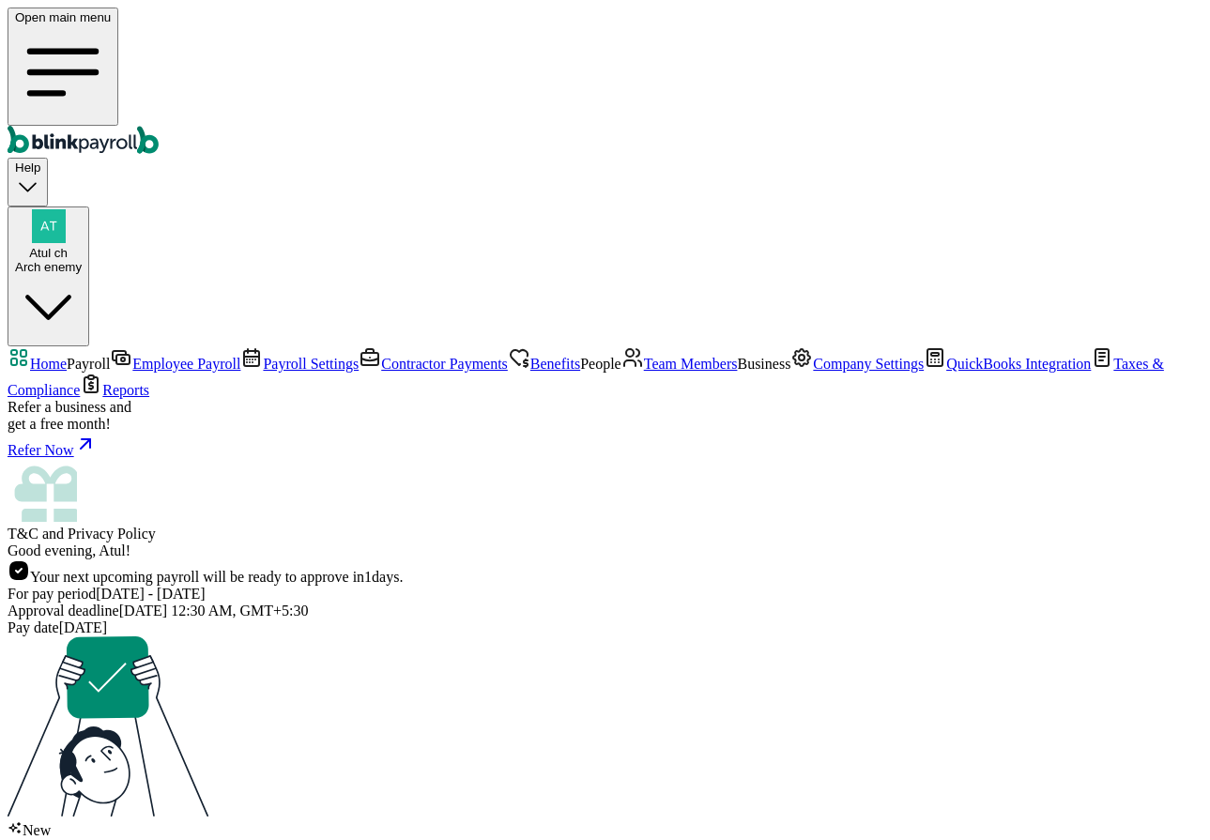
click at [644, 372] on span "Team Members" at bounding box center [691, 364] width 94 height 16
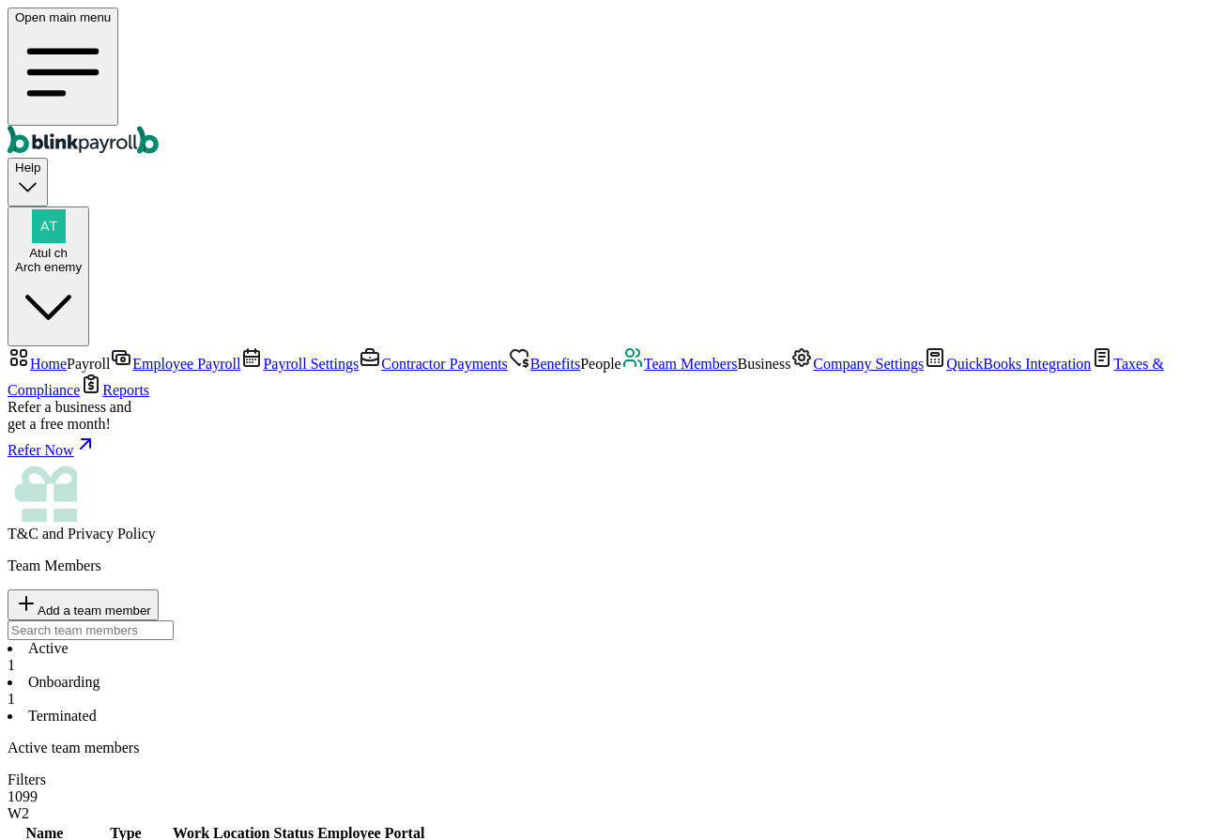
click at [644, 372] on span "Team Members" at bounding box center [691, 364] width 94 height 16
click at [151, 604] on span "Add a team member" at bounding box center [95, 611] width 114 height 14
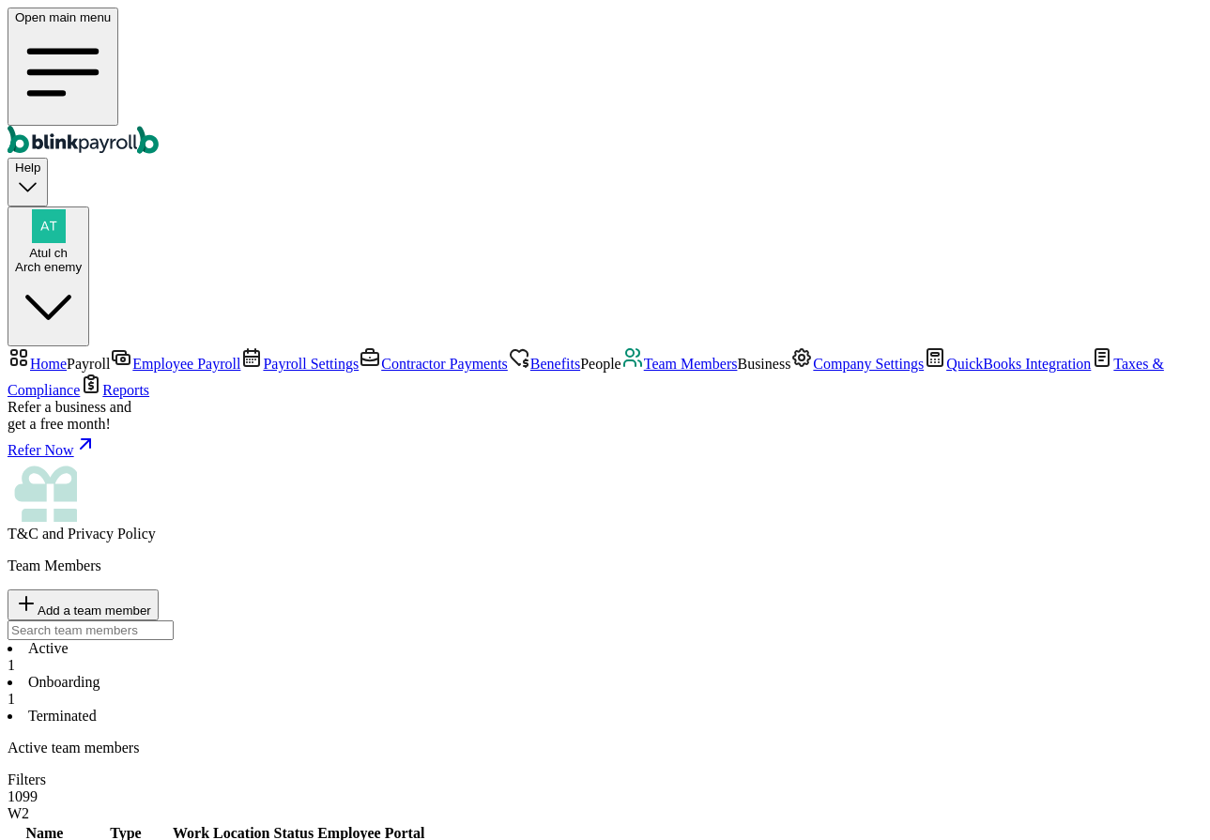
select select "employee"
type input "Branko"
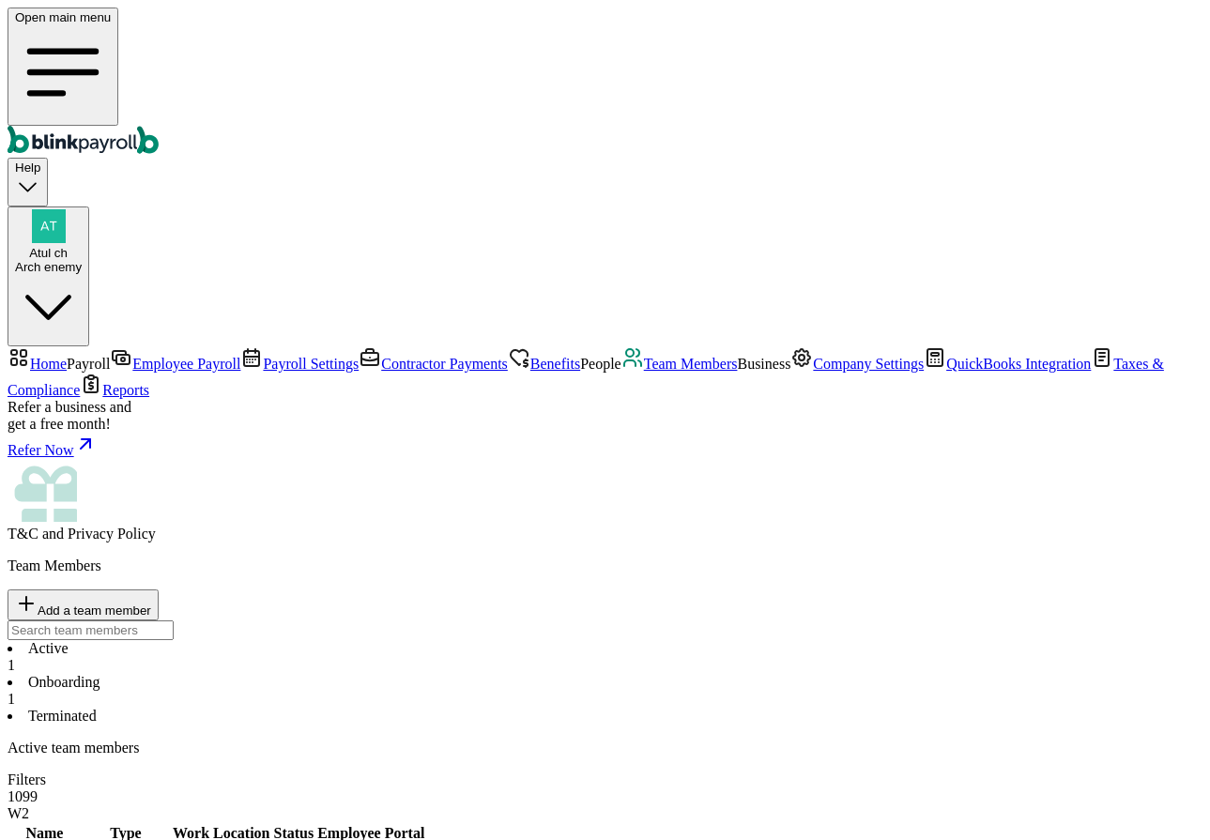
type input "test"
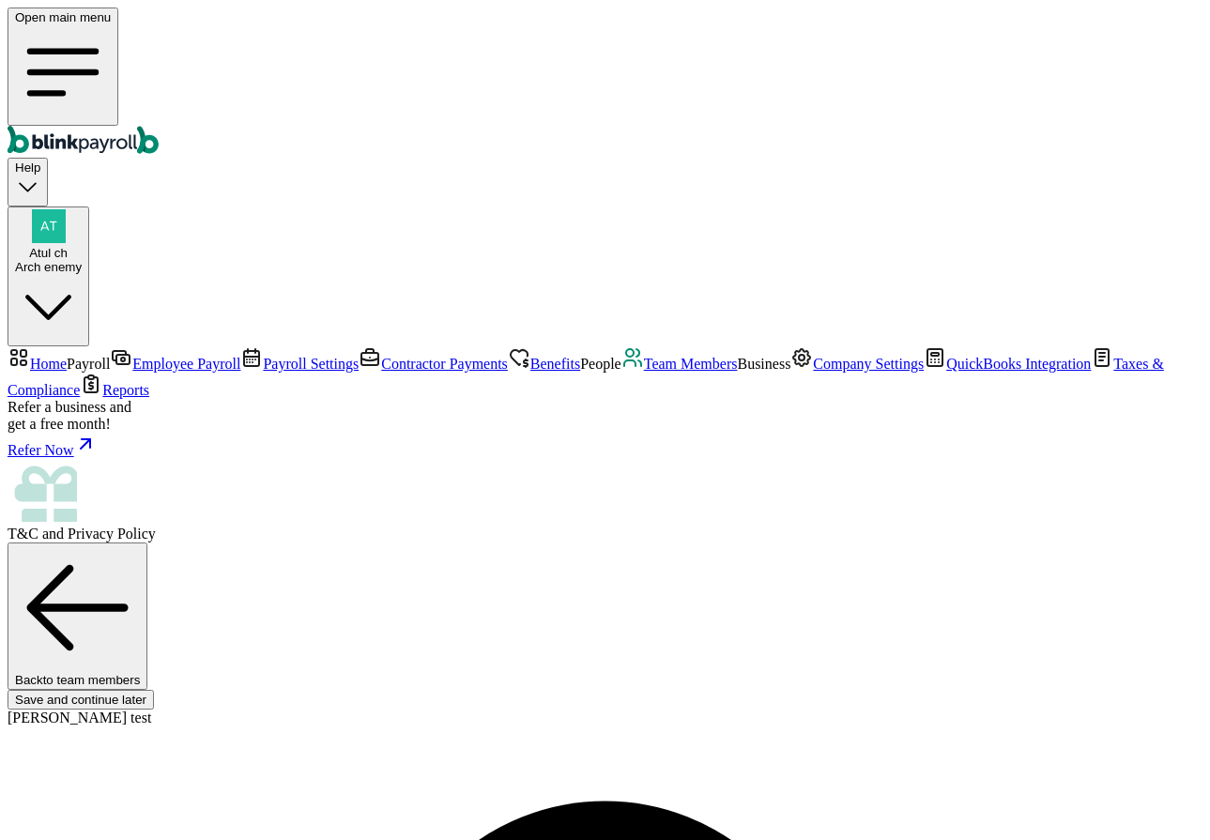
click at [644, 372] on span "Team Members" at bounding box center [691, 364] width 94 height 16
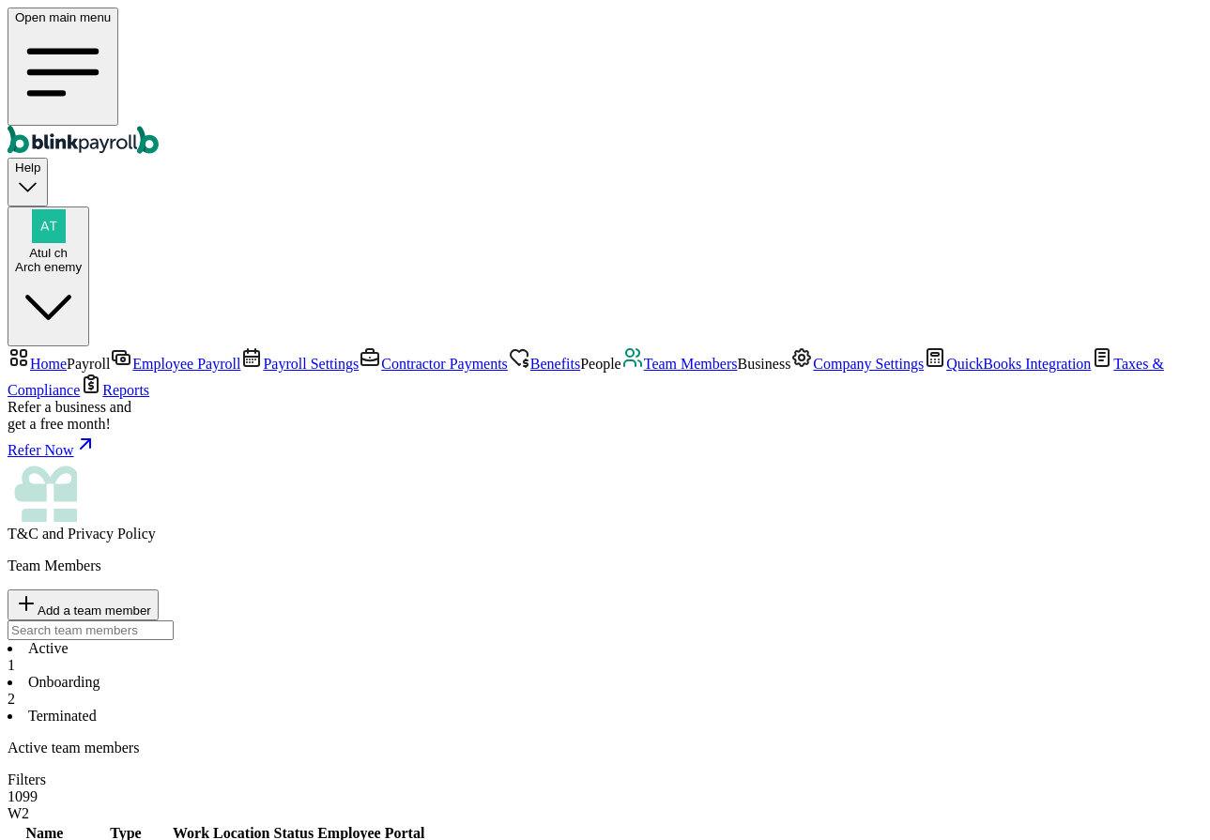
click at [296, 640] on li "Active 1" at bounding box center [605, 657] width 1195 height 34
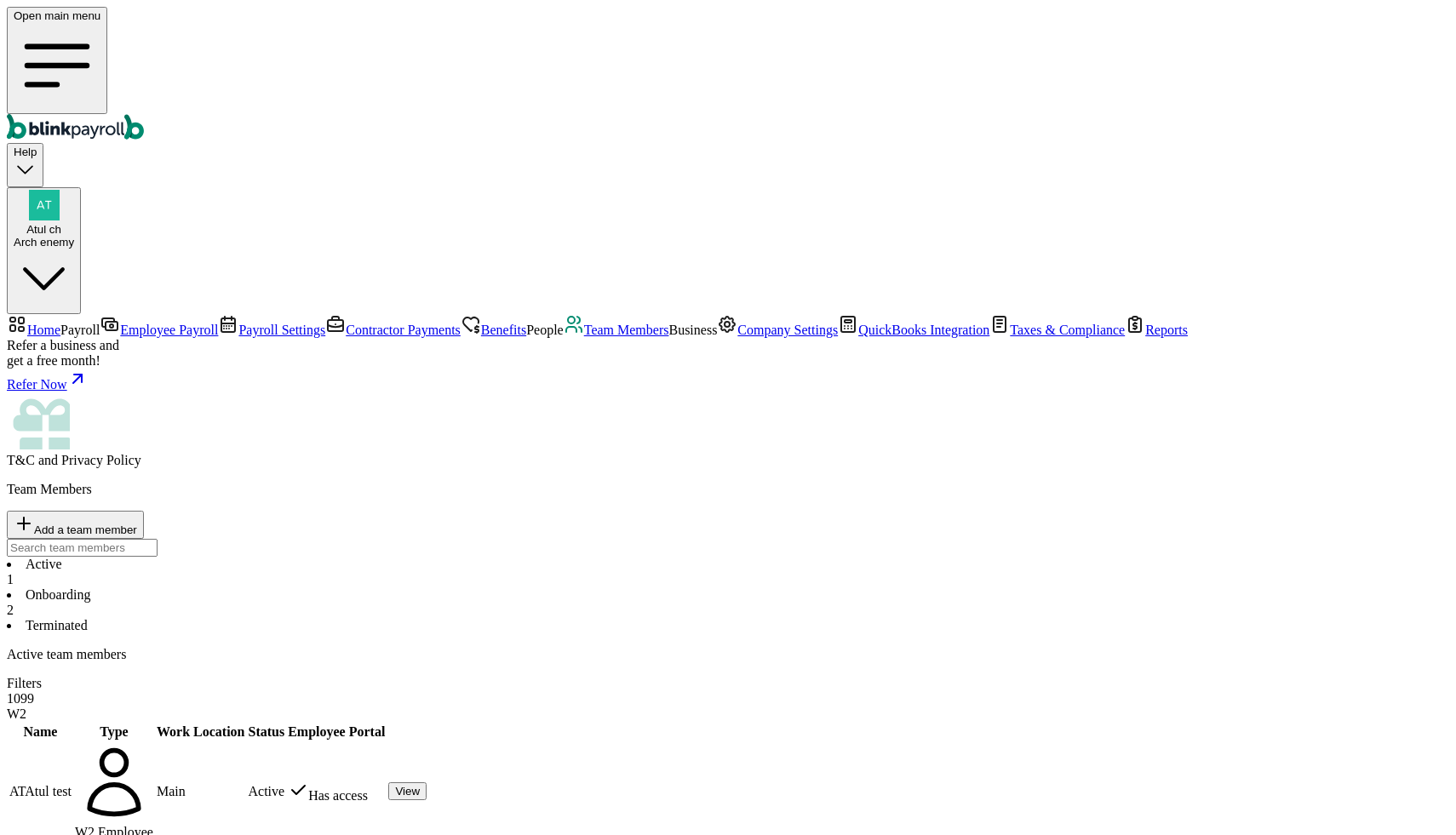
click at [566, 481] on div "Team Members Add a team member" at bounding box center [728, 510] width 1442 height 57
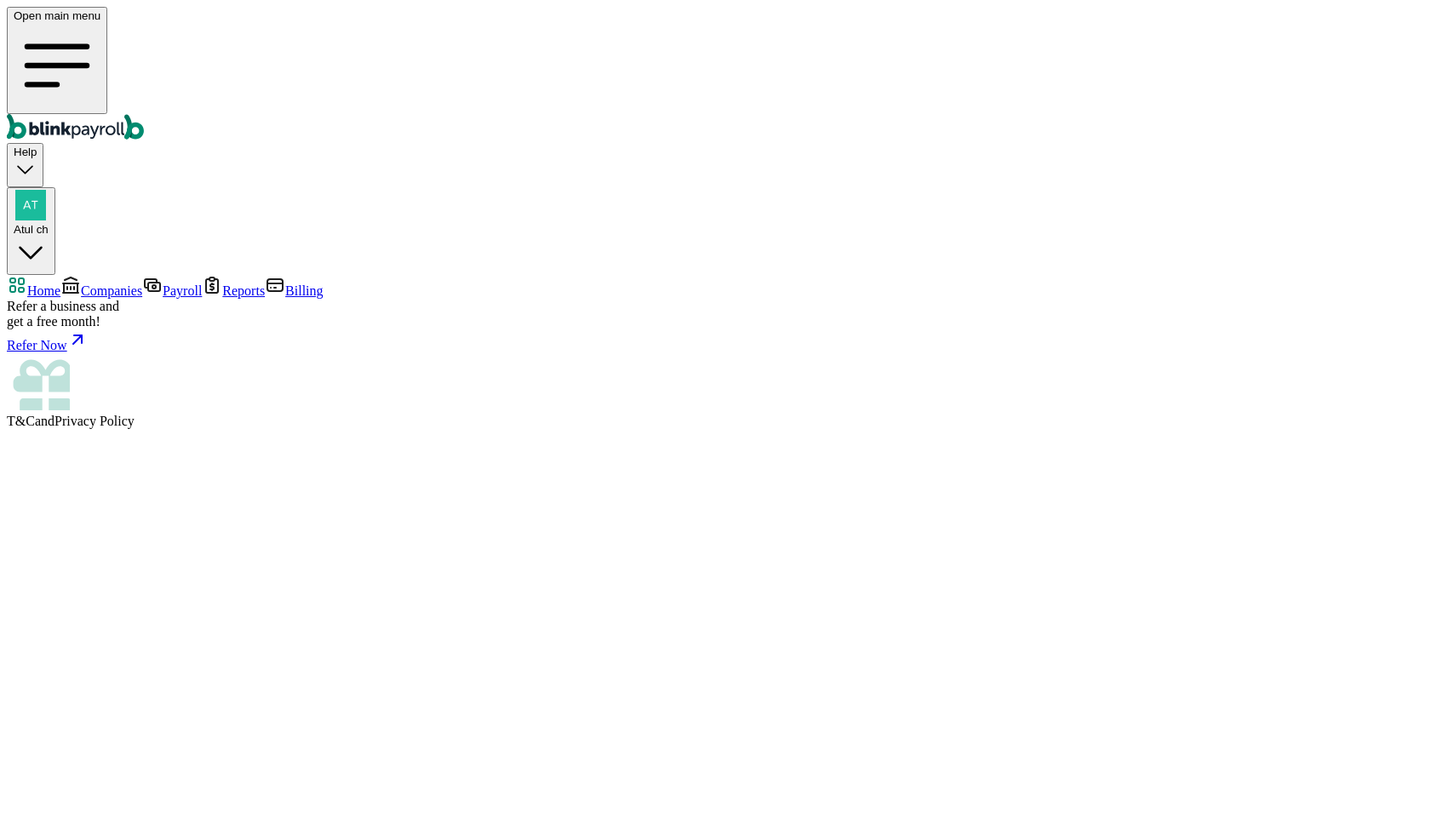
click at [81, 284] on span "Companies" at bounding box center [112, 291] width 62 height 15
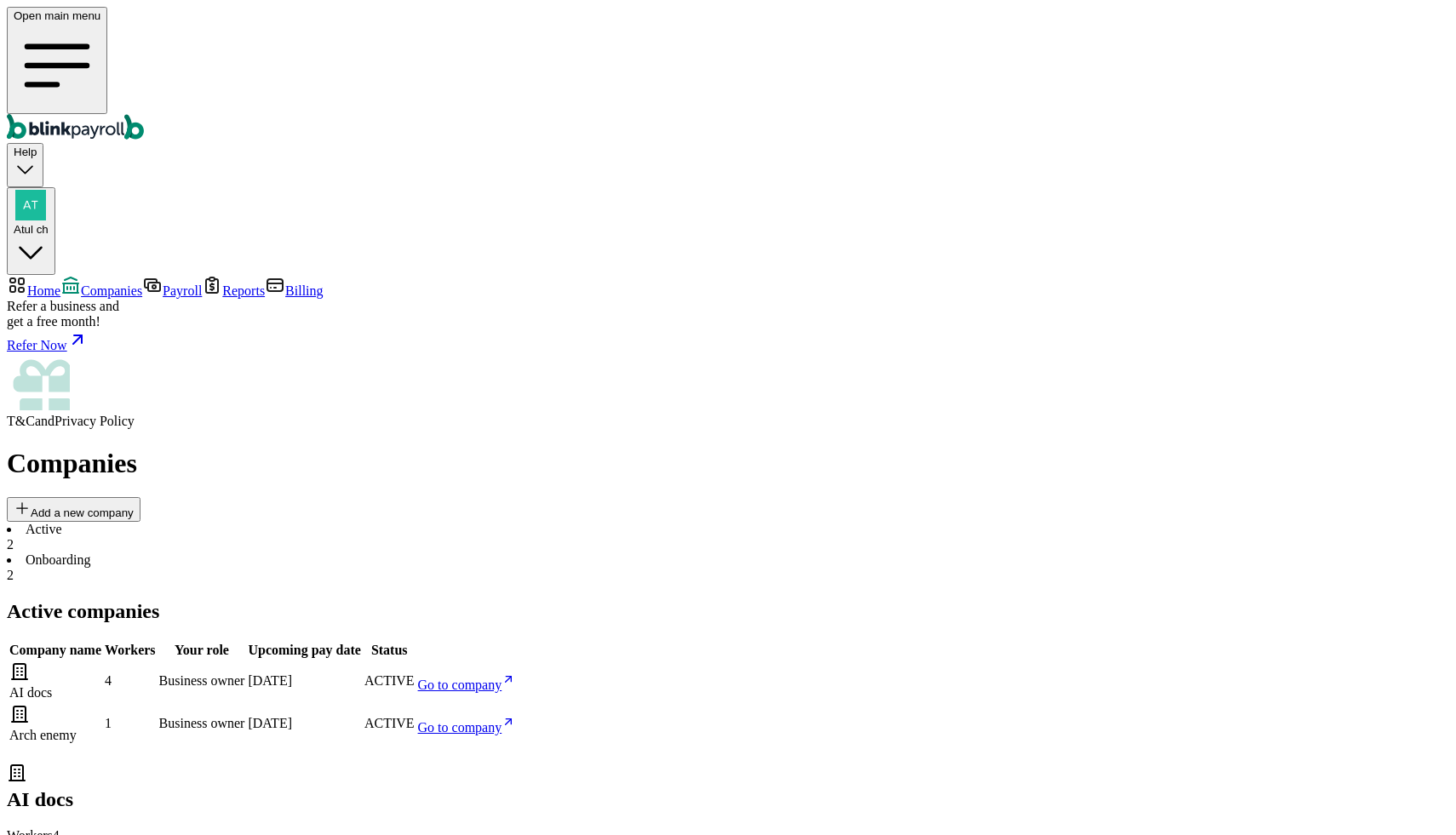
click at [503, 720] on span "Go to company" at bounding box center [460, 727] width 84 height 15
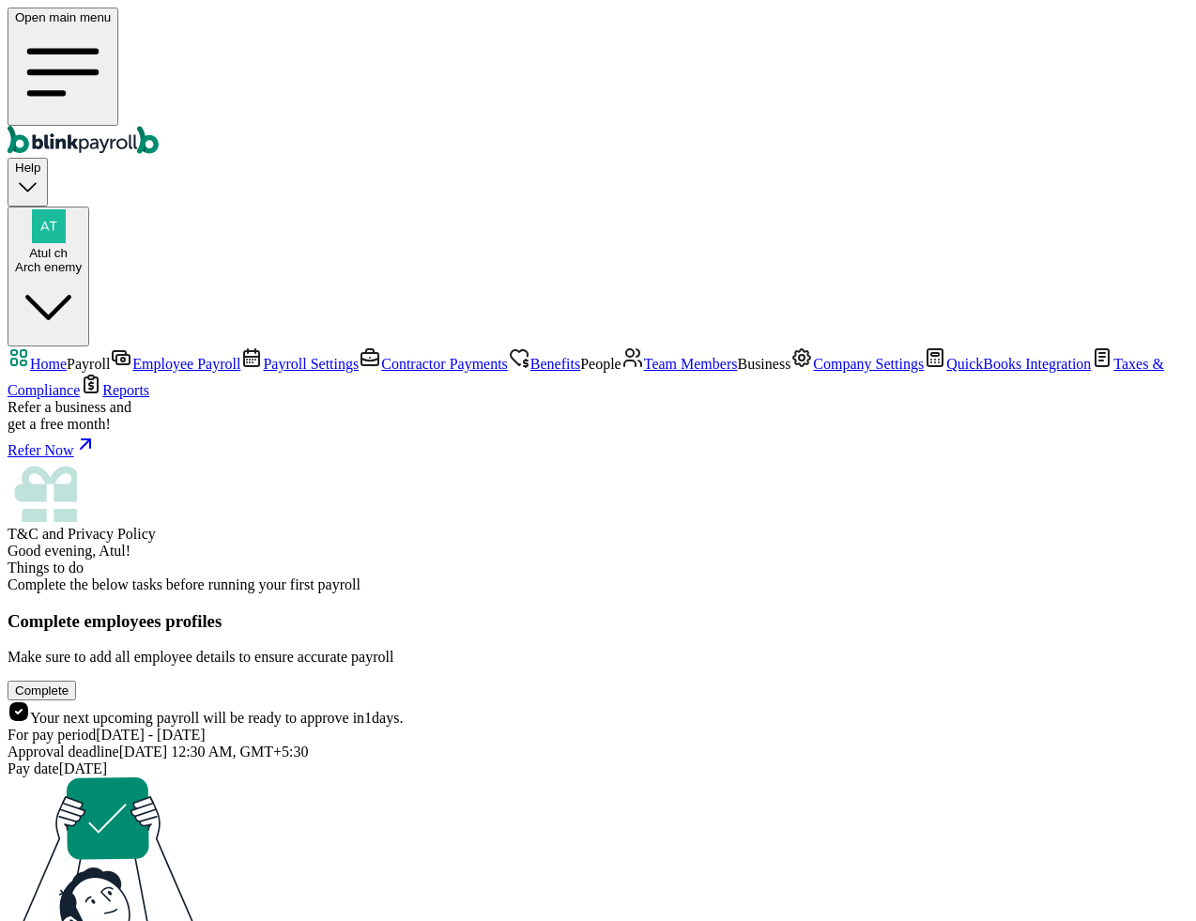
click at [644, 372] on span "Team Members" at bounding box center [691, 364] width 94 height 16
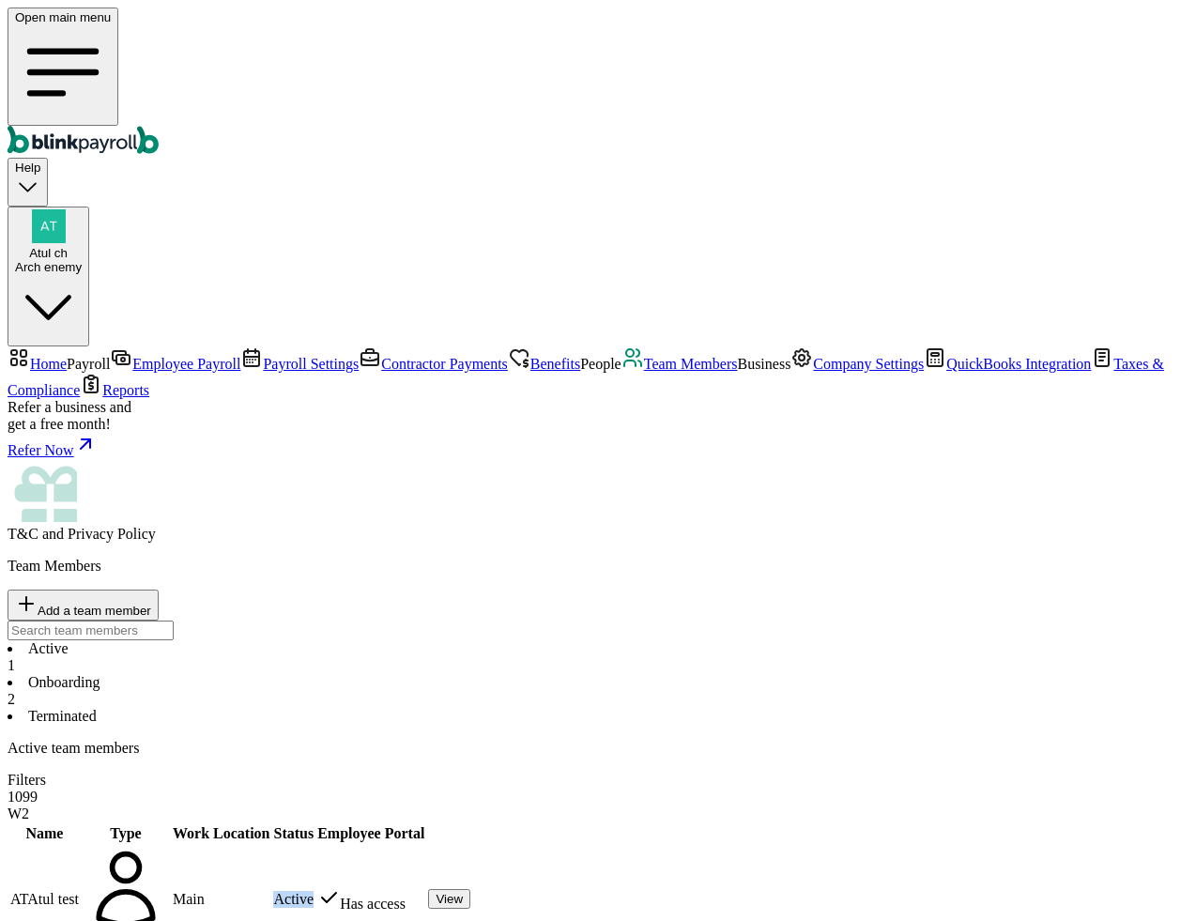
drag, startPoint x: 781, startPoint y: 401, endPoint x: 816, endPoint y: 401, distance: 34.7
click at [314, 845] on td "Active" at bounding box center [293, 899] width 42 height 109
click at [463, 892] on span "View" at bounding box center [449, 899] width 27 height 14
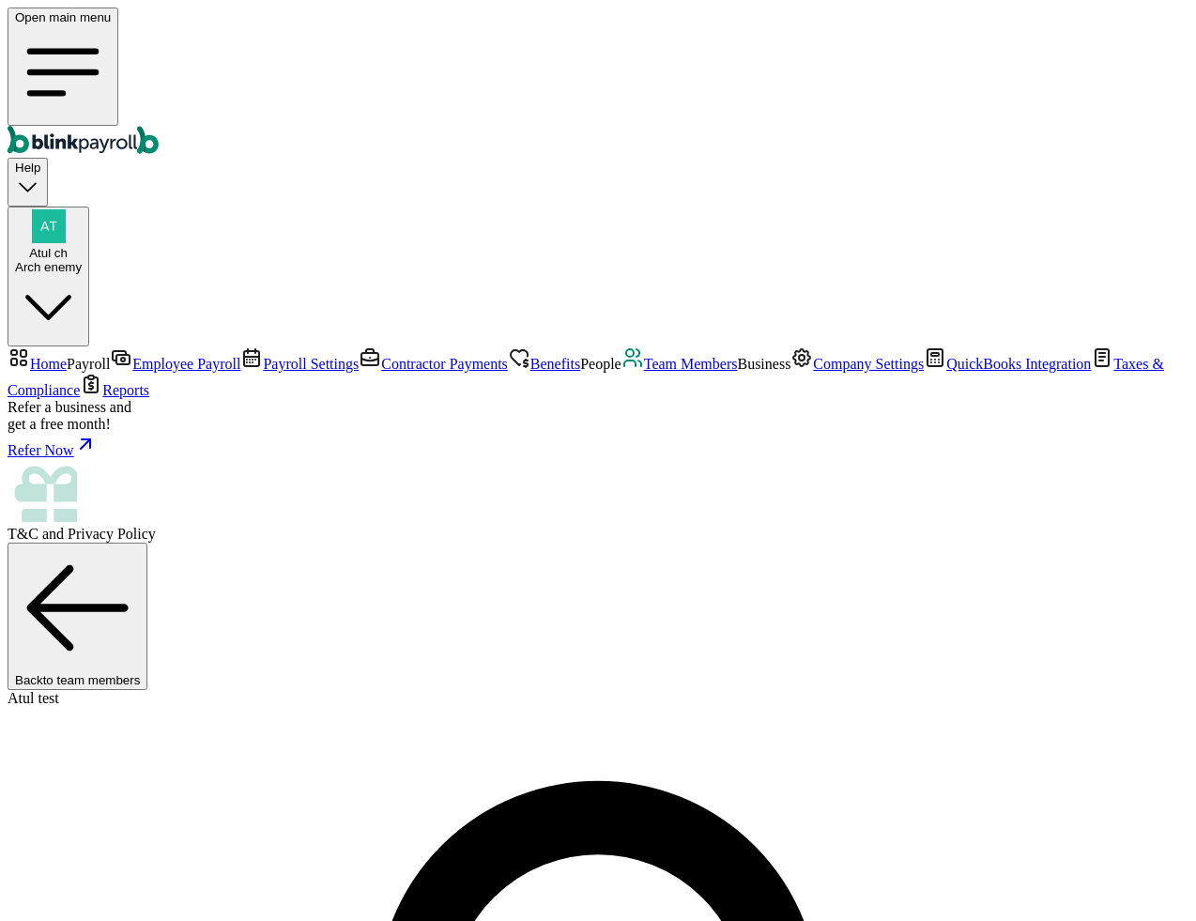
select select "2025"
drag, startPoint x: 455, startPoint y: 585, endPoint x: 447, endPoint y: 594, distance: 12.6
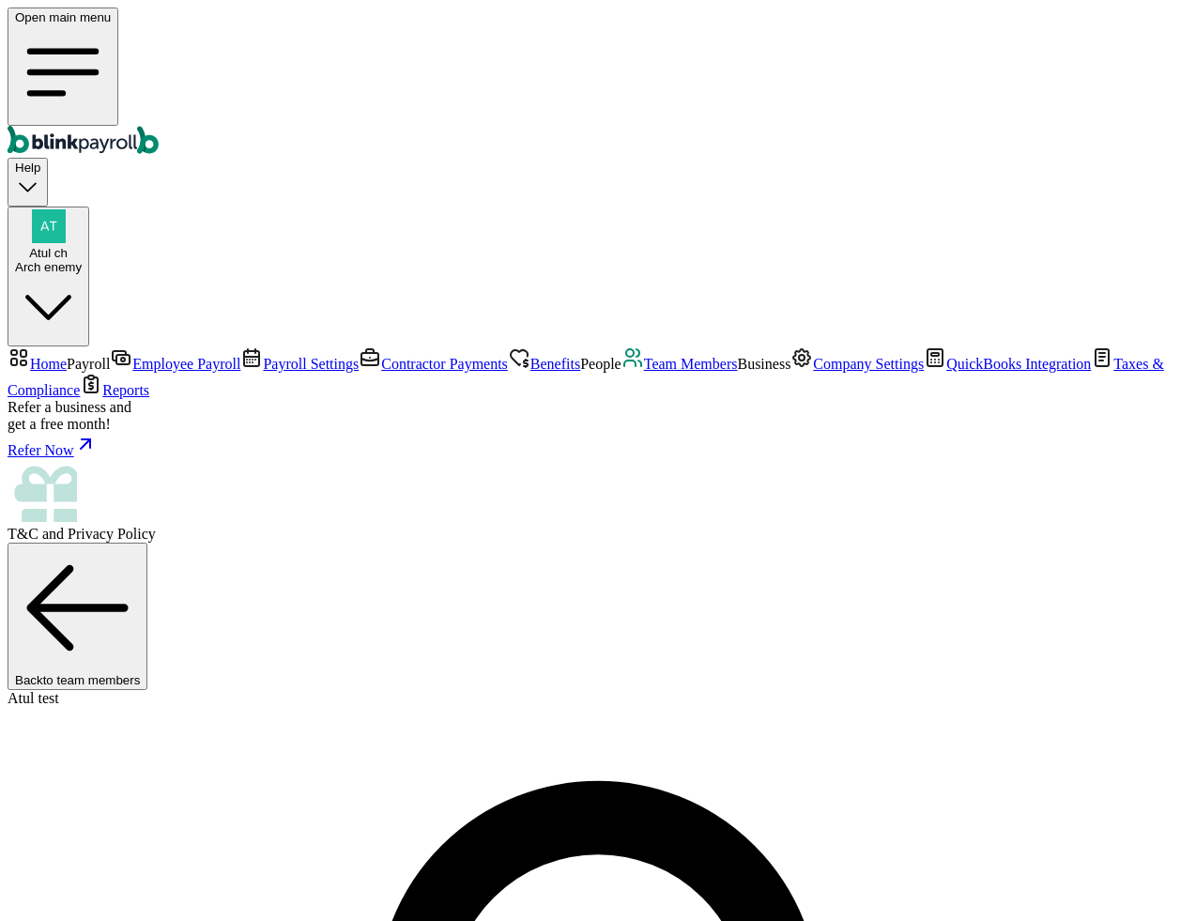
click at [141, 673] on span "to team members" at bounding box center [92, 680] width 98 height 14
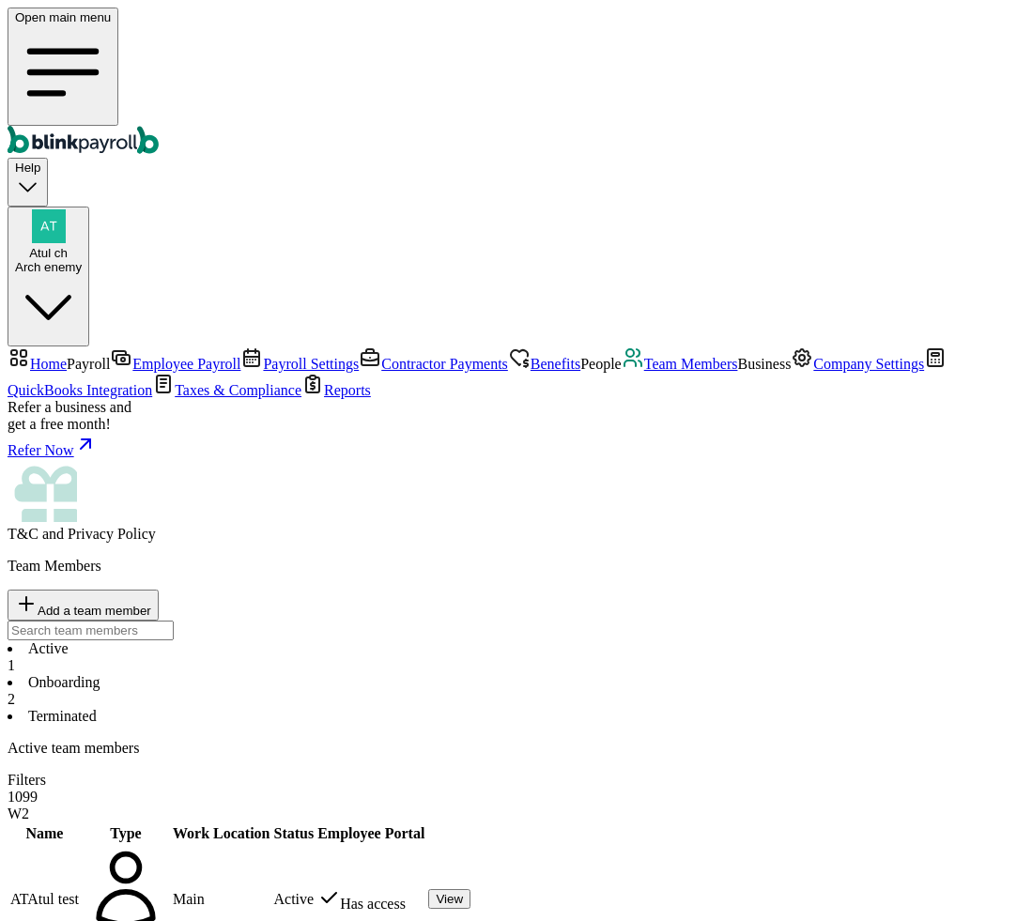
select select "2025"
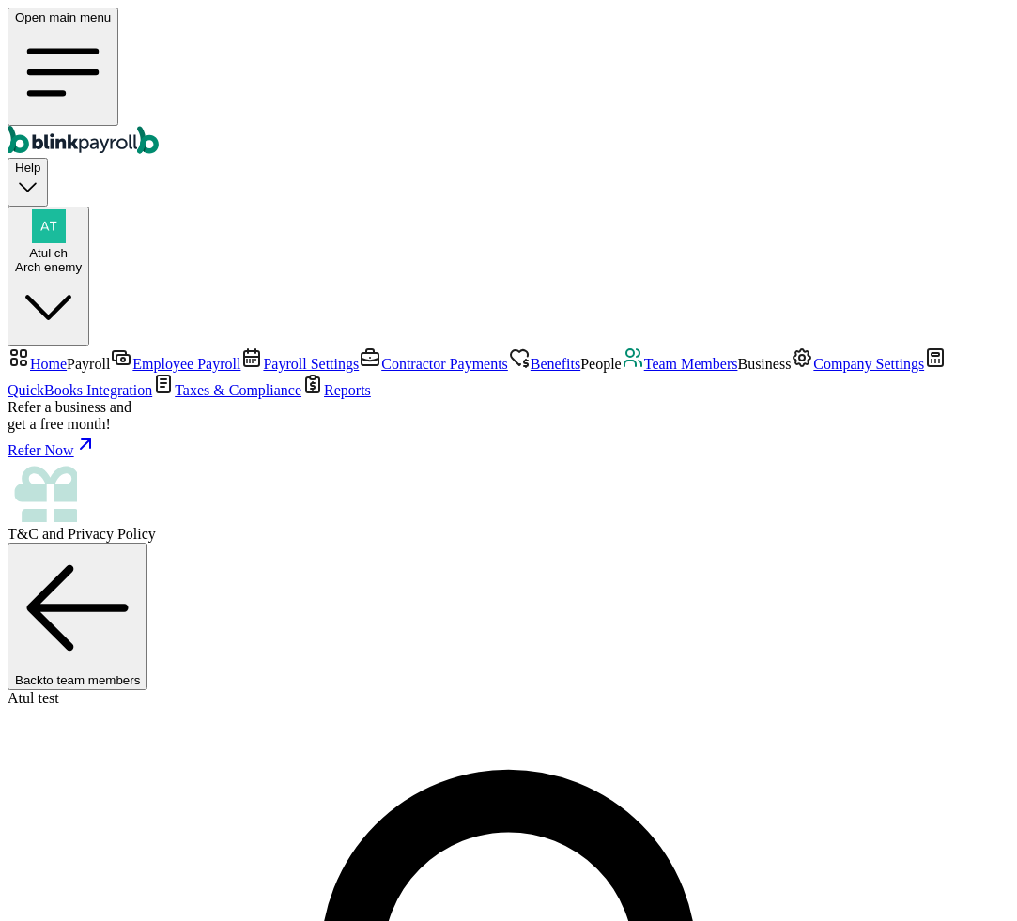
drag, startPoint x: 390, startPoint y: 596, endPoint x: 432, endPoint y: 596, distance: 41.3
drag, startPoint x: 397, startPoint y: 592, endPoint x: 430, endPoint y: 592, distance: 32.9
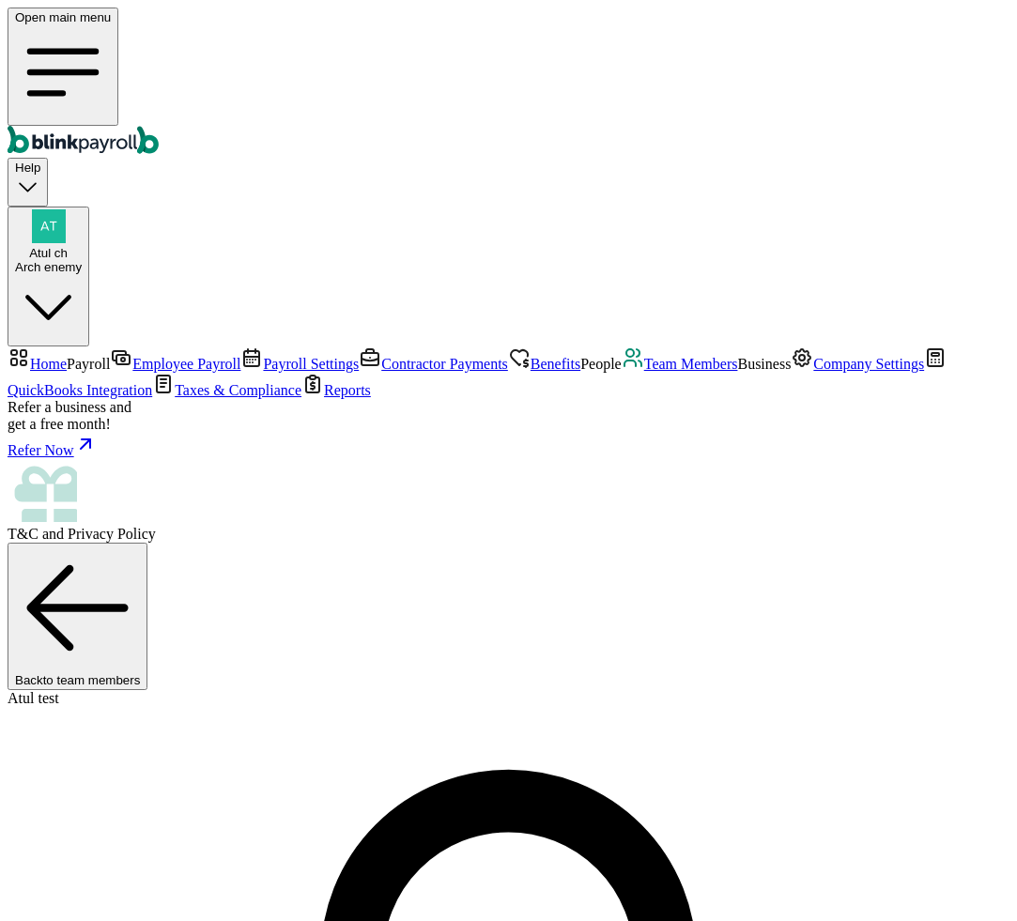
drag, startPoint x: 268, startPoint y: 599, endPoint x: 441, endPoint y: 590, distance: 172.9
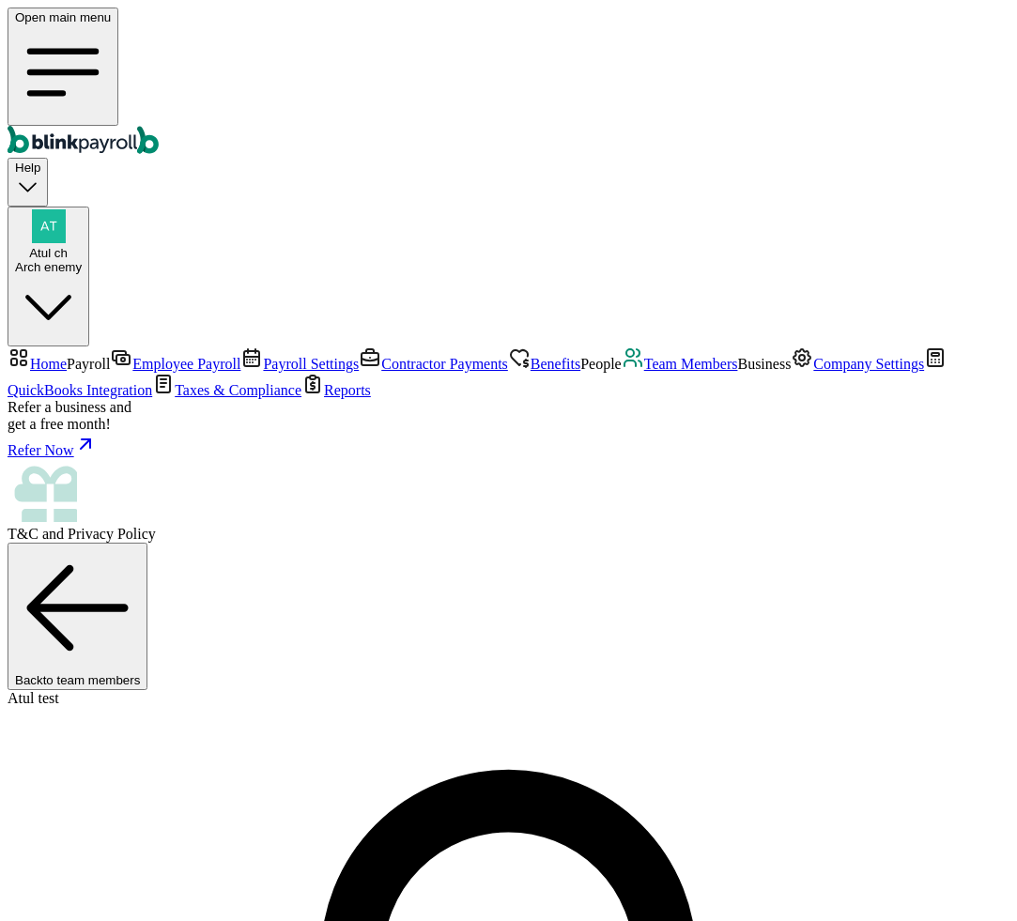
drag, startPoint x: 395, startPoint y: 595, endPoint x: 438, endPoint y: 597, distance: 43.2
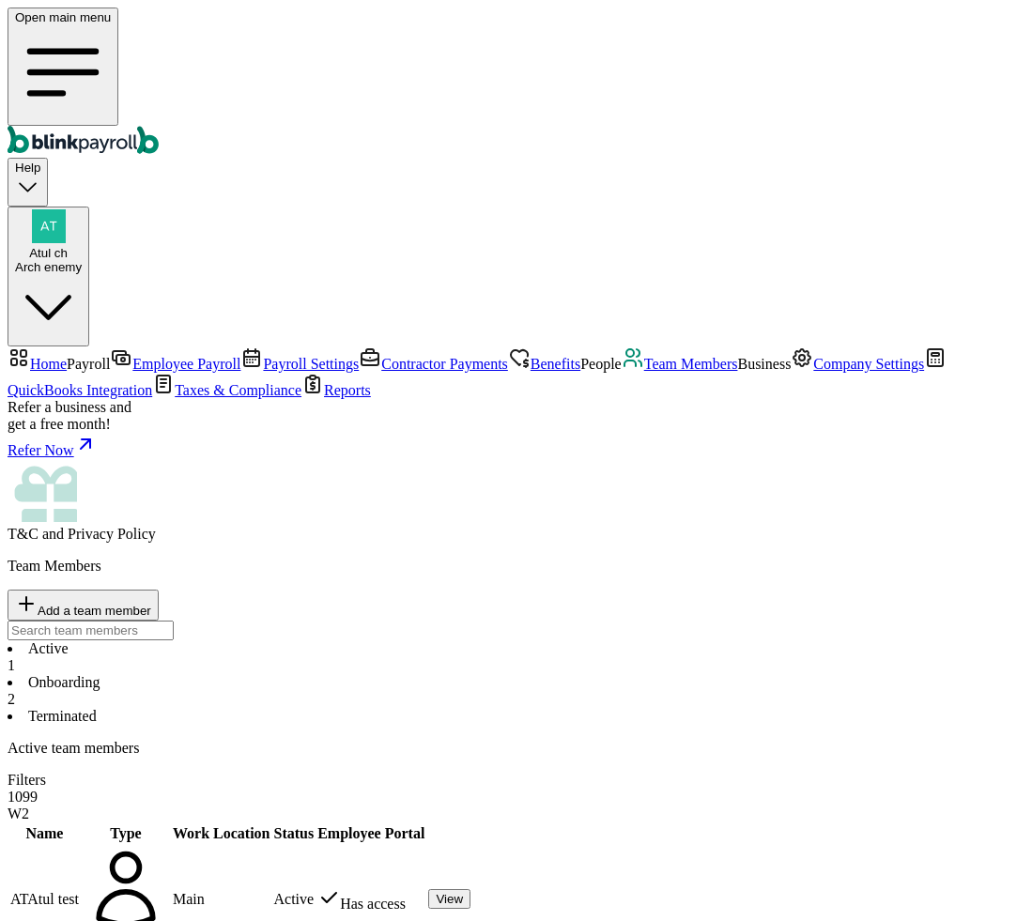
click at [67, 356] on span "Home" at bounding box center [48, 364] width 37 height 16
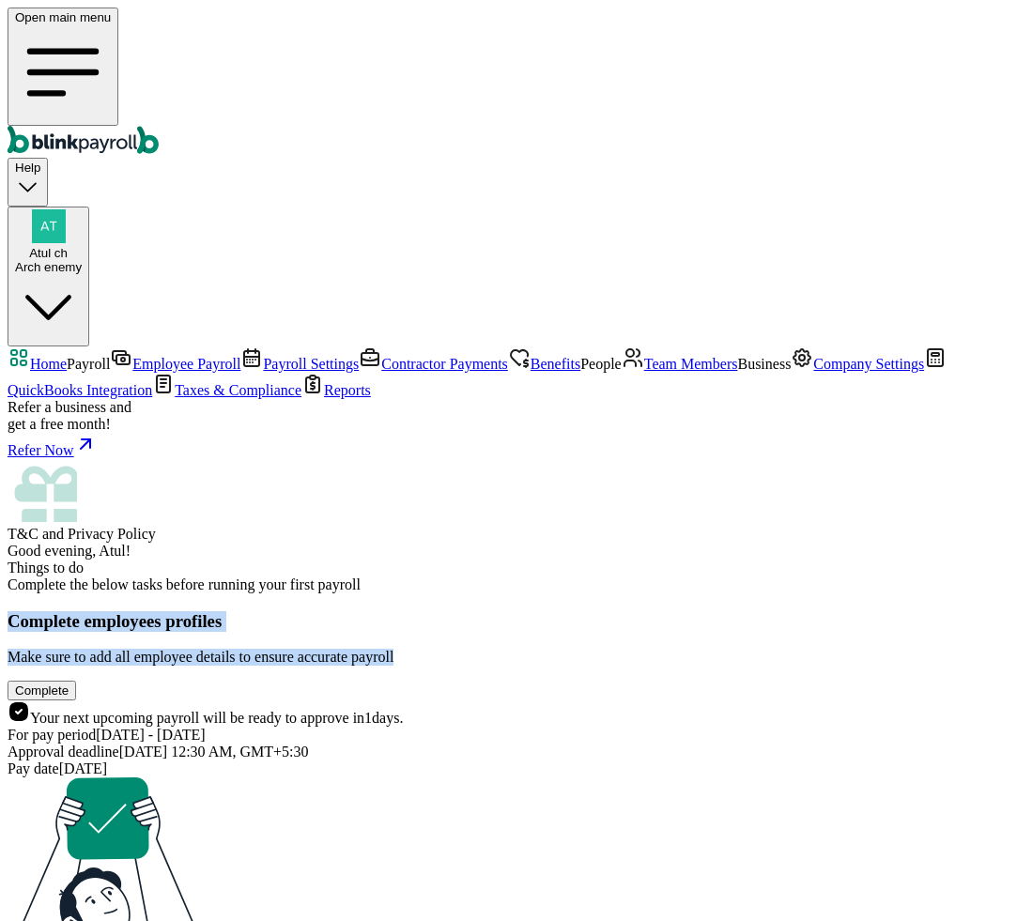
drag, startPoint x: 270, startPoint y: 262, endPoint x: 414, endPoint y: 320, distance: 154.9
click at [413, 611] on div "Complete employees profiles Make sure to add all employee details to ensure acc…" at bounding box center [508, 656] width 1001 height 90
click at [414, 611] on div "Complete employees profiles Make sure to add all employee details to ensure acc…" at bounding box center [508, 638] width 1001 height 55
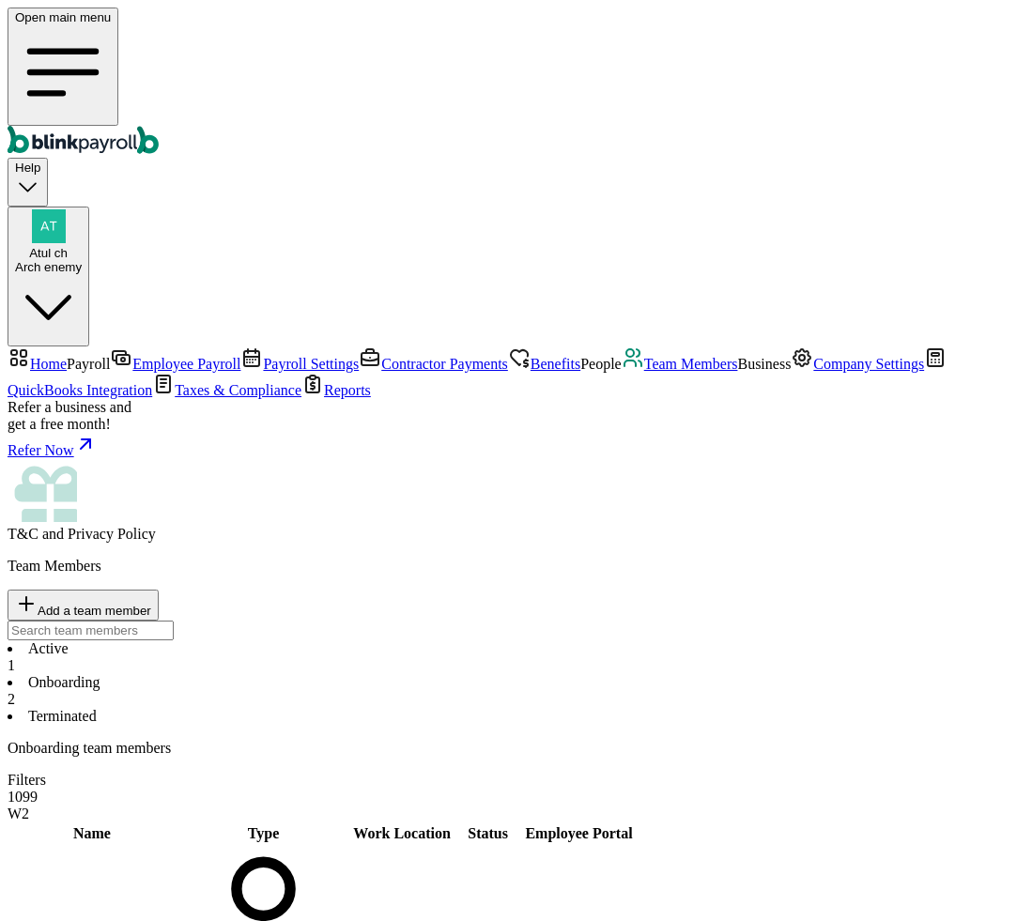
click at [67, 356] on span "Home" at bounding box center [48, 364] width 37 height 16
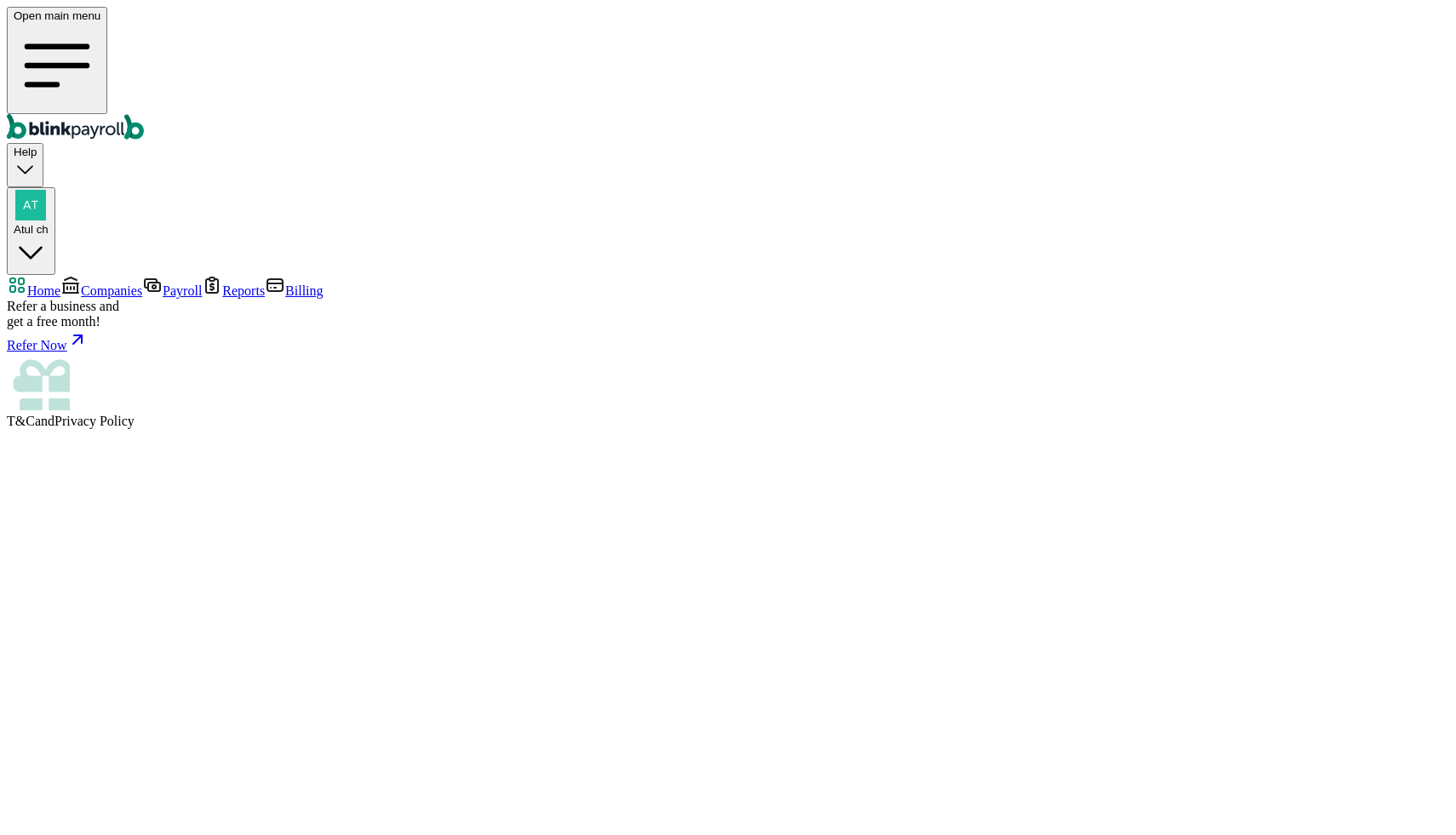
click at [88, 284] on link "Companies" at bounding box center [102, 291] width 82 height 15
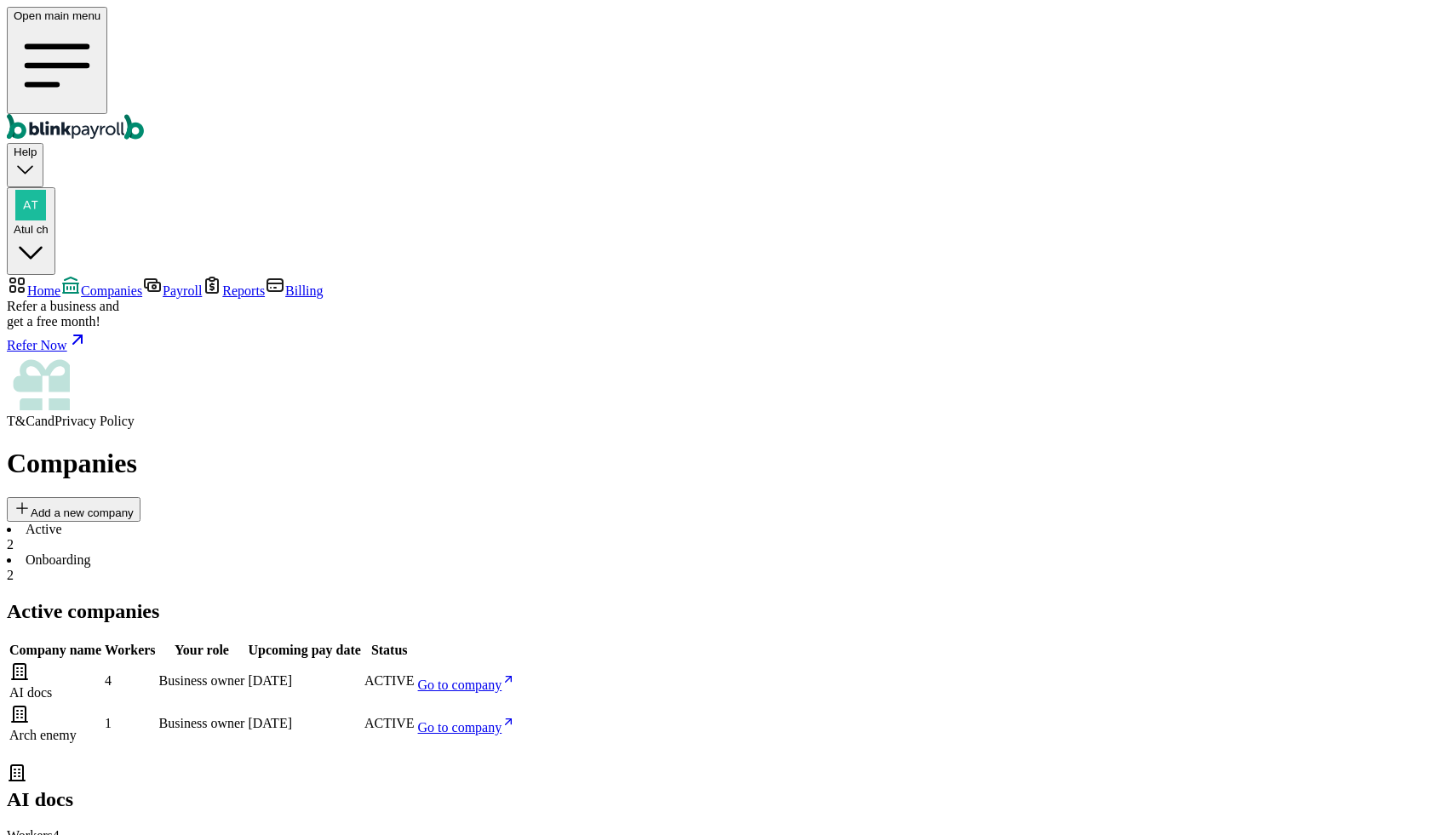
click at [503, 720] on span "Go to company" at bounding box center [460, 727] width 84 height 15
click at [499, 34] on div "Open main menu Help Atul ch" at bounding box center [728, 141] width 1442 height 268
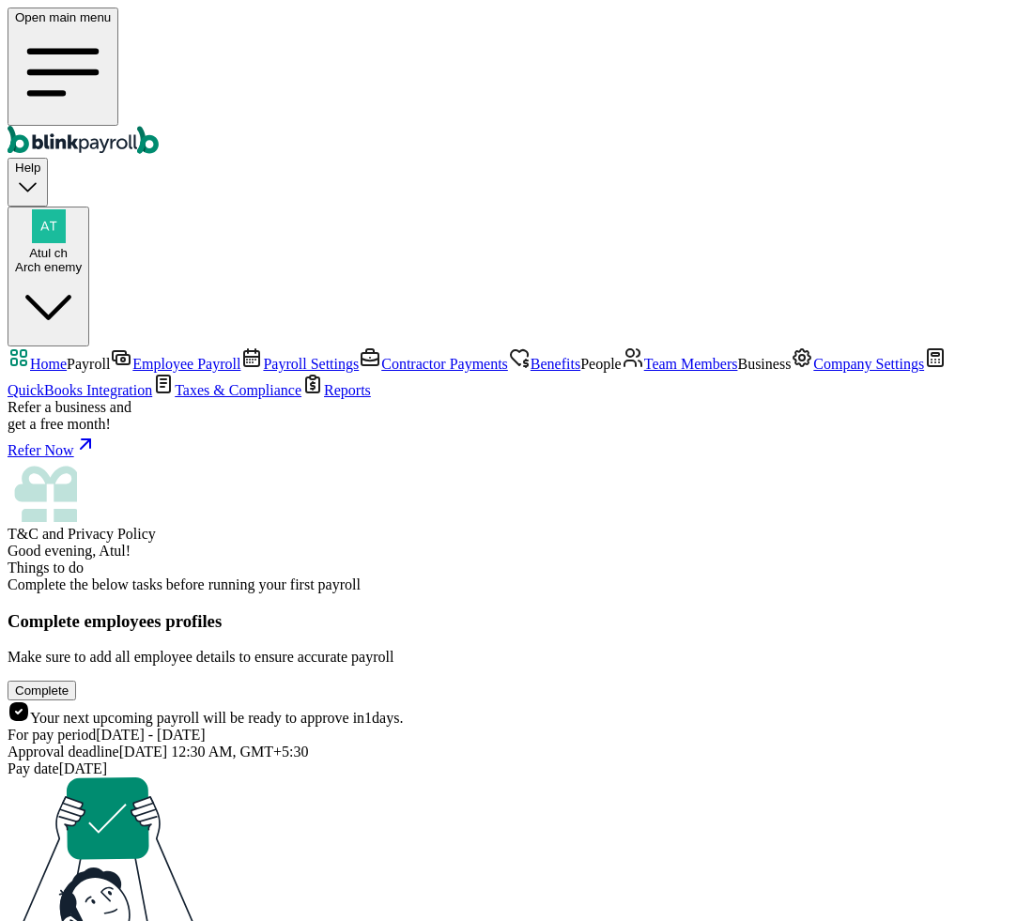
click at [644, 372] on span "Team Members" at bounding box center [691, 364] width 94 height 16
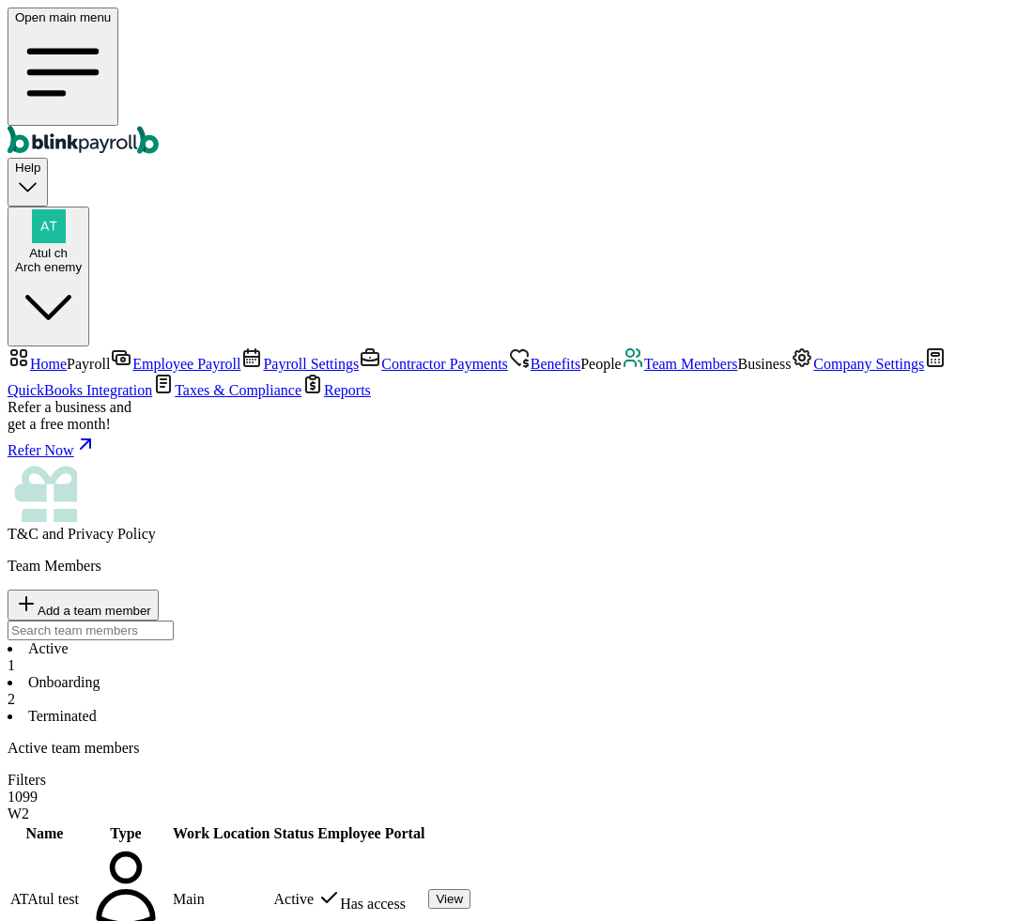
click at [470, 889] on button "View" at bounding box center [449, 899] width 42 height 20
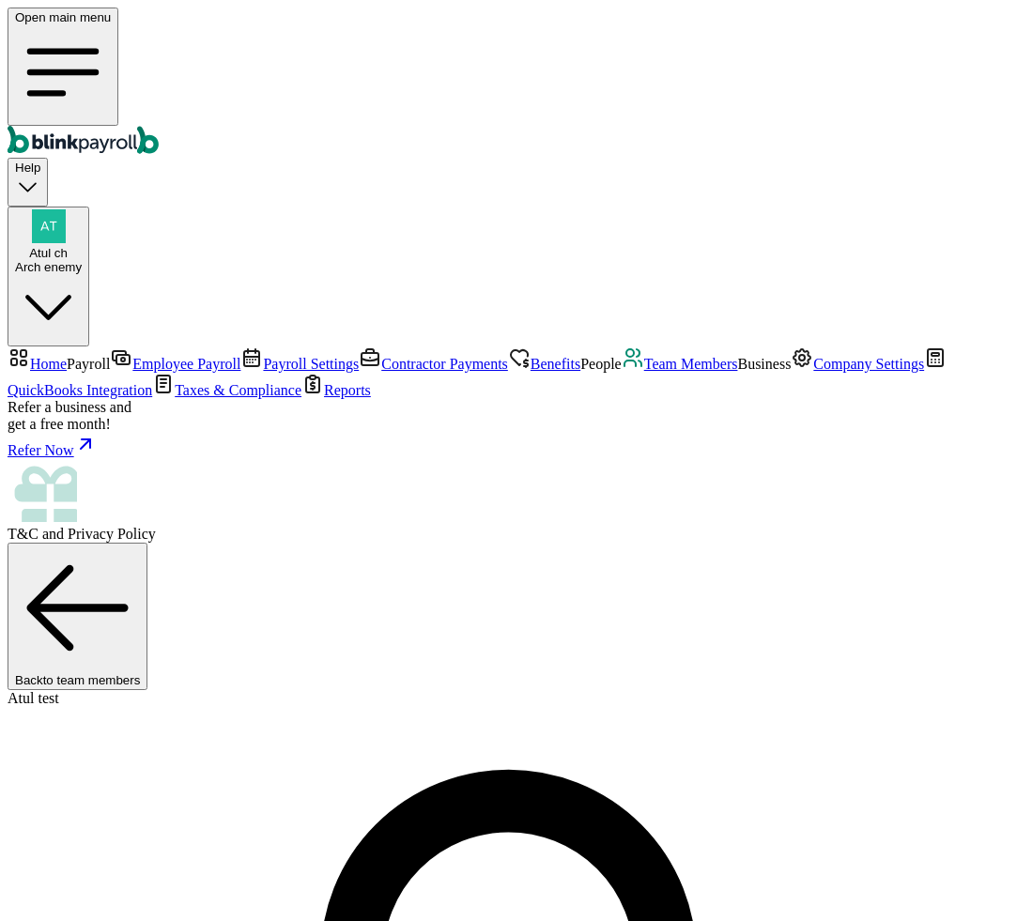
drag, startPoint x: 400, startPoint y: 581, endPoint x: 451, endPoint y: 580, distance: 50.7
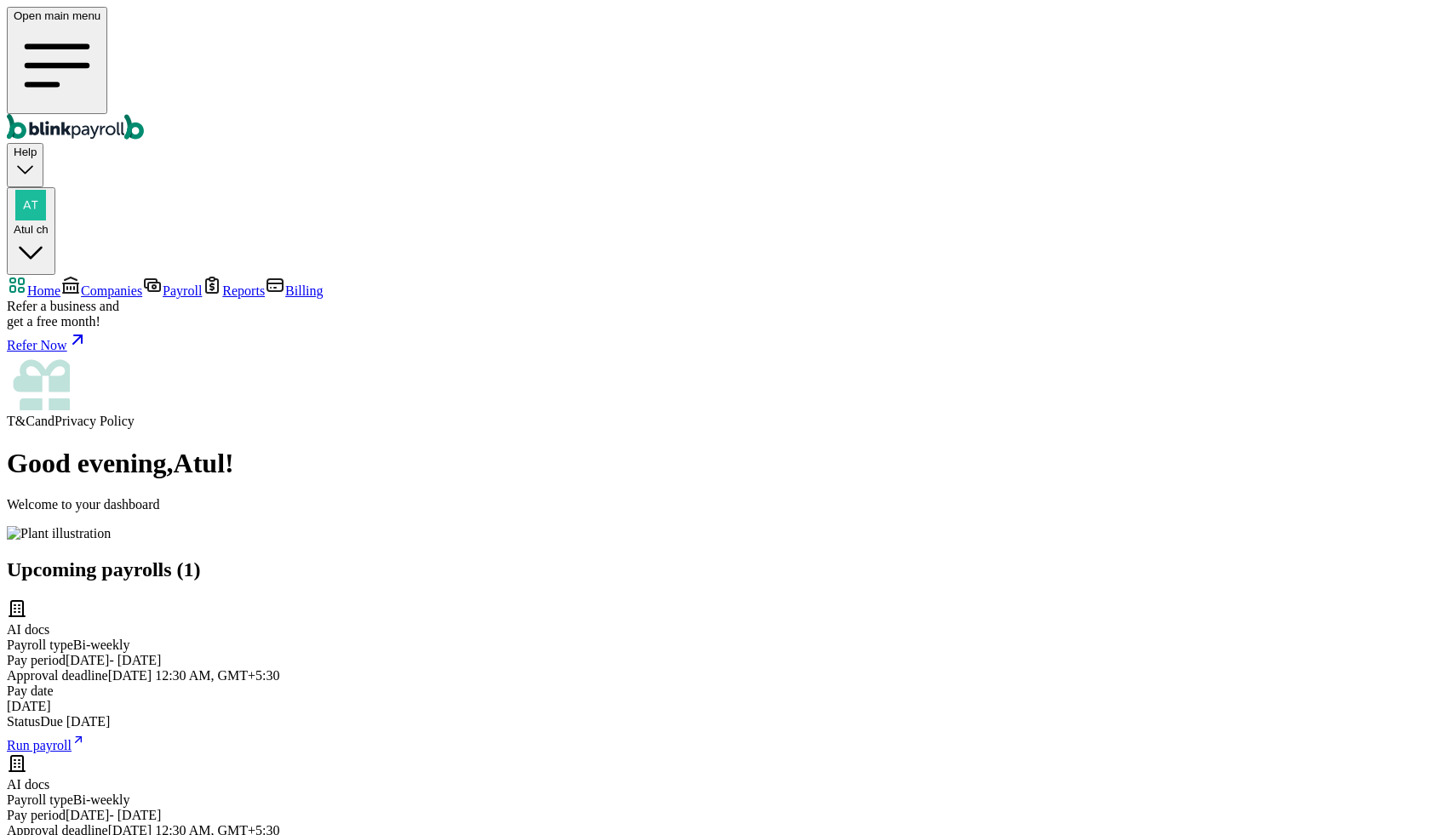
click at [83, 284] on link "Companies" at bounding box center [102, 291] width 82 height 15
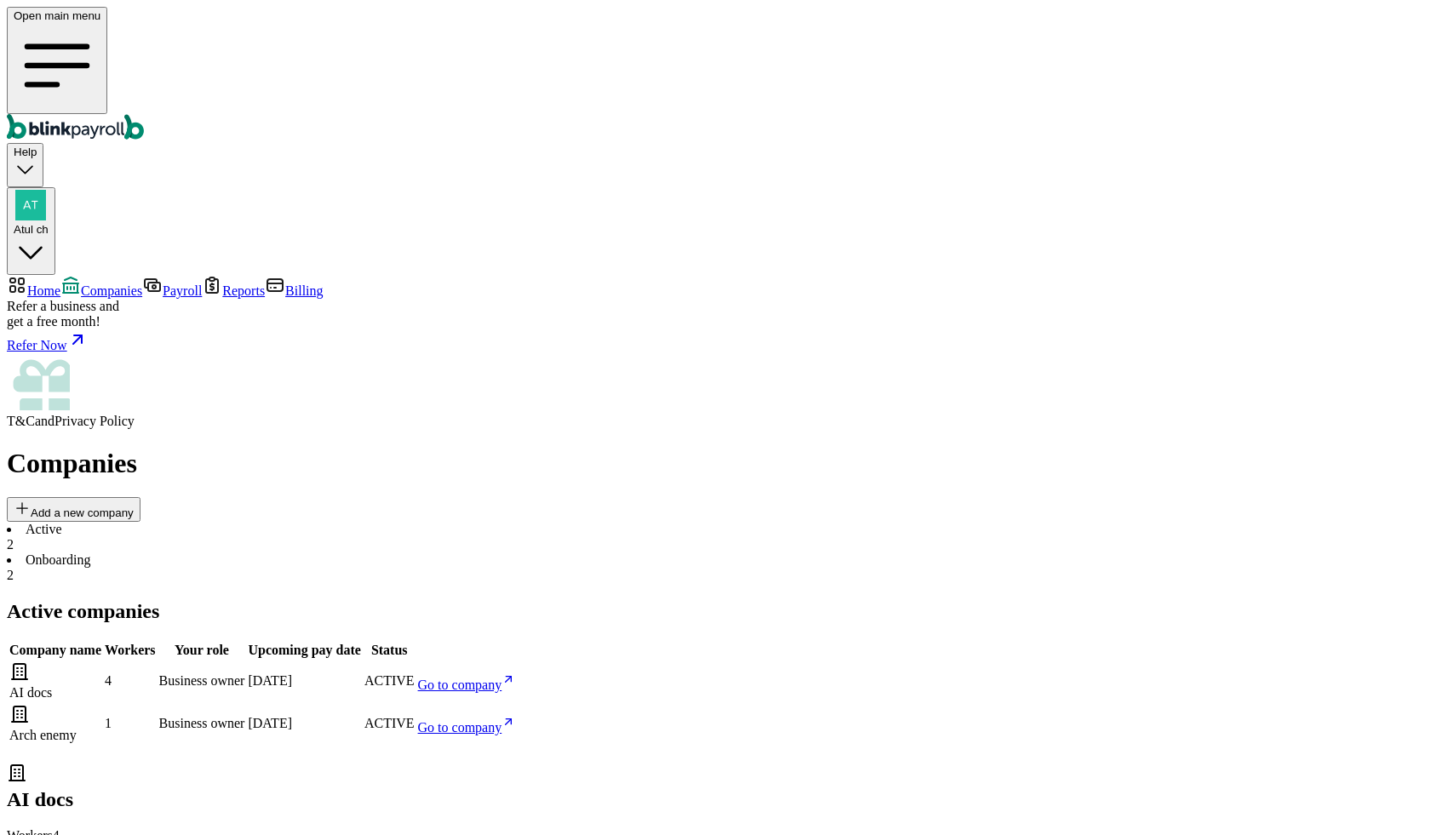
click at [503, 677] on span "Go to company" at bounding box center [460, 685] width 84 height 15
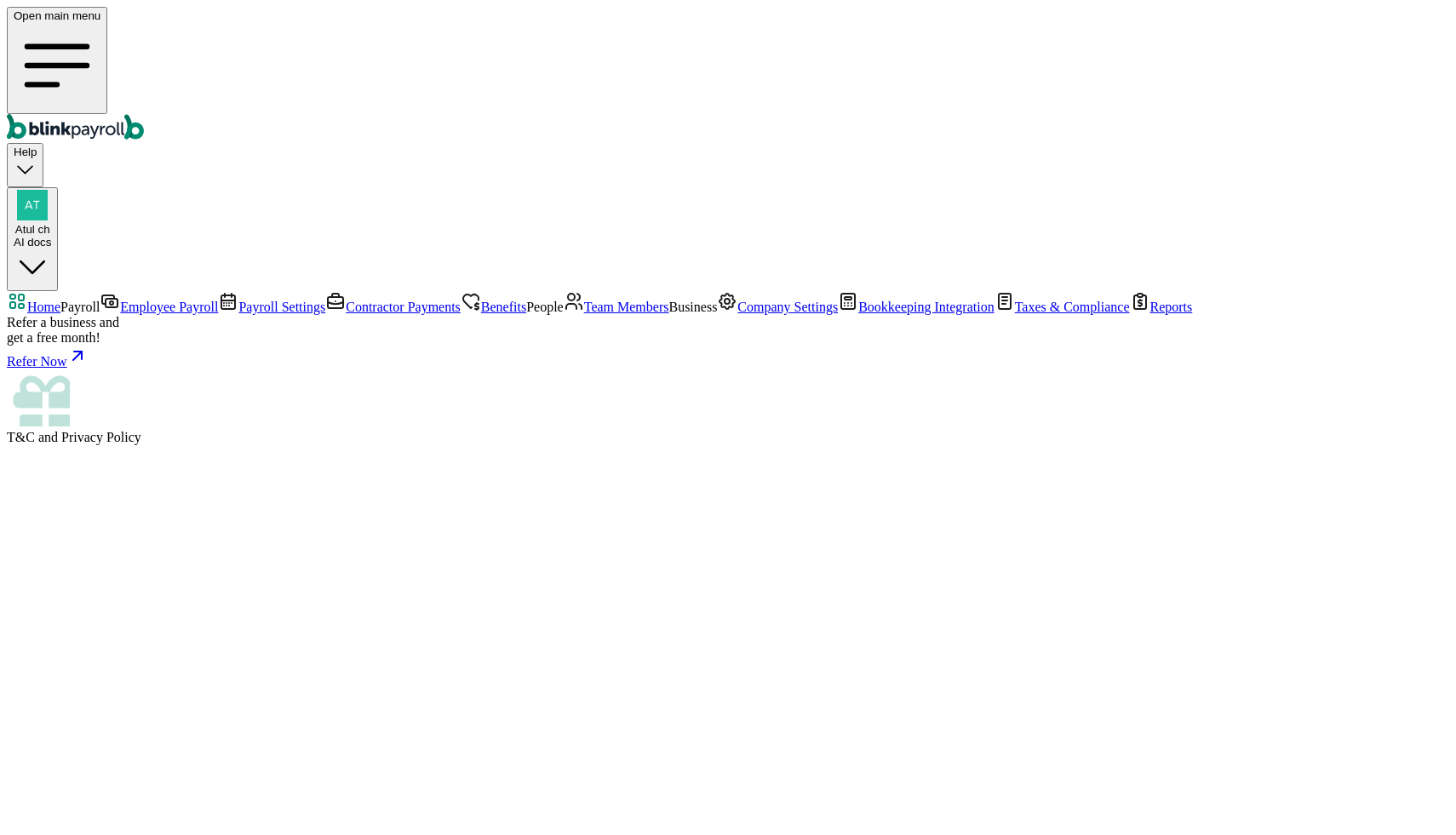
click at [120, 299] on span "Employee Payroll" at bounding box center [169, 306] width 98 height 15
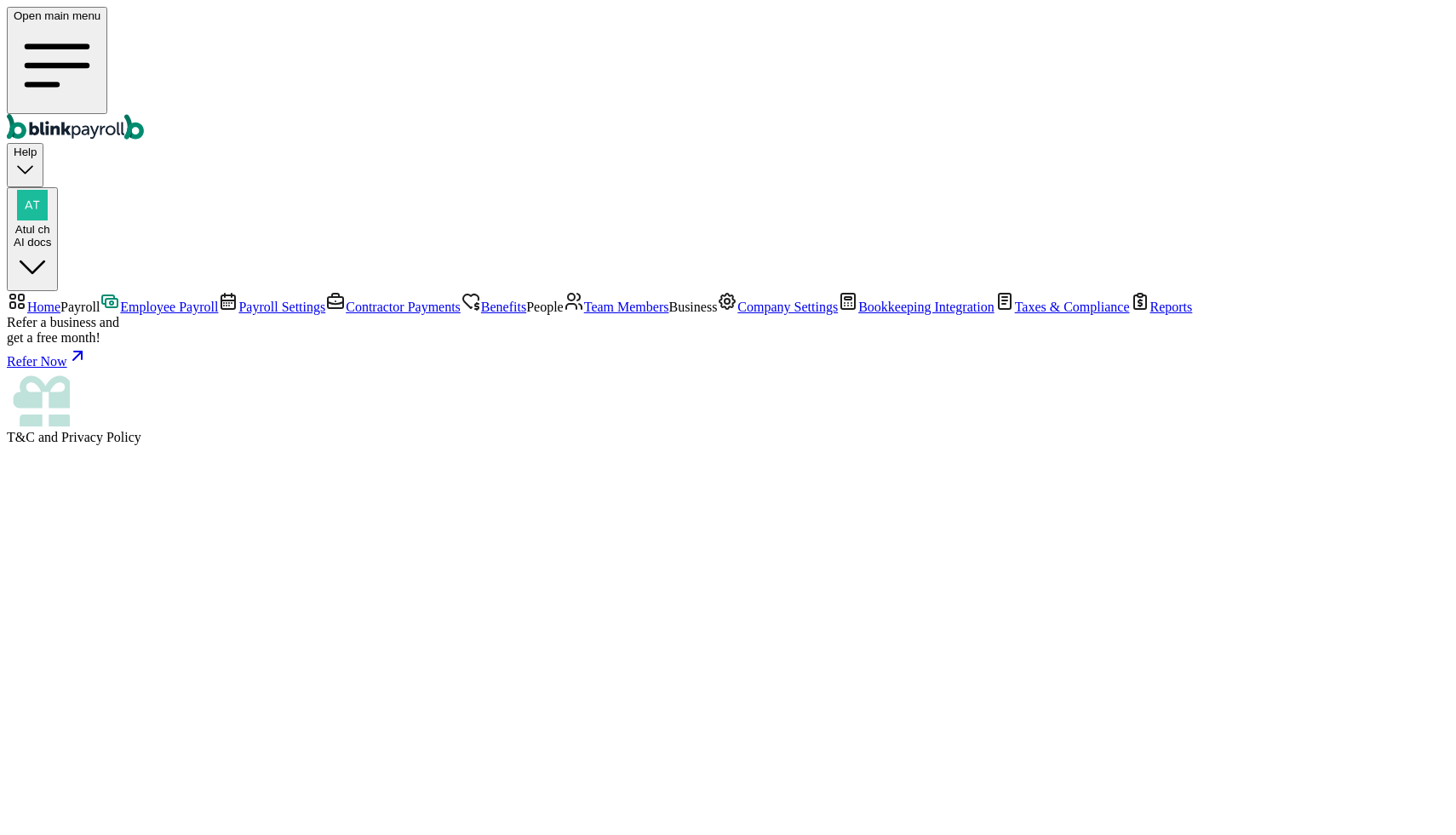
select select "direct_deposit"
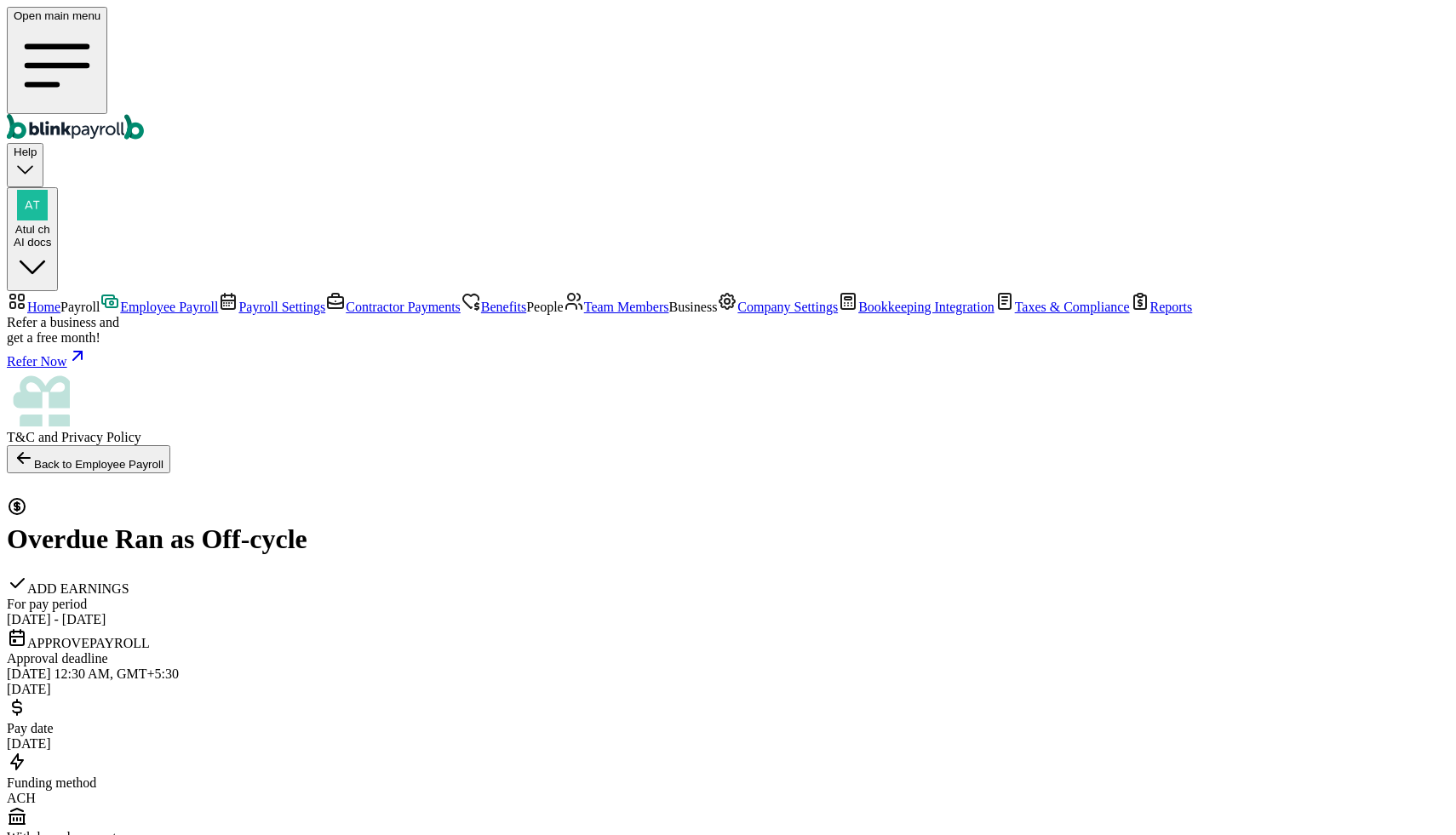
select select "direct_deposit"
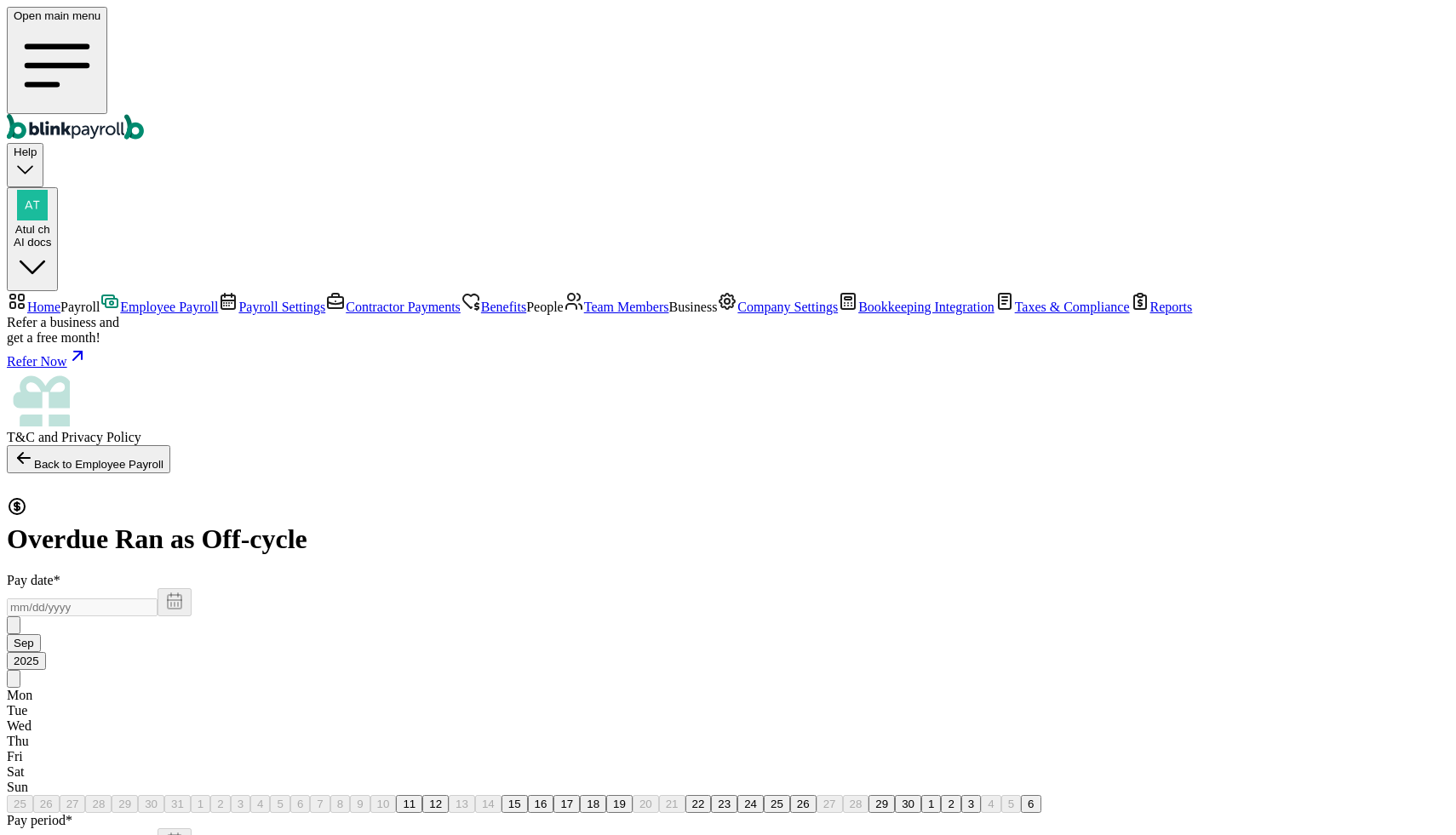
type input "[DATE]"
type input "[DATE] ~ [DATE]"
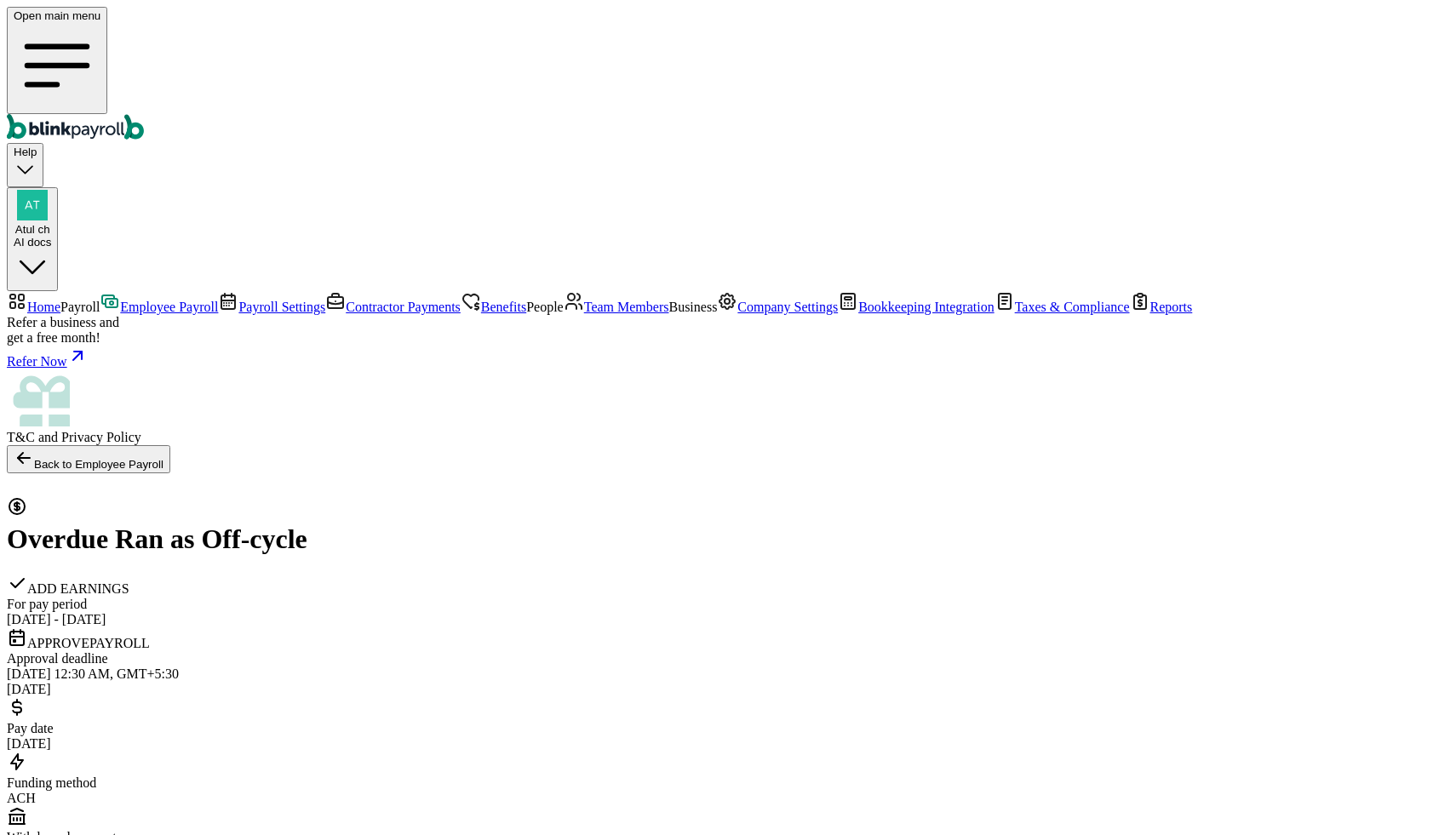
select select "direct_deposit"
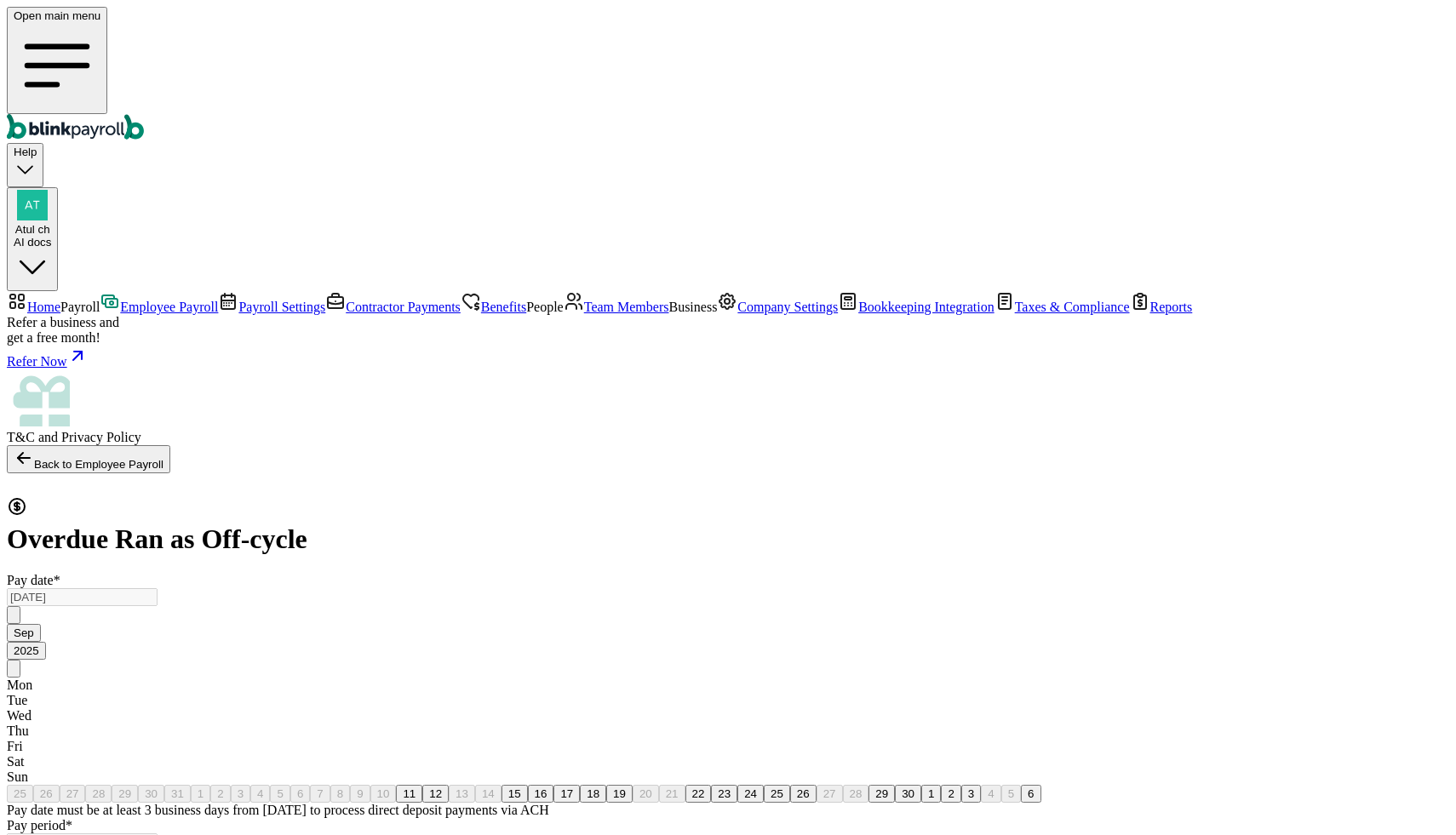
checkbox input "true"
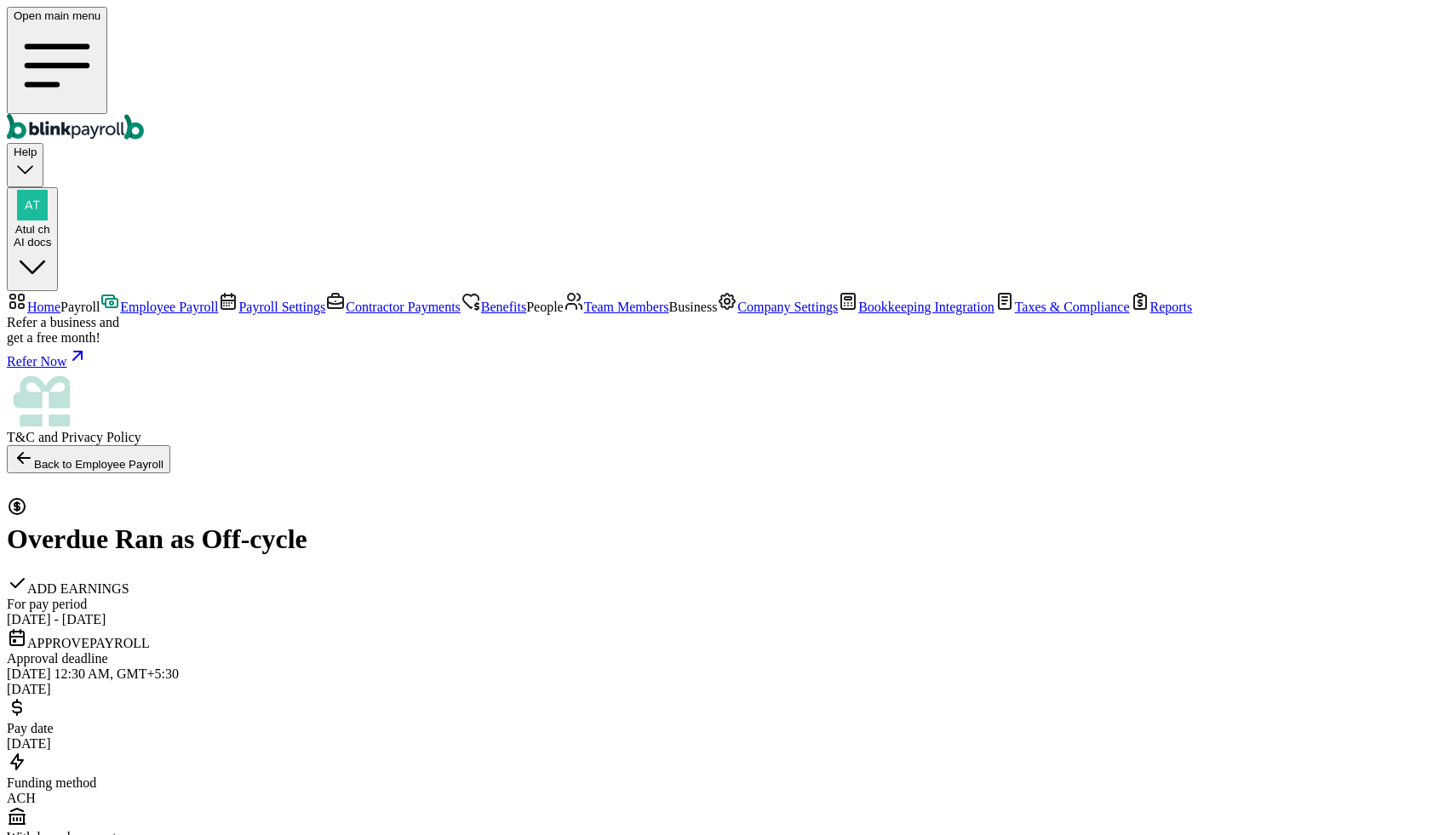
select select "direct_deposit"
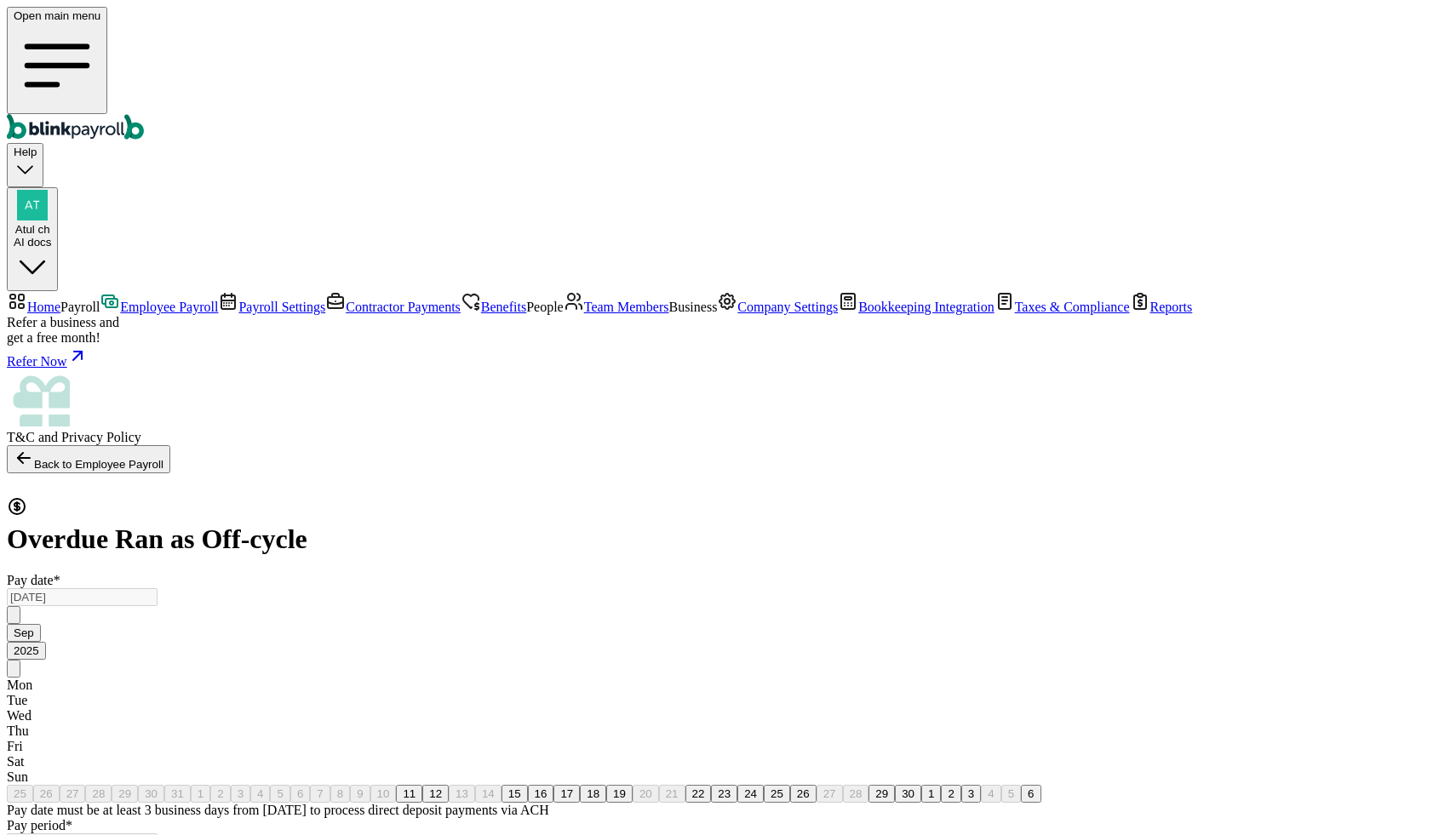
checkbox input "true"
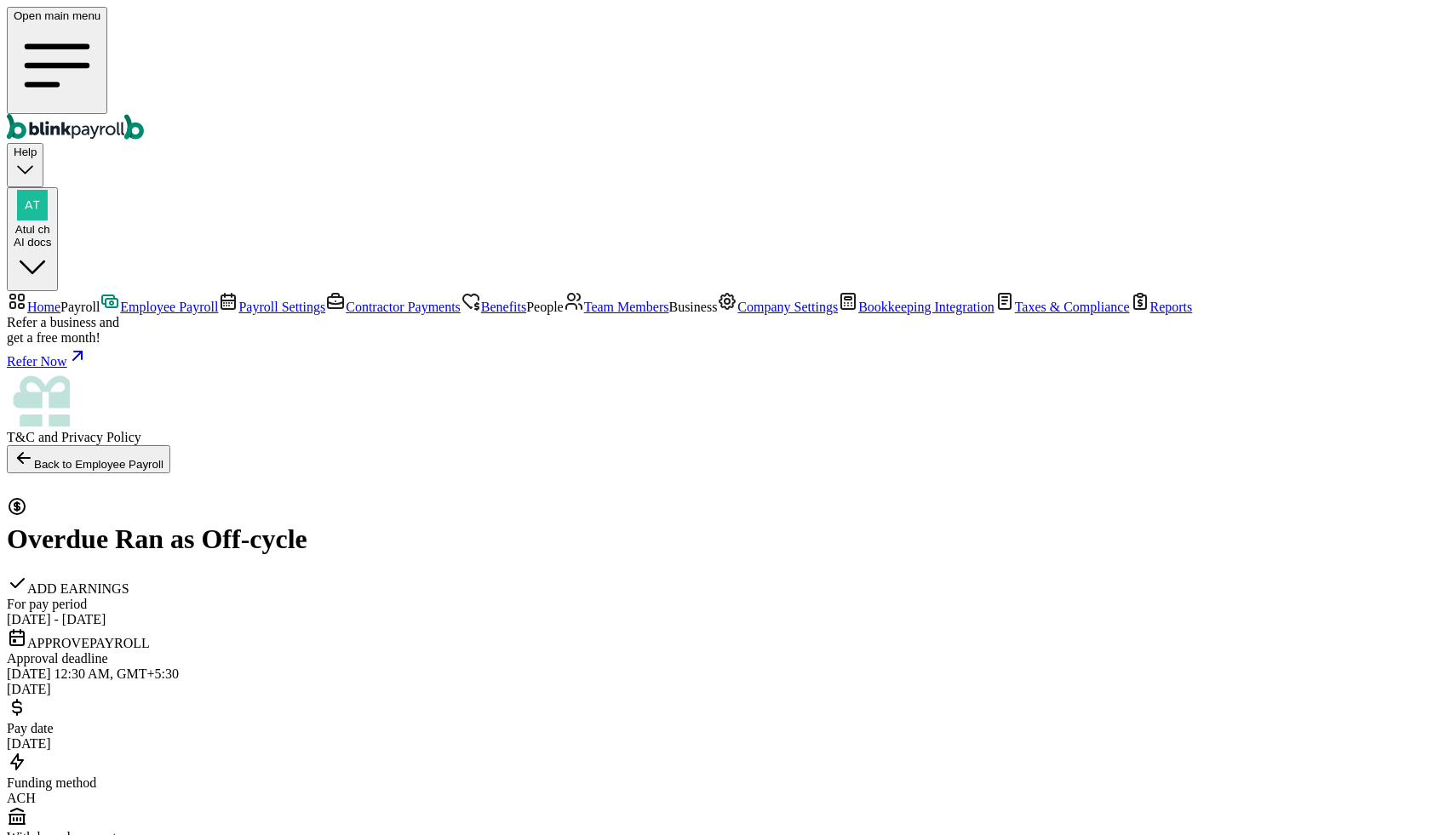
select select "direct_deposit"
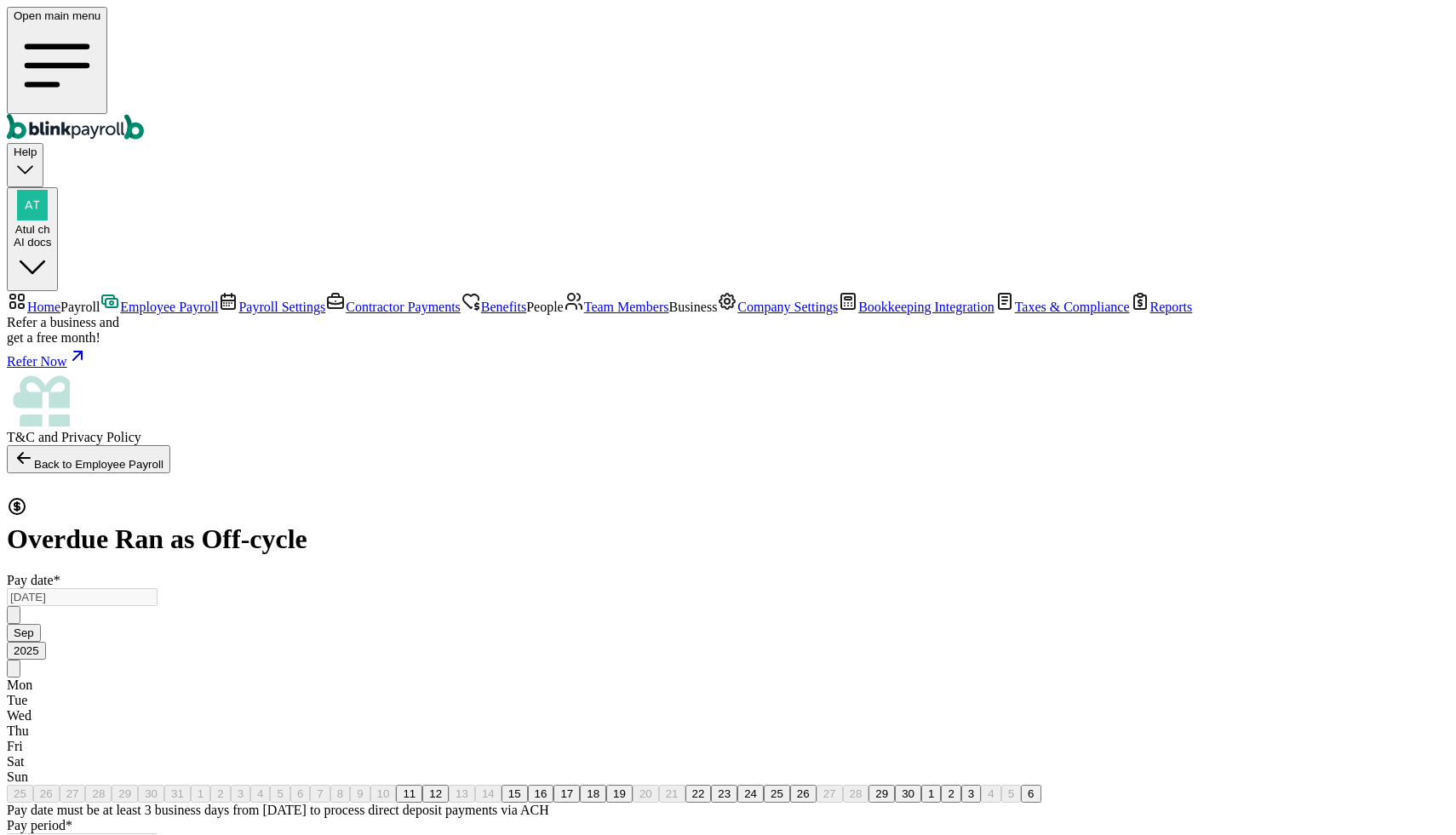
checkbox input "true"
click at [61, 299] on span "Home" at bounding box center [44, 306] width 34 height 15
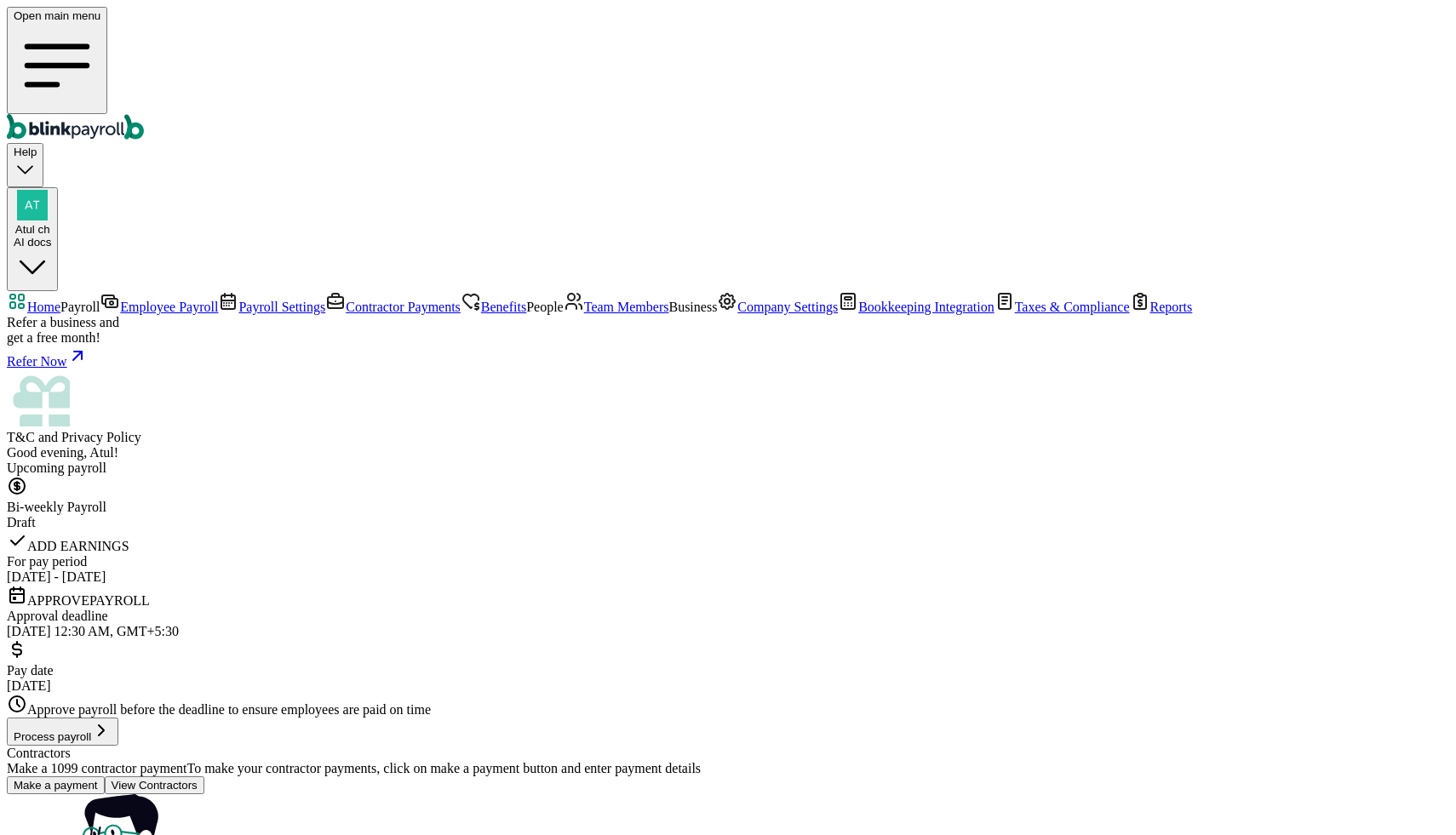
click at [120, 299] on span "Employee Payroll" at bounding box center [169, 306] width 98 height 15
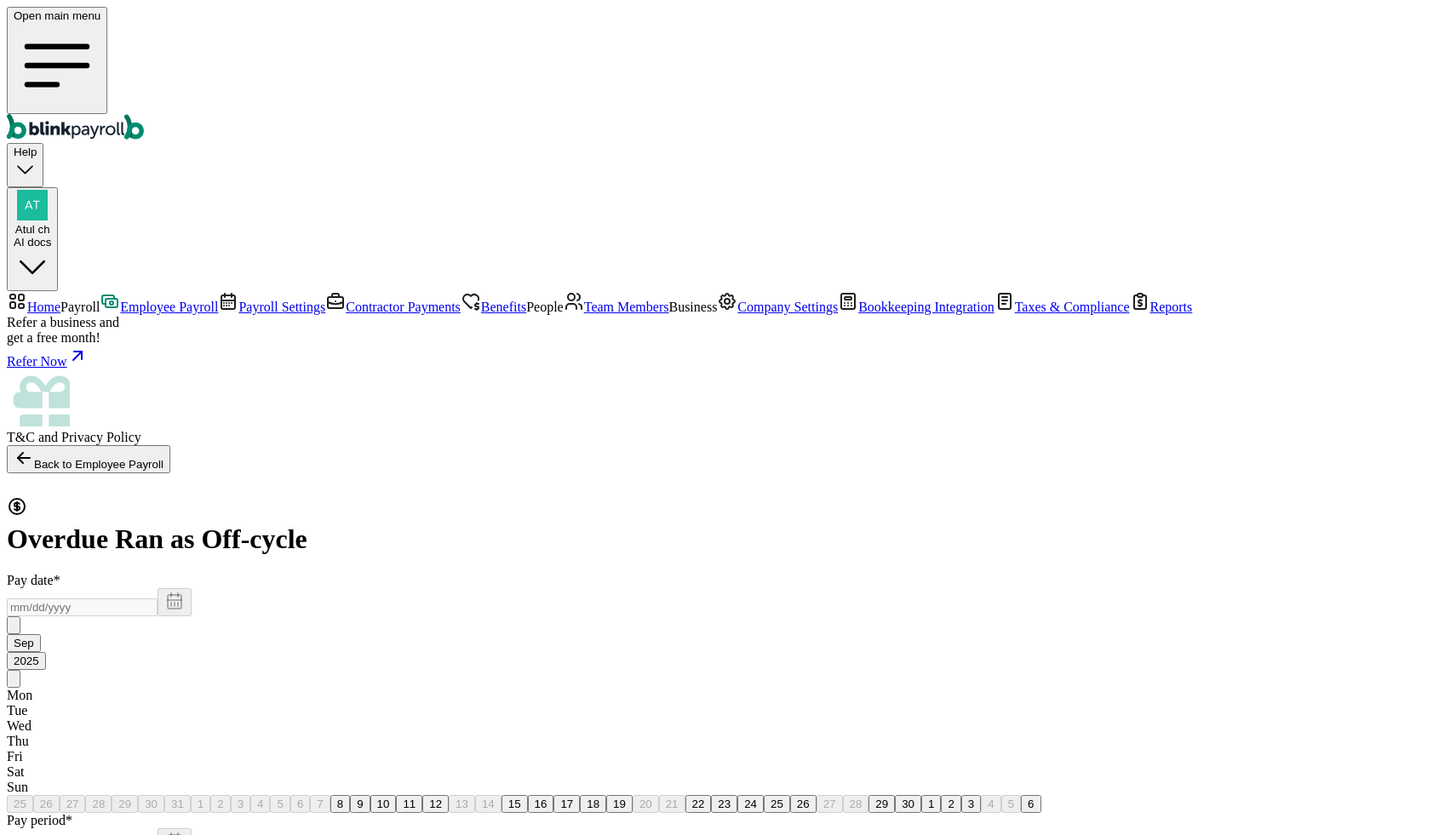
select select "direct_deposit"
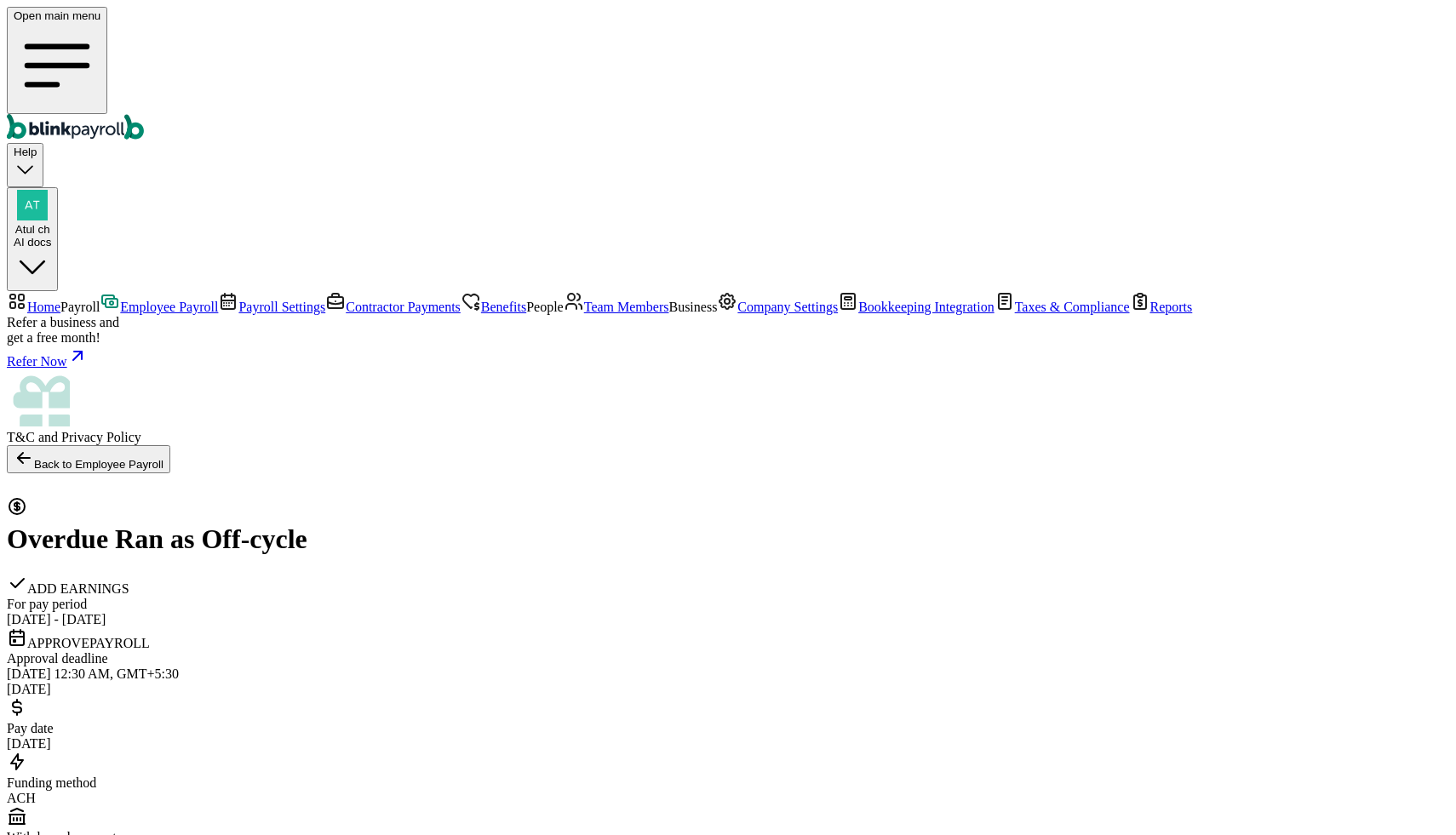
select select "direct_deposit"
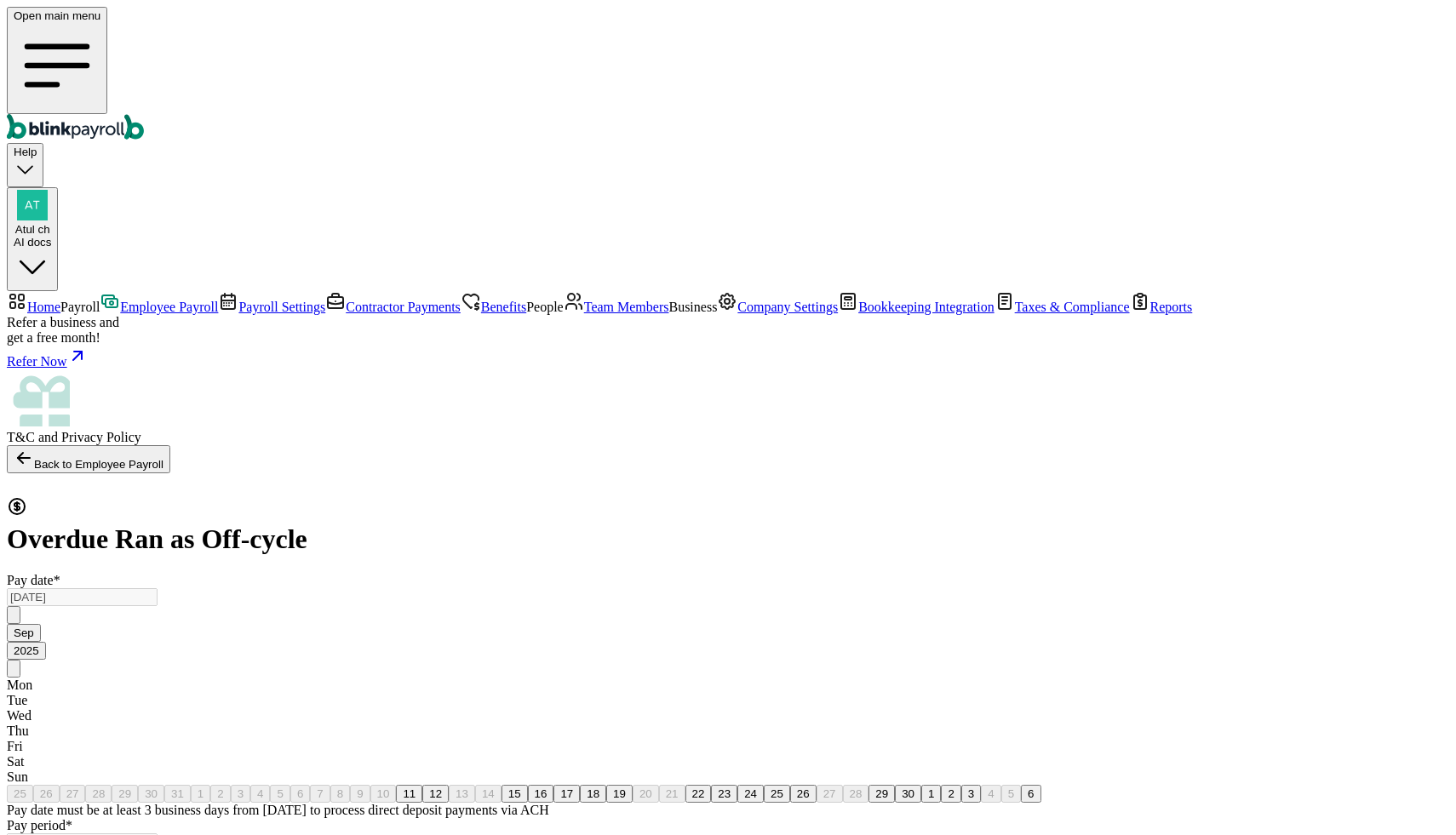
checkbox input "true"
